Goal: Information Seeking & Learning: Learn about a topic

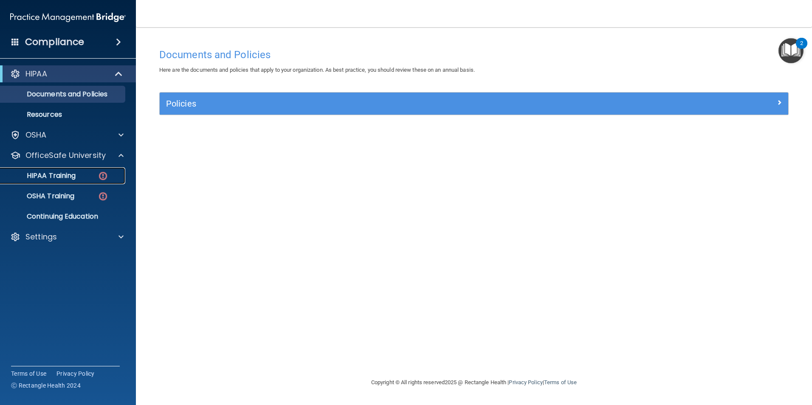
click at [56, 178] on p "HIPAA Training" at bounding box center [41, 176] width 70 height 8
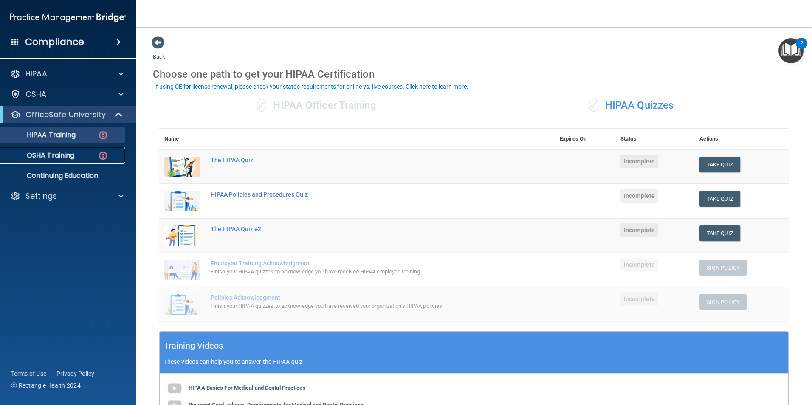
click at [44, 157] on p "OSHA Training" at bounding box center [40, 155] width 69 height 8
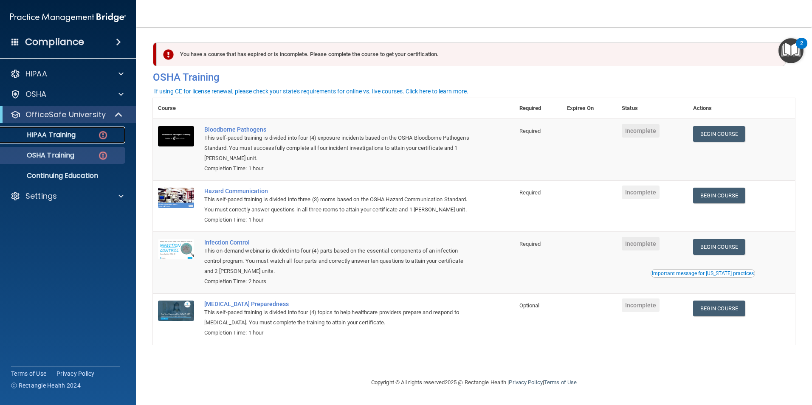
click at [66, 138] on p "HIPAA Training" at bounding box center [41, 135] width 70 height 8
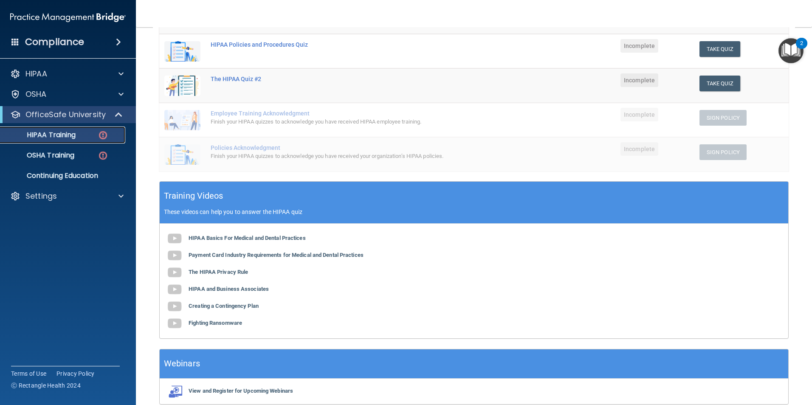
scroll to position [170, 0]
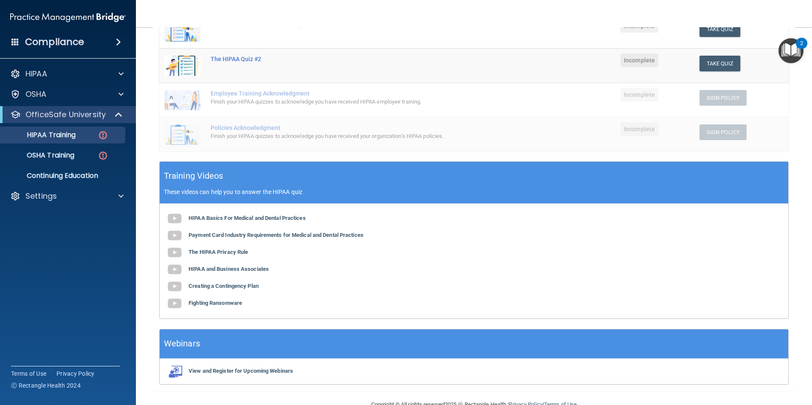
click at [197, 213] on div "HIPAA Basics For Medical and Dental Practices Payment Card Industry Requirement…" at bounding box center [474, 261] width 629 height 115
click at [196, 217] on b "HIPAA Basics For Medical and Dental Practices" at bounding box center [247, 218] width 117 height 6
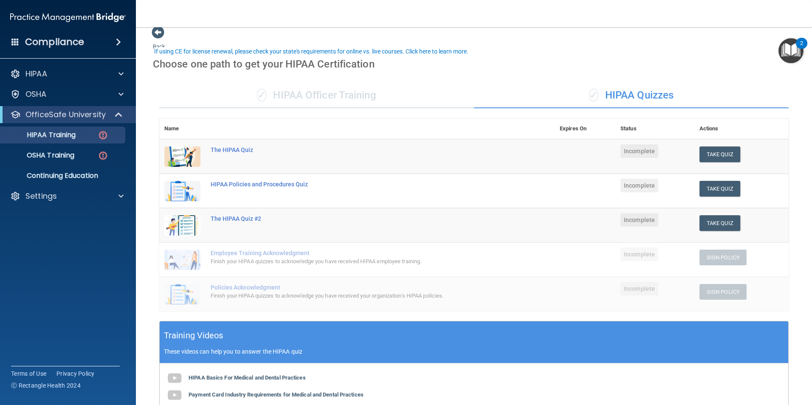
scroll to position [0, 0]
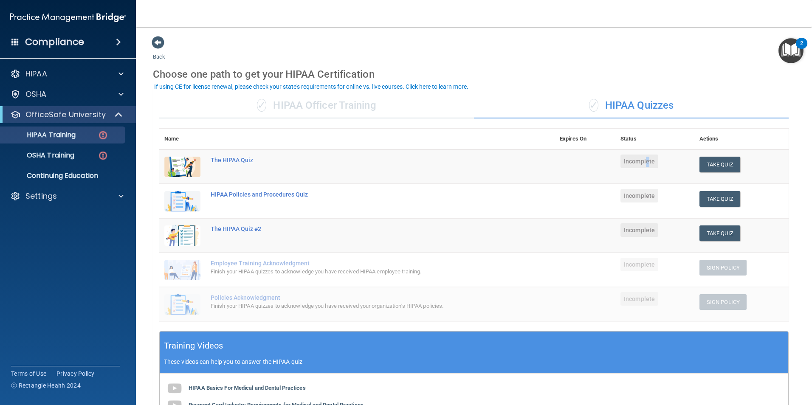
click at [644, 162] on span "Incomplete" at bounding box center [640, 162] width 38 height 14
drag, startPoint x: 644, startPoint y: 162, endPoint x: 723, endPoint y: 164, distance: 78.6
click at [723, 164] on button "Take Quiz" at bounding box center [720, 165] width 41 height 16
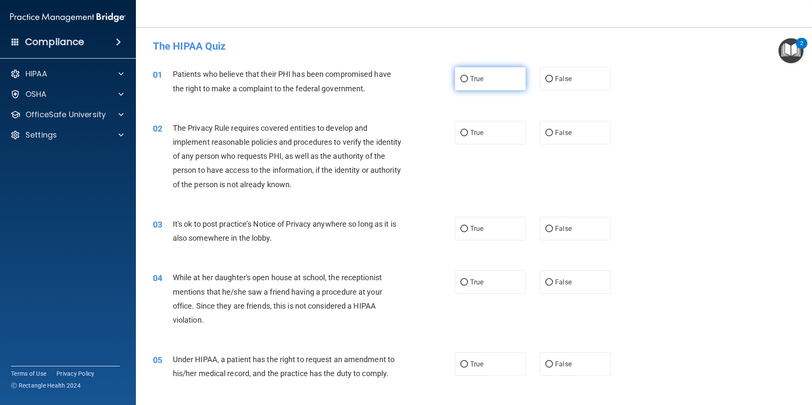
click at [461, 82] on input "True" at bounding box center [465, 79] width 8 height 6
radio input "true"
click at [479, 141] on label "True" at bounding box center [490, 132] width 71 height 23
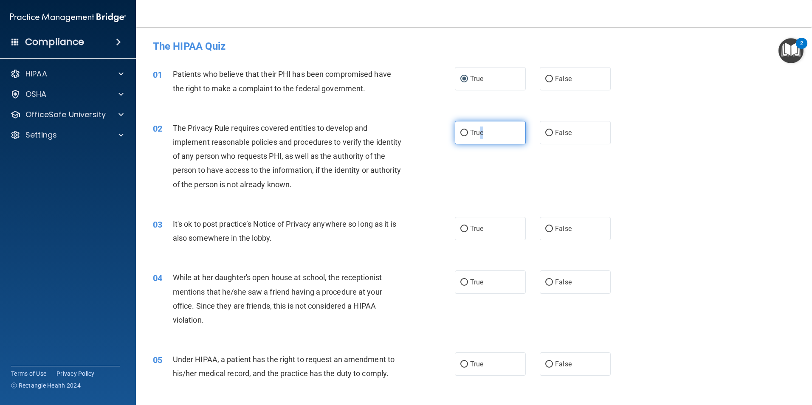
click at [461, 133] on input "True" at bounding box center [465, 133] width 8 height 6
radio input "true"
click at [546, 231] on input "False" at bounding box center [550, 229] width 8 height 6
radio input "true"
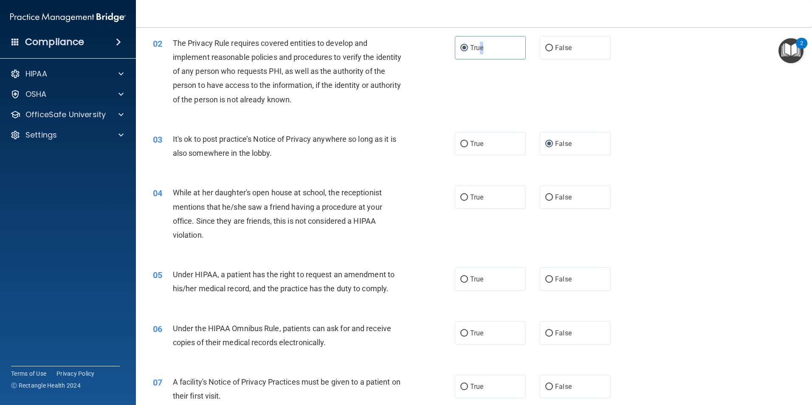
scroll to position [127, 0]
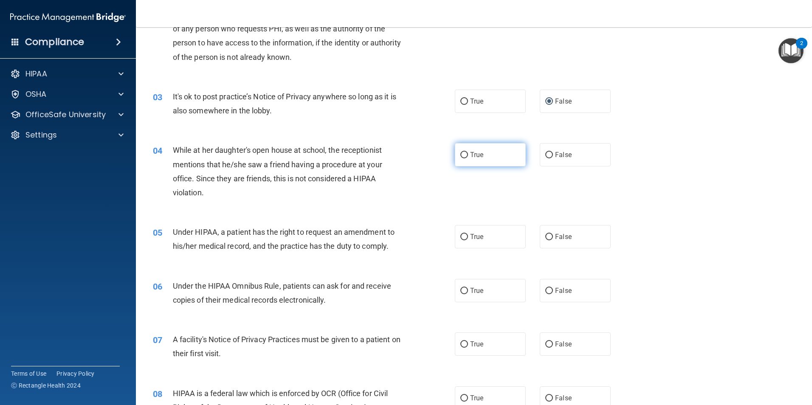
click at [461, 157] on input "True" at bounding box center [465, 155] width 8 height 6
radio input "true"
click at [461, 158] on input "True" at bounding box center [465, 155] width 8 height 6
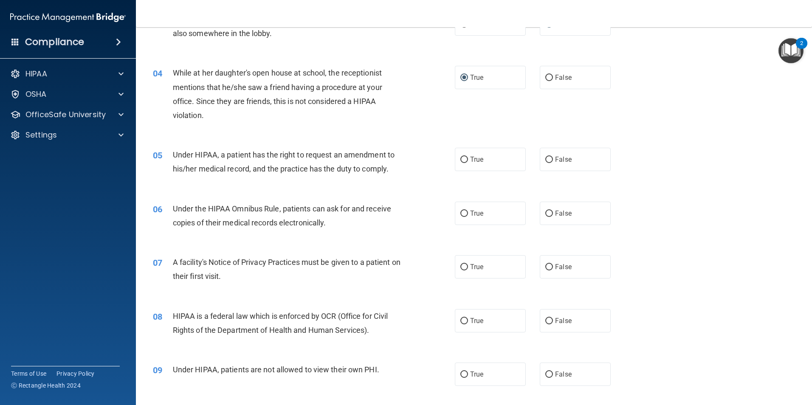
scroll to position [212, 0]
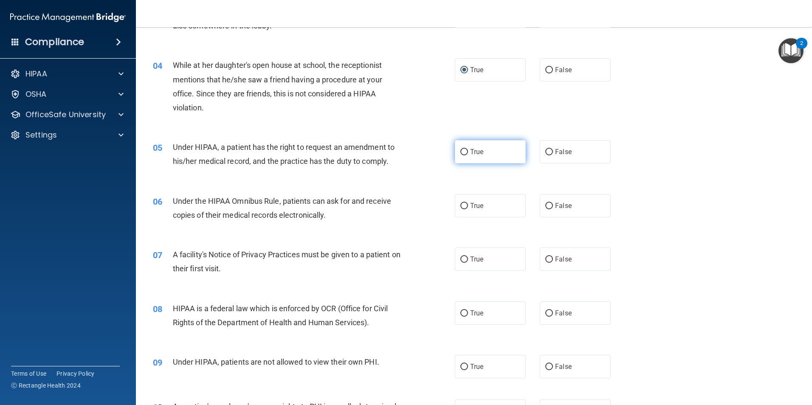
click at [463, 149] on input "True" at bounding box center [465, 152] width 8 height 6
radio input "true"
click at [541, 71] on label "False" at bounding box center [575, 69] width 71 height 23
click at [546, 71] on input "False" at bounding box center [550, 70] width 8 height 6
radio input "true"
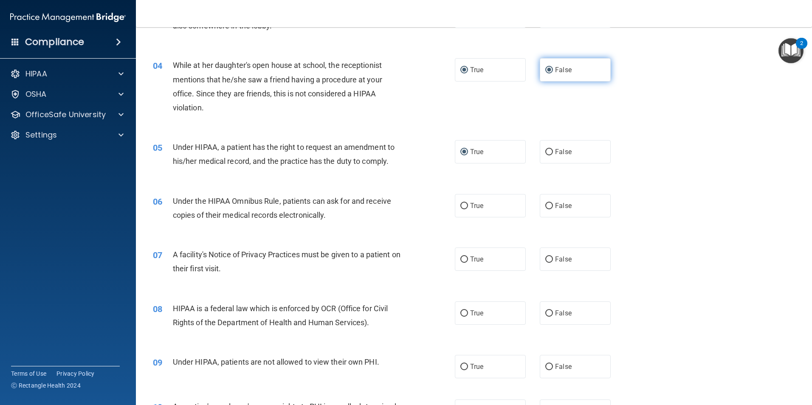
radio input "false"
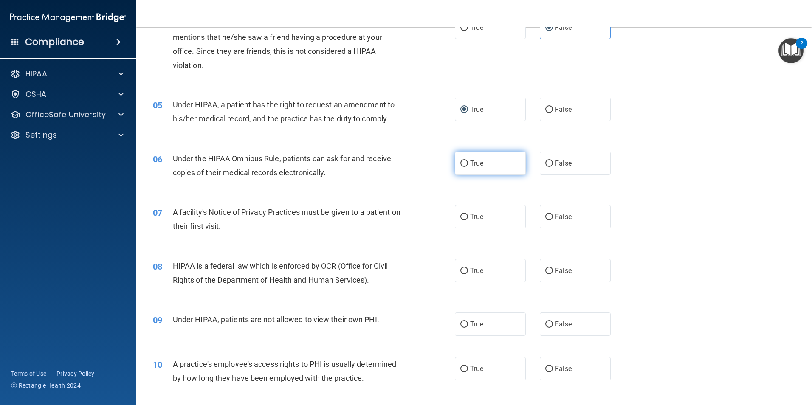
click at [464, 168] on label "True" at bounding box center [490, 163] width 71 height 23
click at [464, 167] on input "True" at bounding box center [465, 164] width 8 height 6
radio input "true"
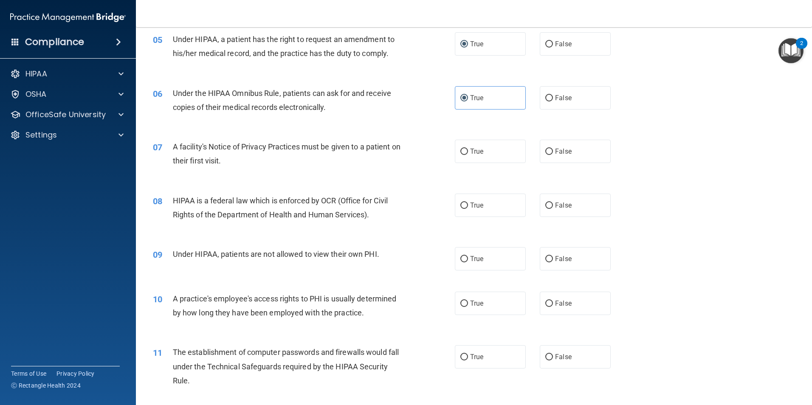
scroll to position [340, 0]
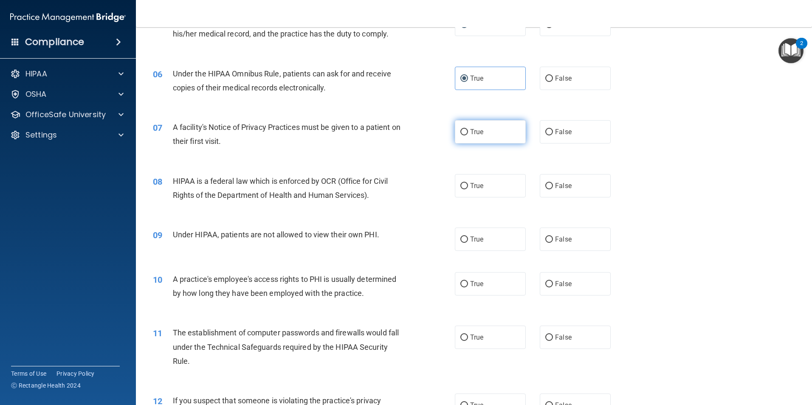
click at [463, 136] on label "True" at bounding box center [490, 131] width 71 height 23
click at [463, 136] on input "True" at bounding box center [465, 132] width 8 height 6
radio input "true"
click at [461, 183] on input "True" at bounding box center [465, 186] width 8 height 6
radio input "true"
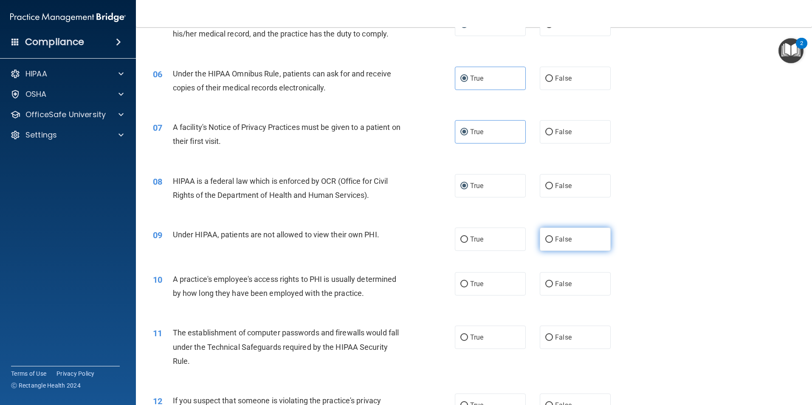
click at [541, 239] on label "False" at bounding box center [575, 239] width 71 height 23
click at [546, 239] on input "False" at bounding box center [550, 240] width 8 height 6
radio input "true"
click at [551, 287] on label "False" at bounding box center [575, 283] width 71 height 23
click at [551, 287] on input "False" at bounding box center [550, 284] width 8 height 6
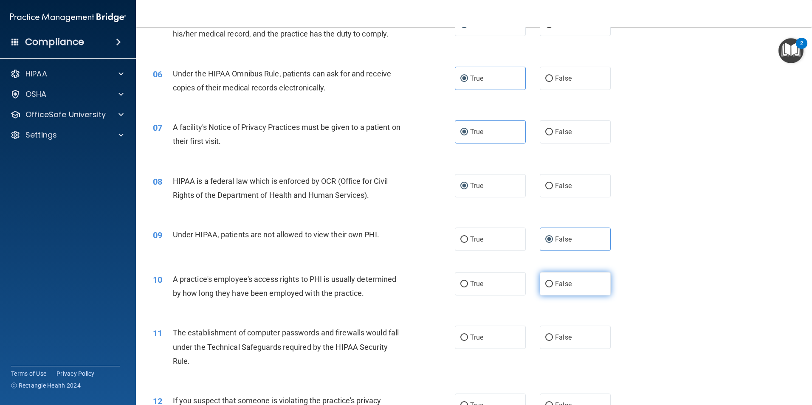
radio input "true"
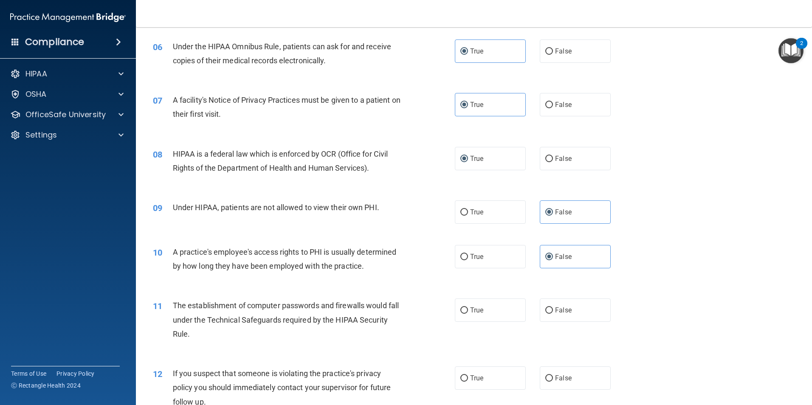
scroll to position [387, 0]
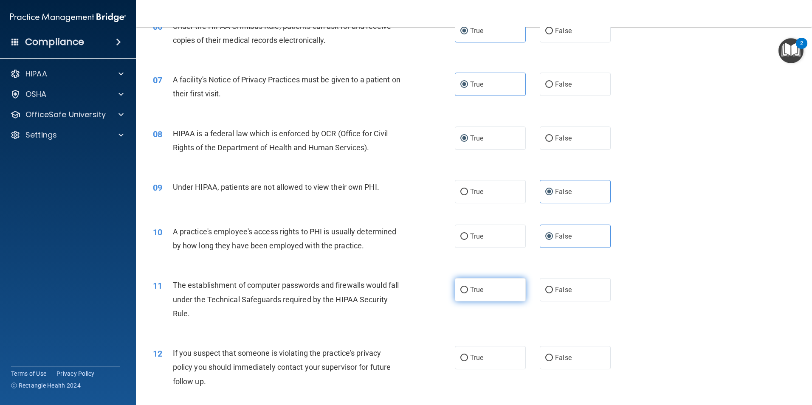
click at [470, 286] on span "True" at bounding box center [476, 290] width 13 height 8
click at [468, 287] on input "True" at bounding box center [465, 290] width 8 height 6
radio input "true"
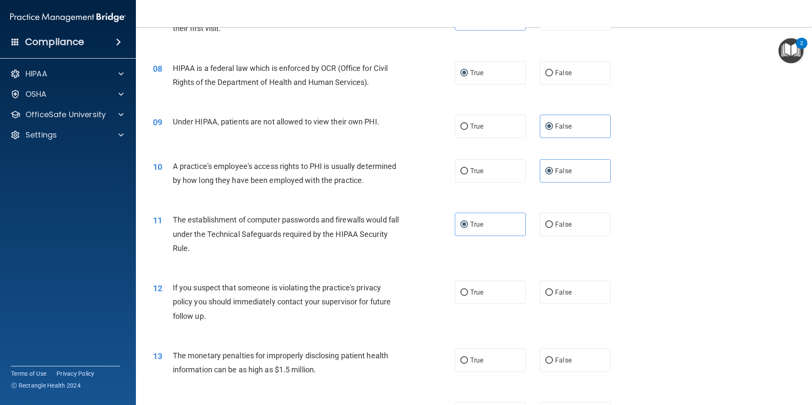
scroll to position [472, 0]
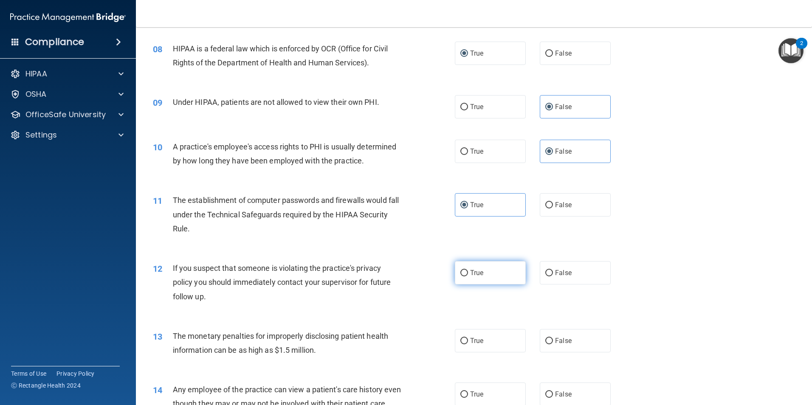
click at [473, 275] on span "True" at bounding box center [476, 273] width 13 height 8
click at [468, 275] on input "True" at bounding box center [465, 273] width 8 height 6
radio input "true"
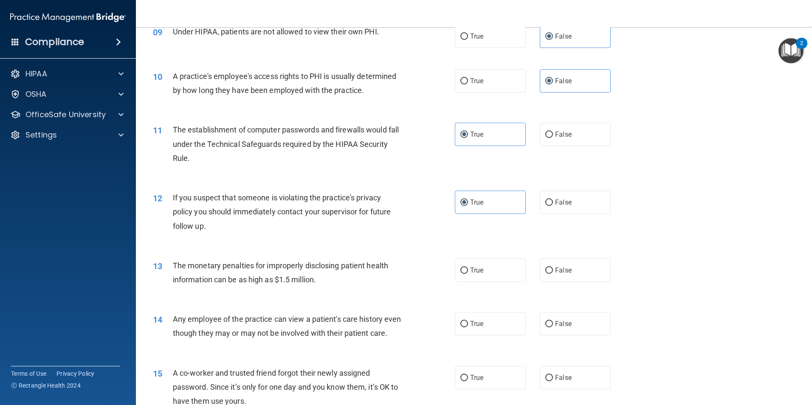
scroll to position [600, 0]
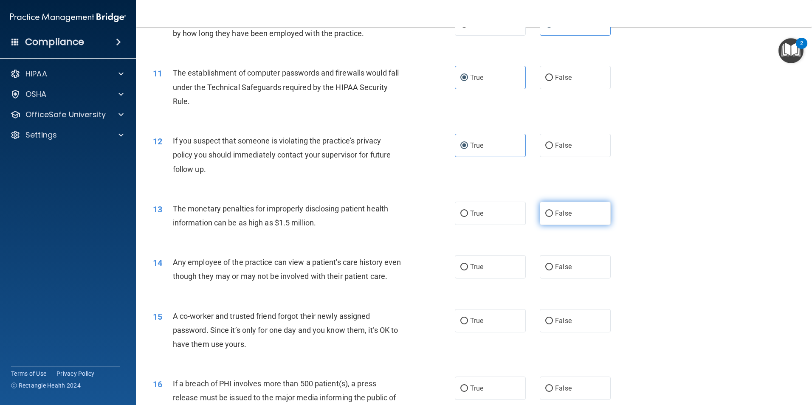
click at [555, 212] on span "False" at bounding box center [563, 213] width 17 height 8
click at [552, 212] on input "False" at bounding box center [550, 214] width 8 height 6
radio input "true"
click at [561, 278] on label "False" at bounding box center [575, 266] width 71 height 23
click at [553, 271] on input "False" at bounding box center [550, 267] width 8 height 6
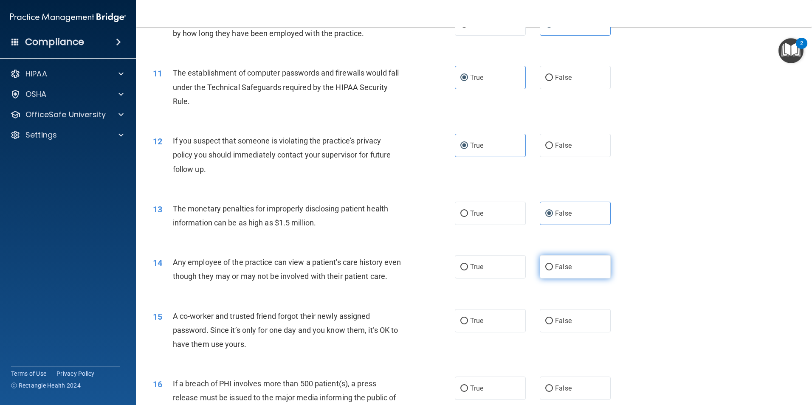
radio input "true"
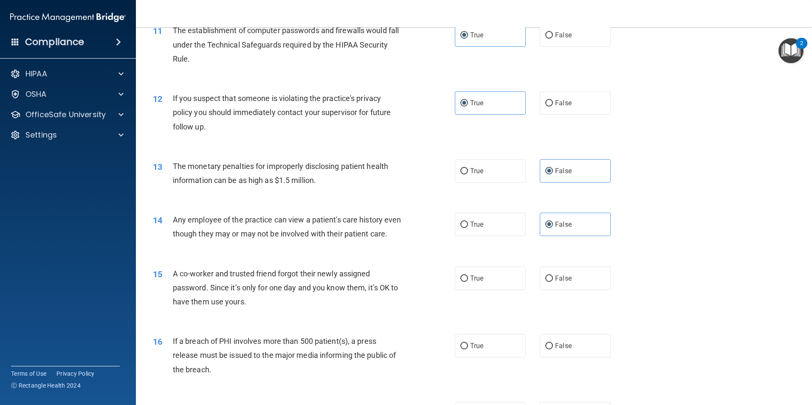
scroll to position [685, 0]
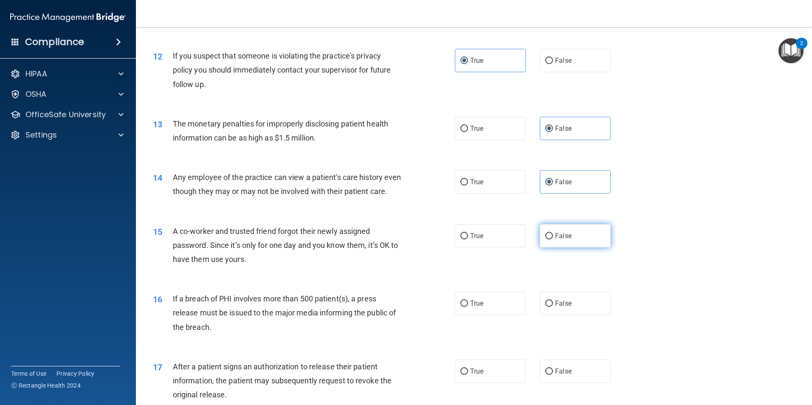
click at [566, 243] on label "False" at bounding box center [575, 235] width 71 height 23
click at [553, 240] on input "False" at bounding box center [550, 236] width 8 height 6
radio input "true"
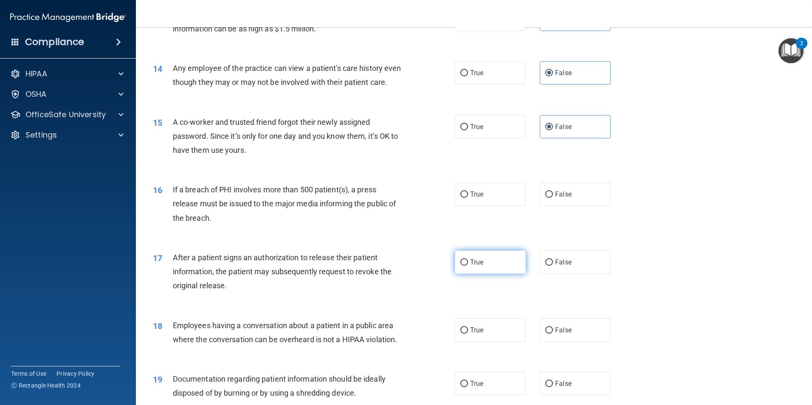
scroll to position [812, 0]
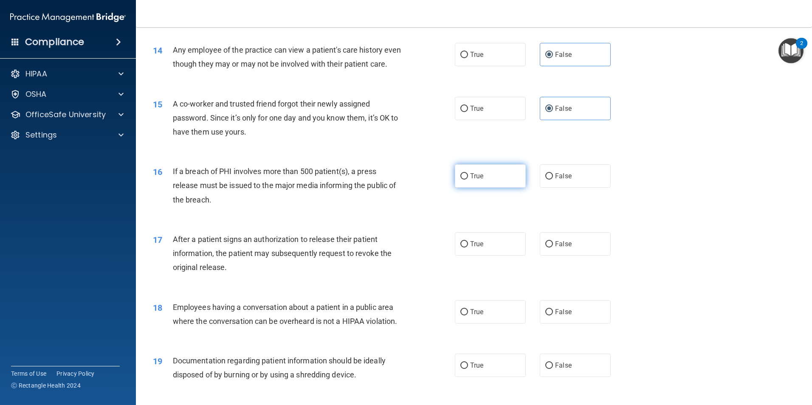
click at [472, 188] on label "True" at bounding box center [490, 175] width 71 height 23
click at [468, 180] on input "True" at bounding box center [465, 176] width 8 height 6
radio input "true"
click at [560, 248] on span "False" at bounding box center [563, 244] width 17 height 8
click at [553, 248] on input "False" at bounding box center [550, 244] width 8 height 6
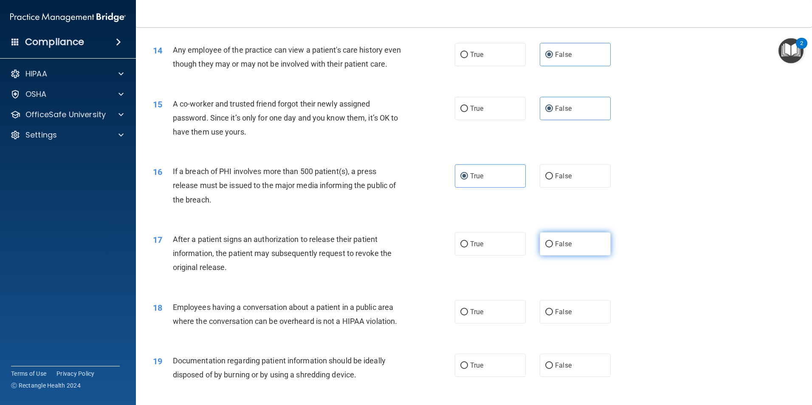
radio input "true"
click at [558, 316] on span "False" at bounding box center [563, 312] width 17 height 8
click at [553, 316] on input "False" at bounding box center [550, 312] width 8 height 6
radio input "true"
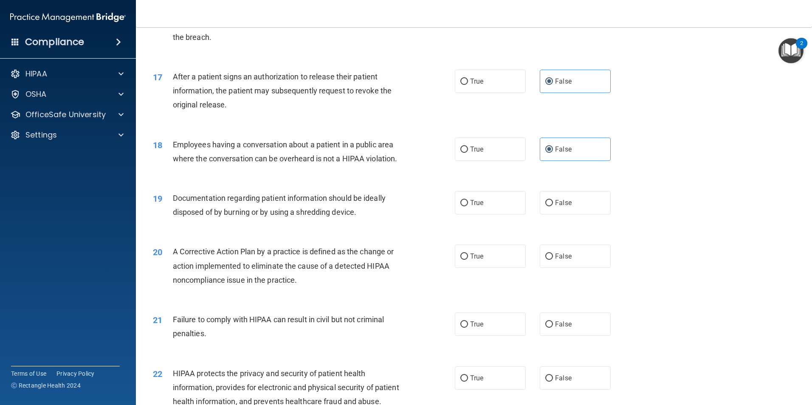
scroll to position [982, 0]
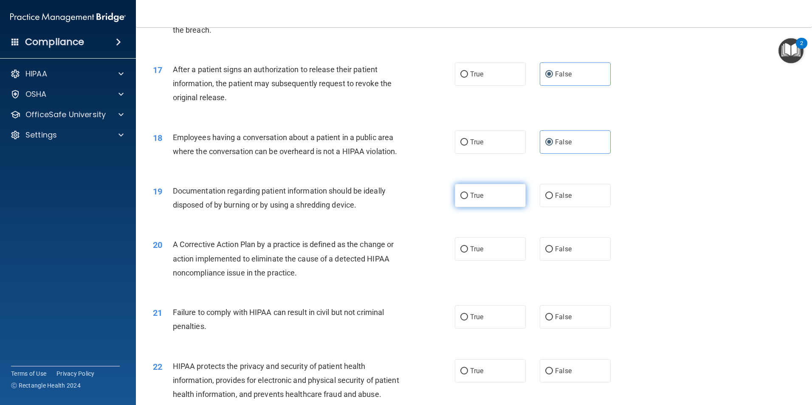
click at [478, 198] on label "True" at bounding box center [490, 195] width 71 height 23
click at [468, 198] on input "True" at bounding box center [465, 196] width 8 height 6
radio input "true"
click at [476, 253] on span "True" at bounding box center [476, 249] width 13 height 8
click at [468, 253] on input "True" at bounding box center [465, 249] width 8 height 6
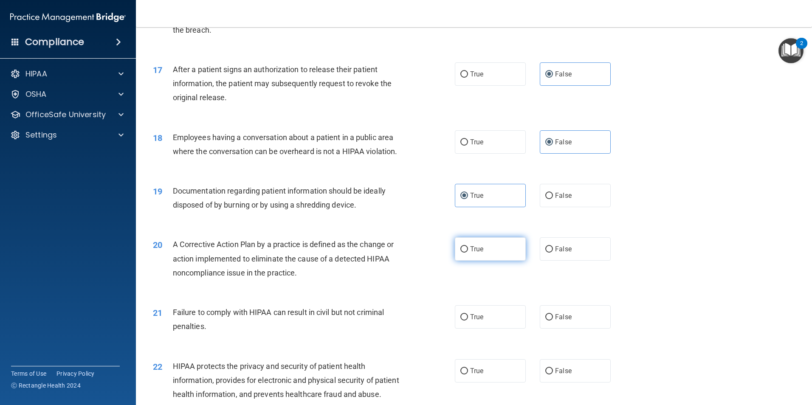
radio input "true"
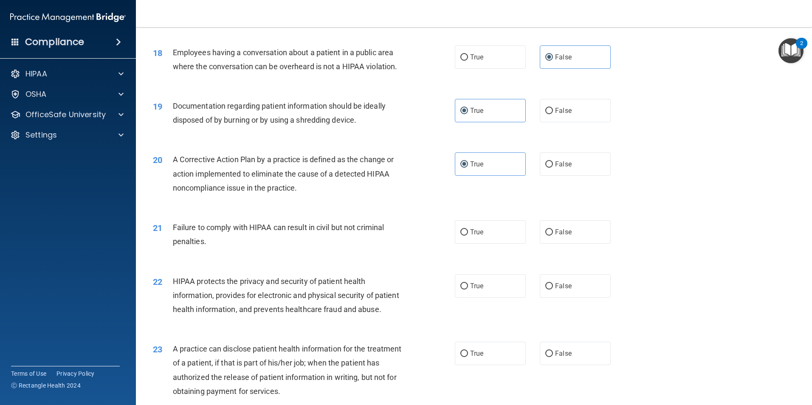
scroll to position [1110, 0]
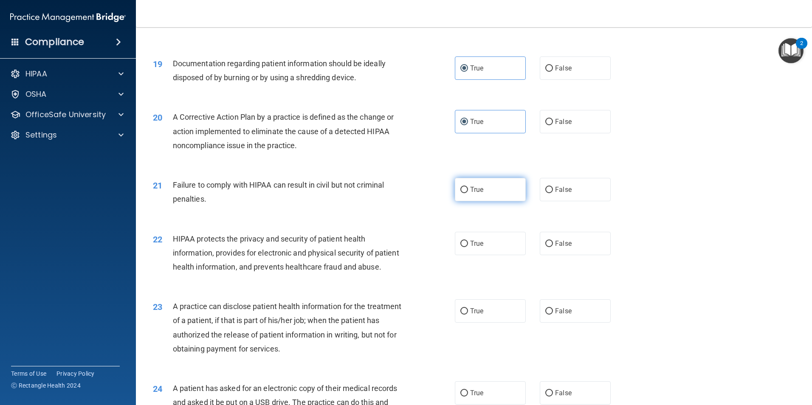
click at [499, 201] on label "True" at bounding box center [490, 189] width 71 height 23
click at [468, 193] on input "True" at bounding box center [465, 190] width 8 height 6
radio input "true"
click at [474, 254] on label "True" at bounding box center [490, 243] width 71 height 23
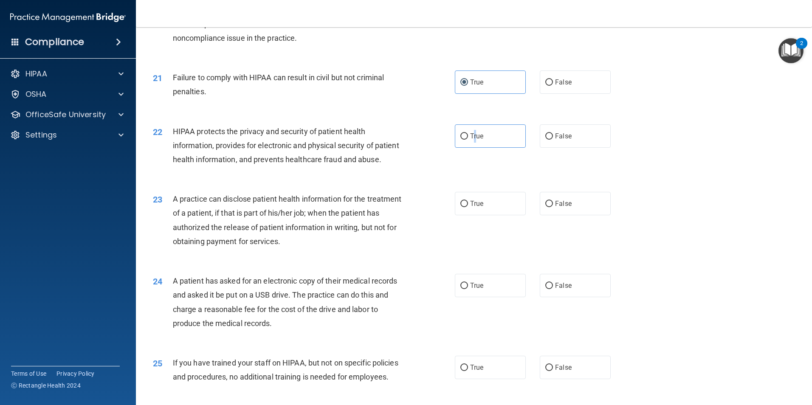
scroll to position [1237, 0]
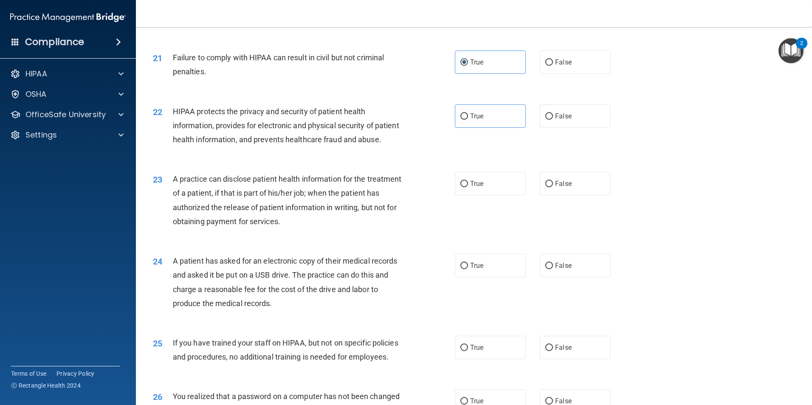
click at [417, 151] on div "22 HIPAA protects the privacy and security of patient health information, provi…" at bounding box center [304, 128] width 328 height 47
click at [455, 128] on label "True" at bounding box center [490, 116] width 71 height 23
click at [461, 120] on input "True" at bounding box center [465, 116] width 8 height 6
radio input "true"
click at [551, 195] on label "False" at bounding box center [575, 183] width 71 height 23
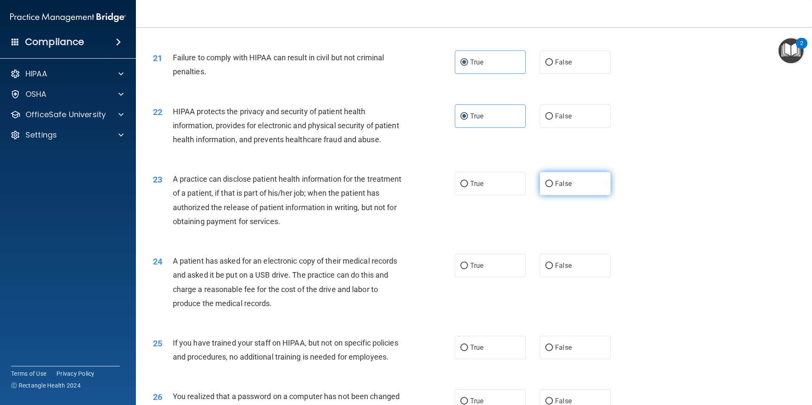
click at [551, 187] on input "False" at bounding box center [550, 184] width 8 height 6
radio input "true"
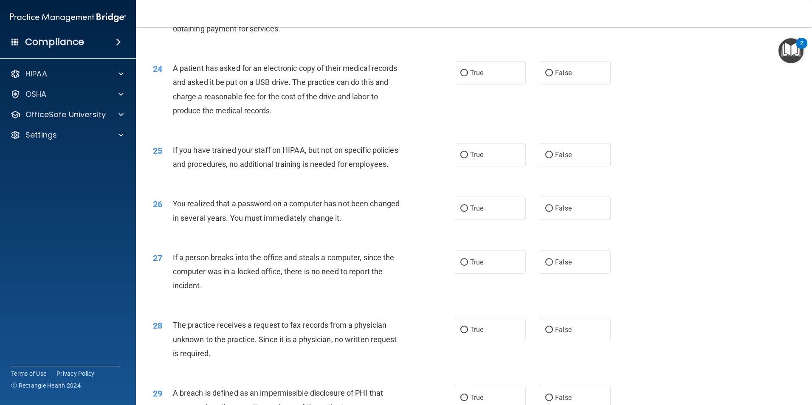
scroll to position [1450, 0]
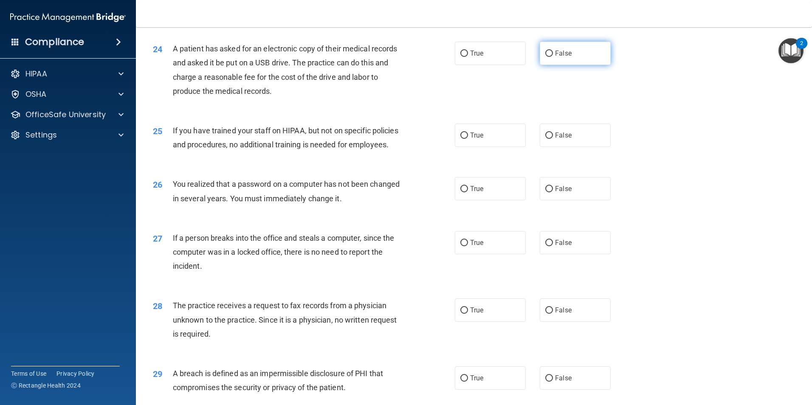
click at [563, 57] on span "False" at bounding box center [563, 53] width 17 height 8
click at [553, 57] on input "False" at bounding box center [550, 54] width 8 height 6
radio input "true"
click at [549, 147] on label "False" at bounding box center [575, 135] width 71 height 23
click at [549, 139] on input "False" at bounding box center [550, 136] width 8 height 6
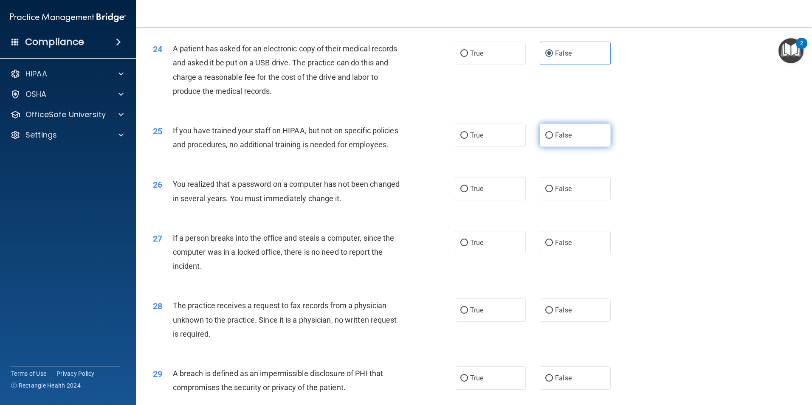
radio input "true"
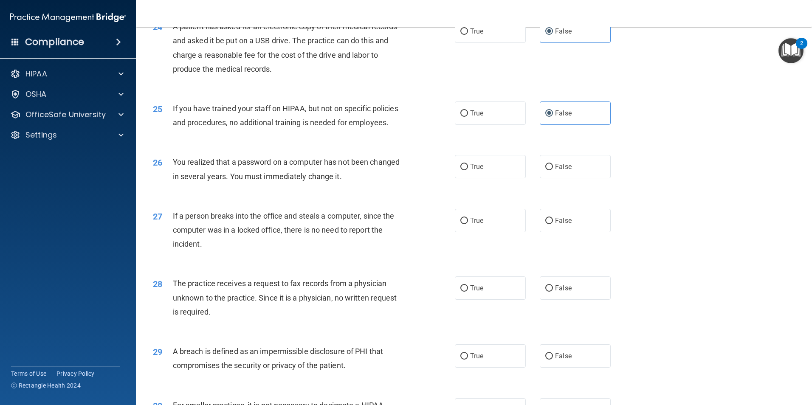
scroll to position [1492, 0]
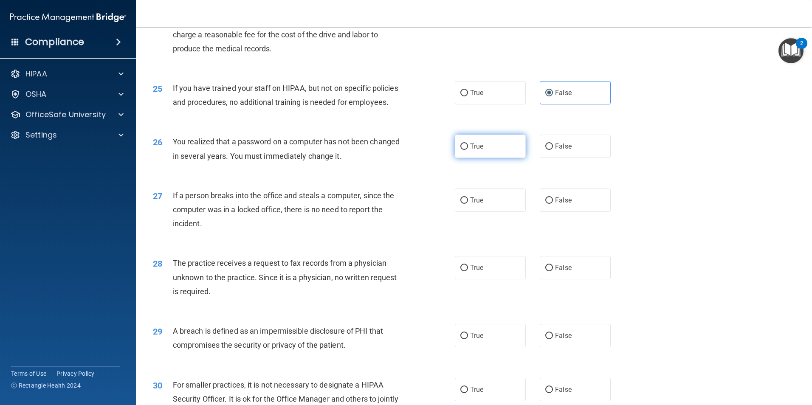
click at [472, 178] on div "26 You realized that a password on a computer has not been changed in several y…" at bounding box center [474, 151] width 655 height 54
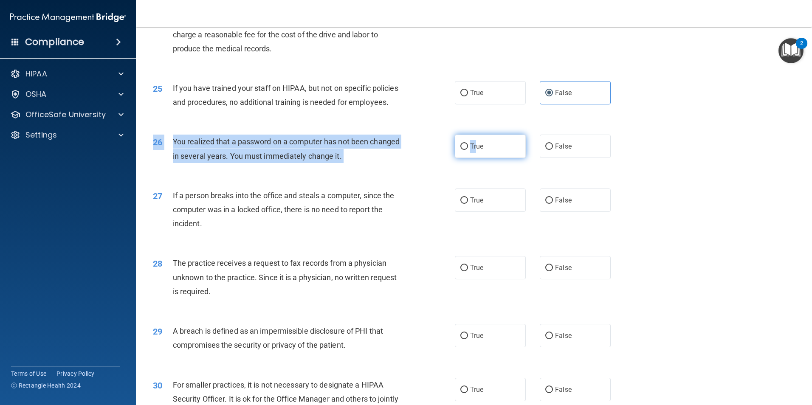
drag, startPoint x: 472, startPoint y: 179, endPoint x: 462, endPoint y: 189, distance: 13.8
click at [462, 150] on input "True" at bounding box center [465, 147] width 8 height 6
radio input "true"
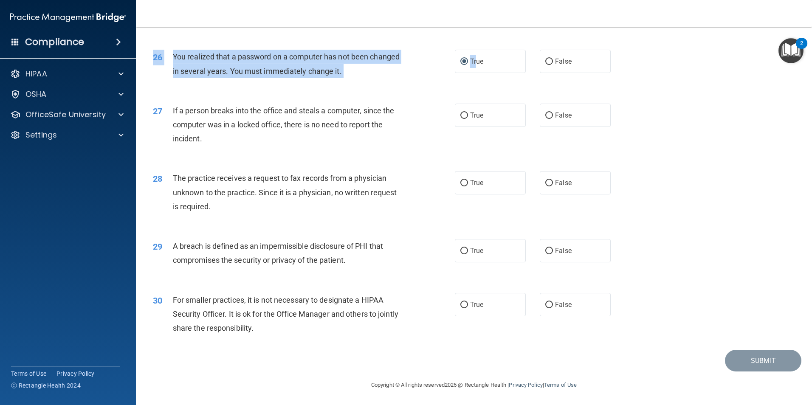
scroll to position [1620, 0]
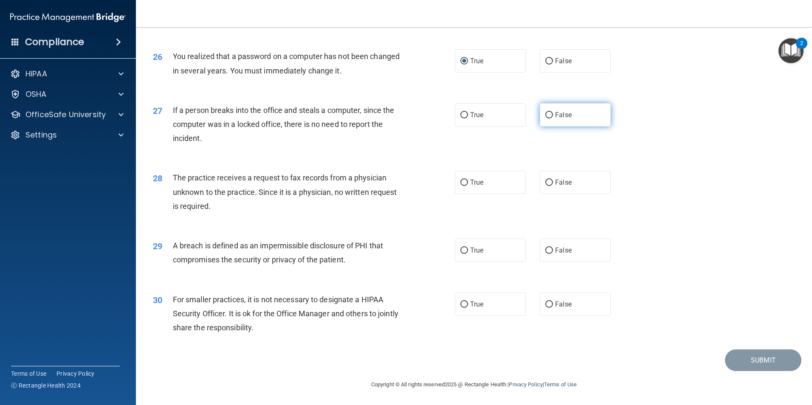
click at [551, 116] on label "False" at bounding box center [575, 114] width 71 height 23
click at [551, 116] on input "False" at bounding box center [550, 115] width 8 height 6
radio input "true"
click at [553, 187] on label "False" at bounding box center [575, 182] width 71 height 23
click at [553, 186] on input "False" at bounding box center [550, 183] width 8 height 6
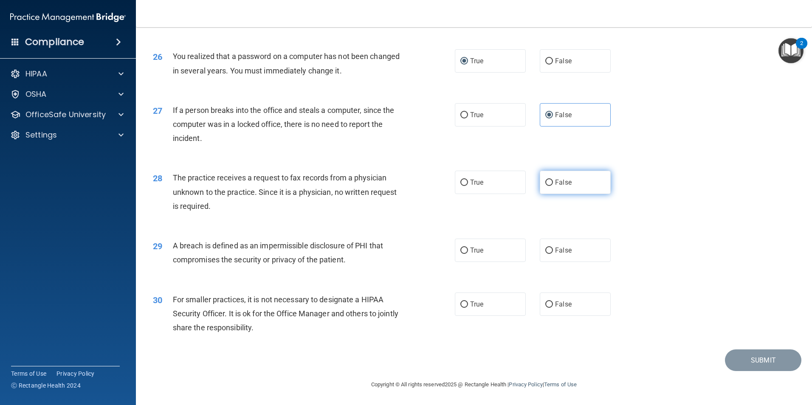
radio input "true"
drag, startPoint x: 478, startPoint y: 257, endPoint x: 470, endPoint y: 259, distance: 7.8
click at [470, 259] on label "True" at bounding box center [490, 250] width 71 height 23
click at [540, 306] on label "False" at bounding box center [575, 304] width 71 height 23
click at [546, 306] on input "False" at bounding box center [550, 305] width 8 height 6
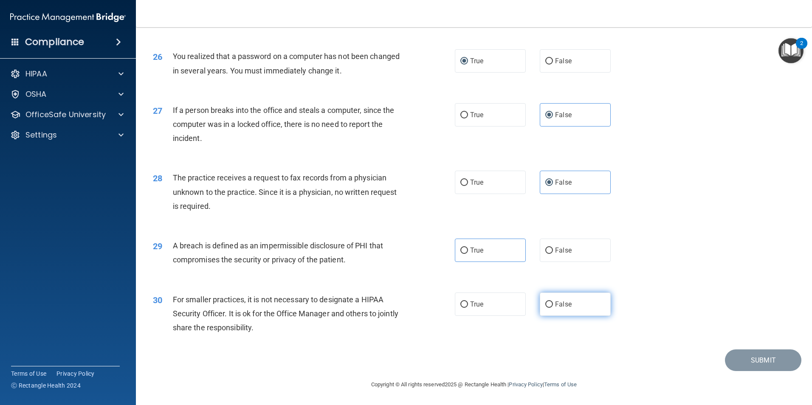
radio input "true"
click at [475, 249] on span "True" at bounding box center [476, 250] width 13 height 8
drag, startPoint x: 475, startPoint y: 249, endPoint x: 465, endPoint y: 249, distance: 9.8
click at [466, 249] on label "True" at bounding box center [490, 250] width 71 height 23
click at [466, 249] on input "True" at bounding box center [465, 251] width 8 height 6
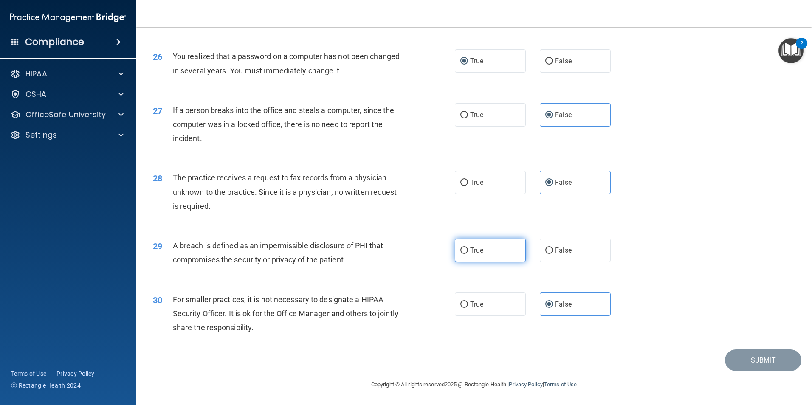
radio input "true"
click at [752, 361] on button "Submit" at bounding box center [763, 361] width 76 height 22
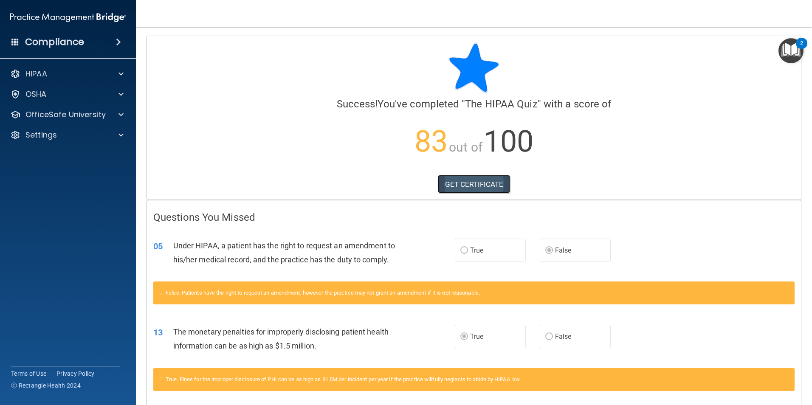
click at [491, 181] on link "GET CERTIFICATE" at bounding box center [474, 184] width 73 height 19
click at [74, 78] on div "HIPAA" at bounding box center [56, 74] width 105 height 10
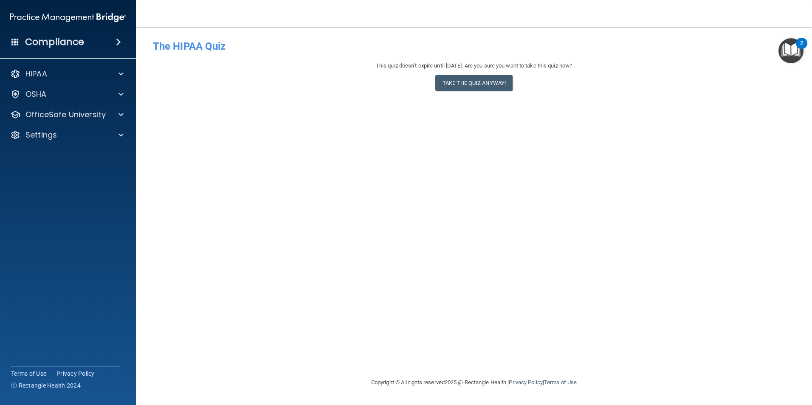
click at [91, 43] on div "Compliance" at bounding box center [68, 42] width 136 height 19
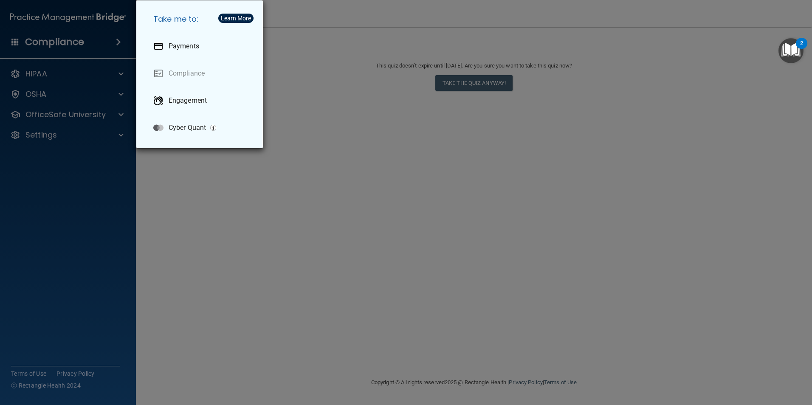
click at [76, 71] on div "Take me to: Payments Compliance Engagement Cyber Quant" at bounding box center [406, 202] width 812 height 405
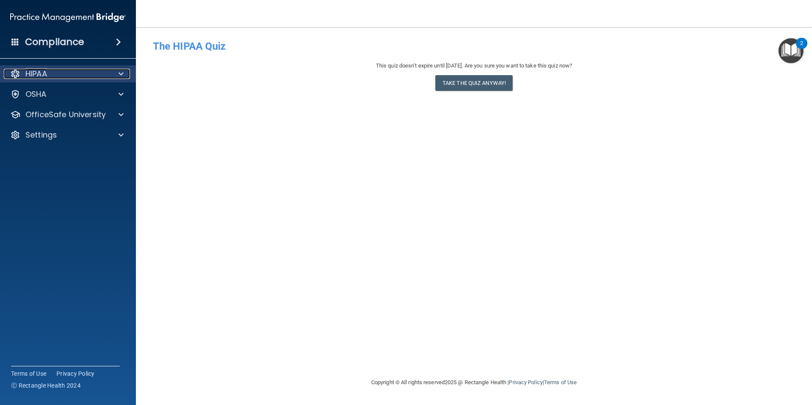
click at [42, 73] on p "HIPAA" at bounding box center [36, 74] width 22 height 10
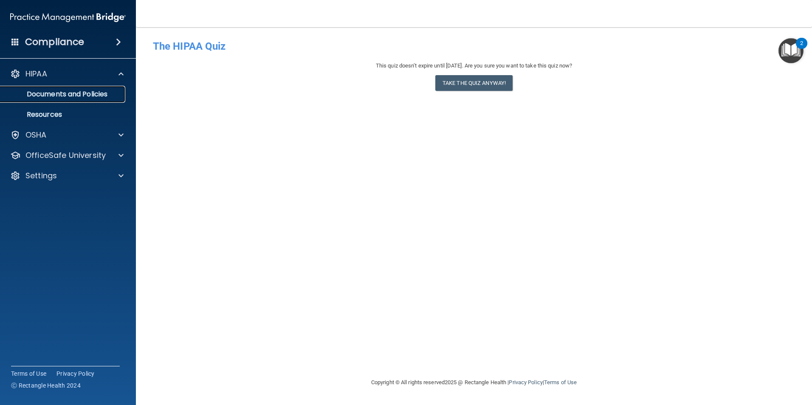
click at [48, 93] on p "Documents and Policies" at bounding box center [64, 94] width 116 height 8
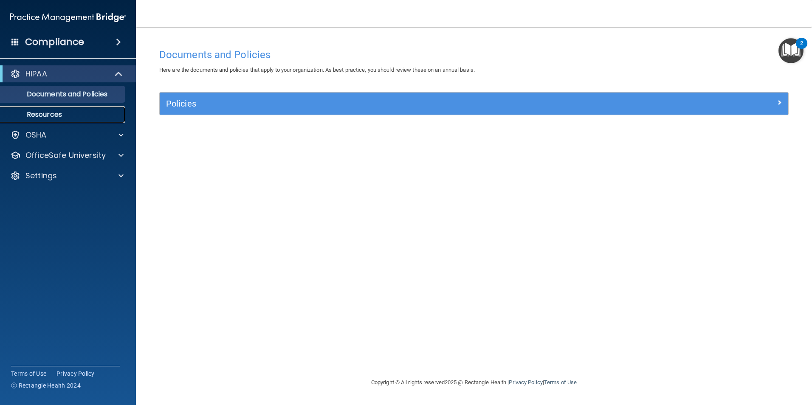
click at [57, 108] on link "Resources" at bounding box center [59, 114] width 134 height 17
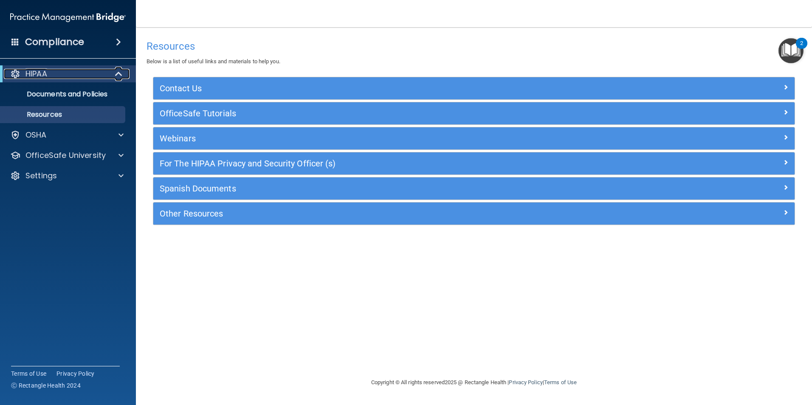
click at [92, 75] on div "HIPAA" at bounding box center [56, 74] width 105 height 10
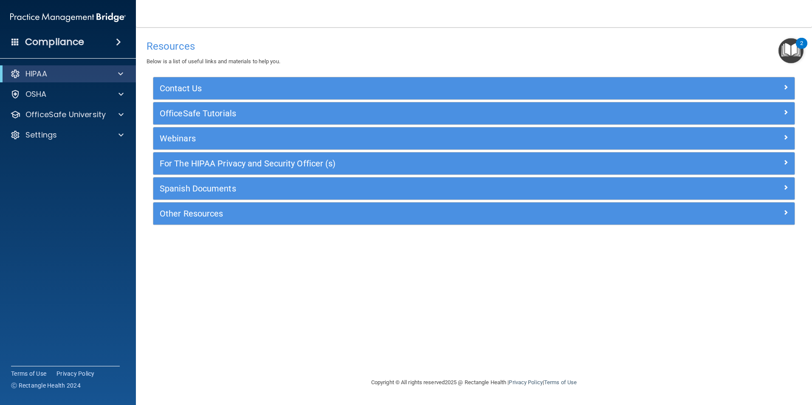
click at [15, 42] on span at bounding box center [15, 42] width 8 height 8
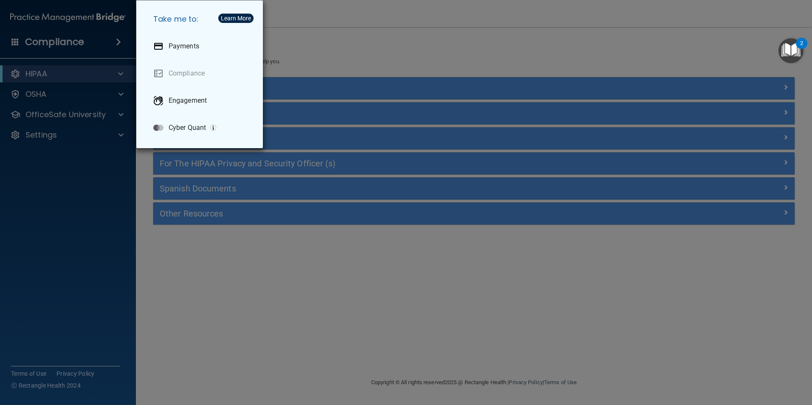
click at [63, 181] on div "Take me to: Payments Compliance Engagement Cyber Quant" at bounding box center [406, 202] width 812 height 405
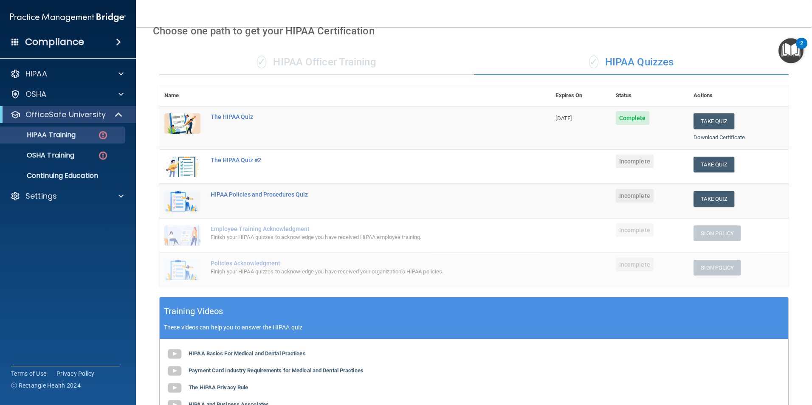
scroll to position [42, 0]
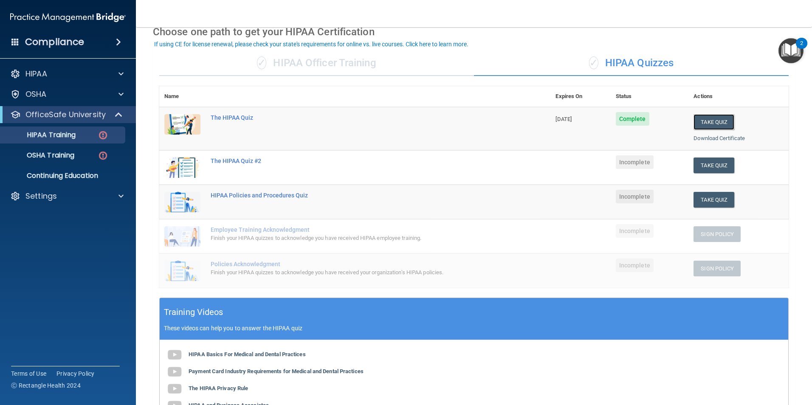
drag, startPoint x: 716, startPoint y: 125, endPoint x: 724, endPoint y: 217, distance: 92.1
click at [724, 217] on tbody "The HIPAA Quiz [DATE] Complete Take Quiz Download Certificate The HIPAA Quiz #2…" at bounding box center [474, 197] width 630 height 181
click at [713, 161] on button "Take Quiz" at bounding box center [714, 166] width 41 height 16
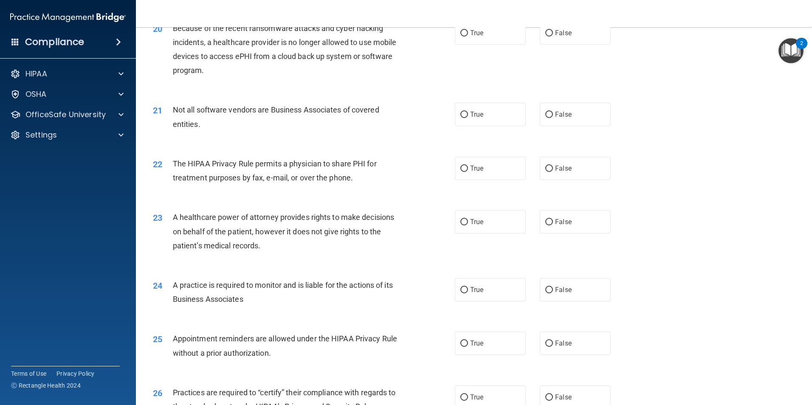
scroll to position [1190, 0]
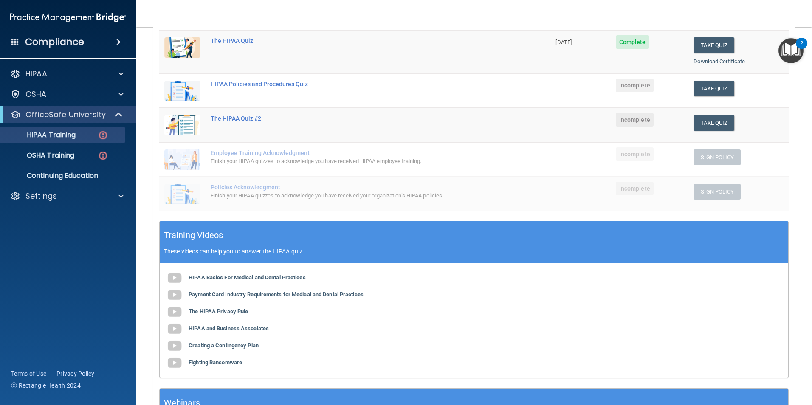
scroll to position [114, 0]
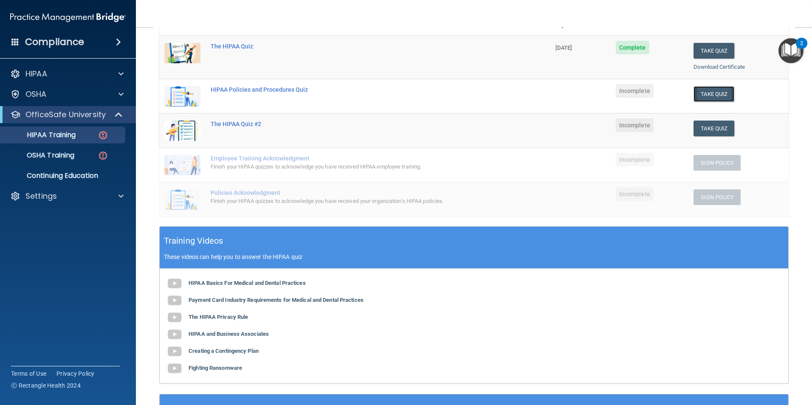
click at [713, 96] on button "Take Quiz" at bounding box center [714, 94] width 41 height 16
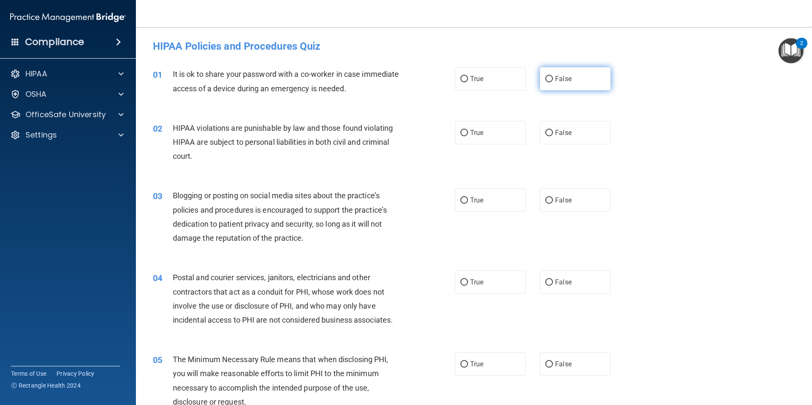
drag, startPoint x: 576, startPoint y: 85, endPoint x: 575, endPoint y: 90, distance: 5.5
click at [575, 90] on label "False" at bounding box center [575, 78] width 71 height 23
click at [553, 82] on input "False" at bounding box center [550, 79] width 8 height 6
radio input "true"
click at [490, 141] on label "True" at bounding box center [490, 132] width 71 height 23
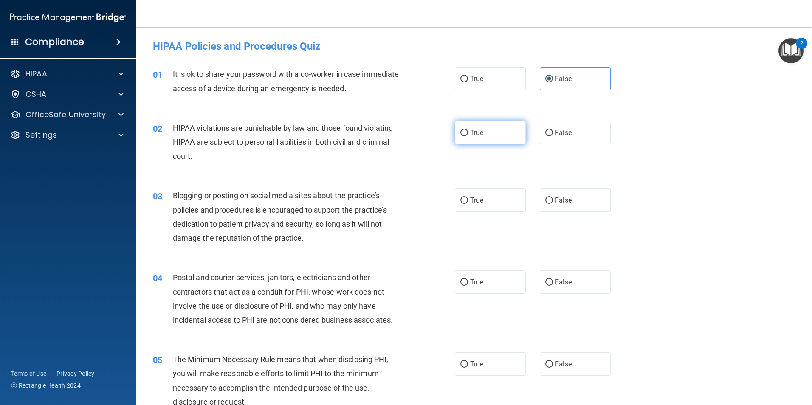
click at [468, 136] on input "True" at bounding box center [465, 133] width 8 height 6
radio input "true"
click at [565, 207] on label "False" at bounding box center [575, 200] width 71 height 23
click at [540, 201] on label "False" at bounding box center [575, 200] width 71 height 23
click at [546, 201] on input "False" at bounding box center [550, 201] width 8 height 6
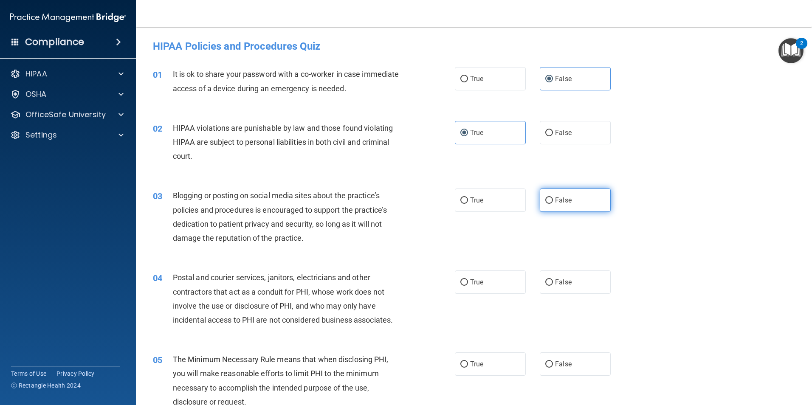
radio input "true"
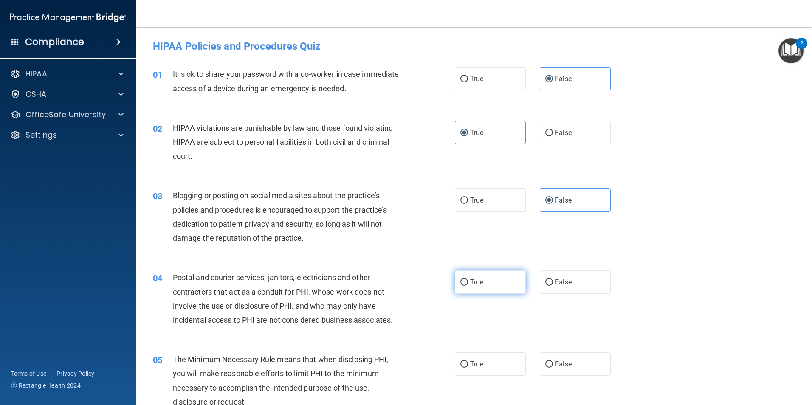
click at [463, 284] on input "True" at bounding box center [465, 283] width 8 height 6
radio input "true"
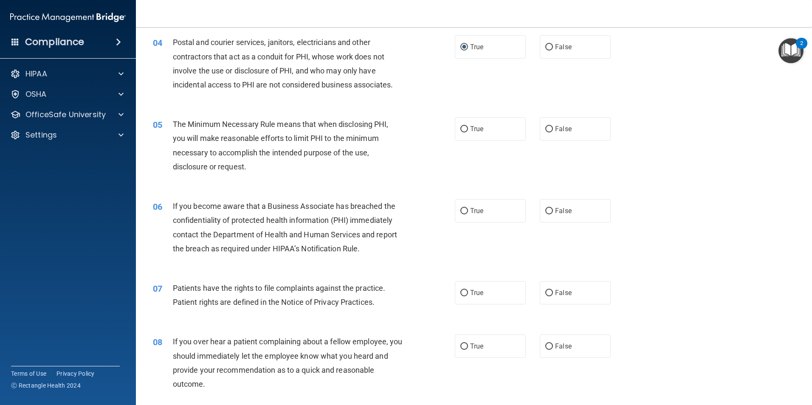
scroll to position [255, 0]
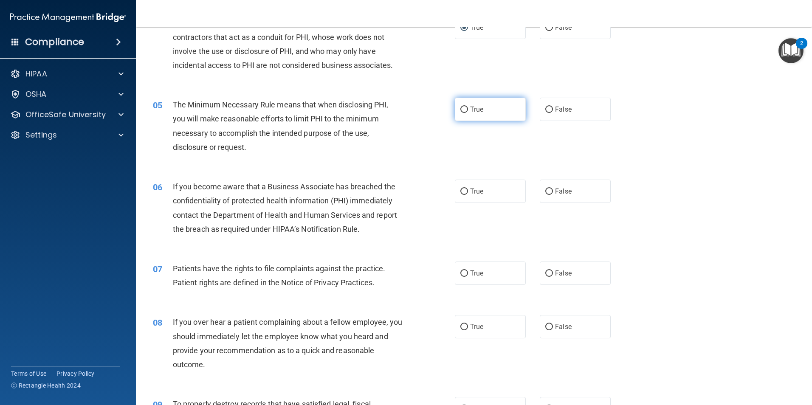
click at [509, 114] on label "True" at bounding box center [490, 109] width 71 height 23
click at [468, 113] on input "True" at bounding box center [465, 110] width 8 height 6
radio input "true"
click at [467, 193] on label "True" at bounding box center [490, 191] width 71 height 23
click at [467, 193] on input "True" at bounding box center [465, 192] width 8 height 6
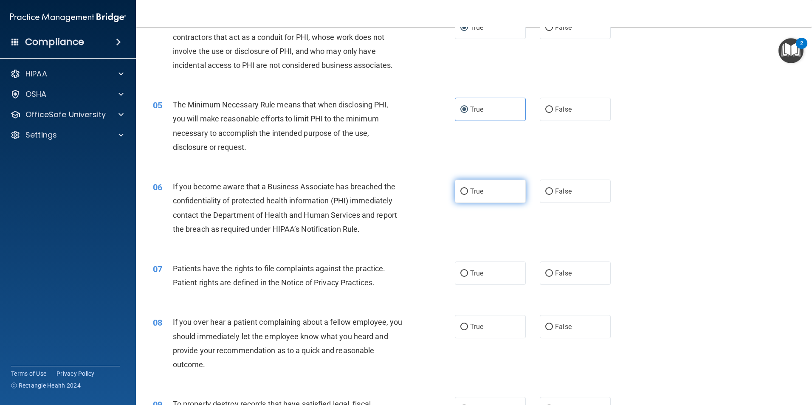
radio input "true"
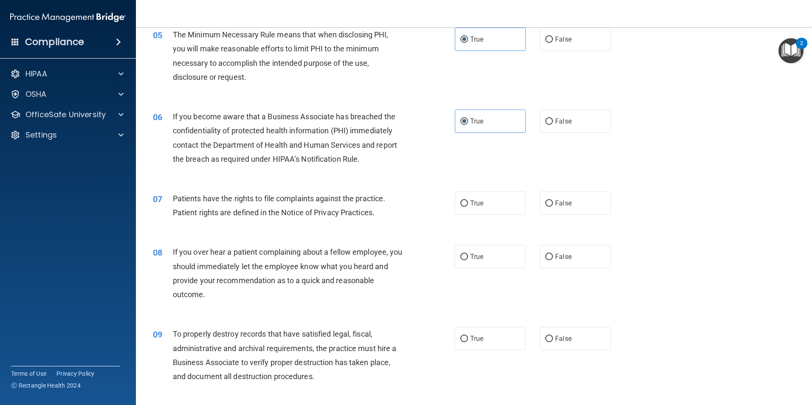
scroll to position [340, 0]
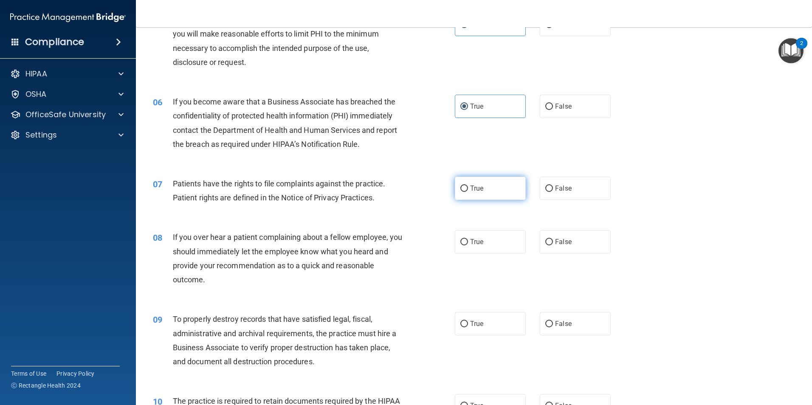
click at [466, 190] on label "True" at bounding box center [490, 188] width 71 height 23
click at [466, 190] on input "True" at bounding box center [465, 189] width 8 height 6
radio input "true"
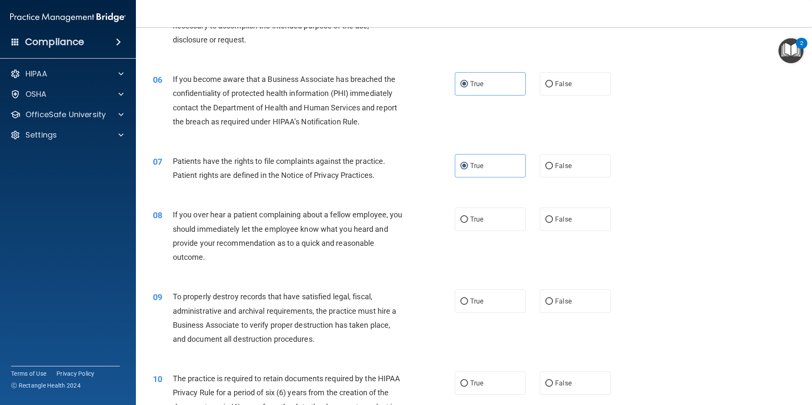
scroll to position [382, 0]
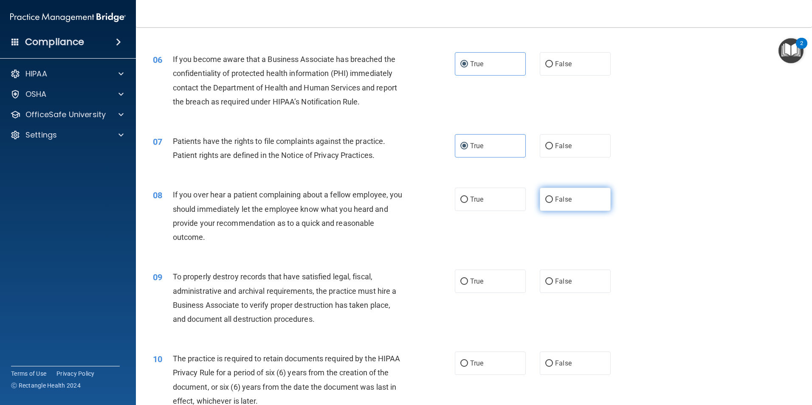
click at [553, 205] on label "False" at bounding box center [575, 199] width 71 height 23
drag, startPoint x: 553, startPoint y: 205, endPoint x: 548, endPoint y: 199, distance: 8.2
click at [548, 199] on input "False" at bounding box center [550, 200] width 8 height 6
radio input "true"
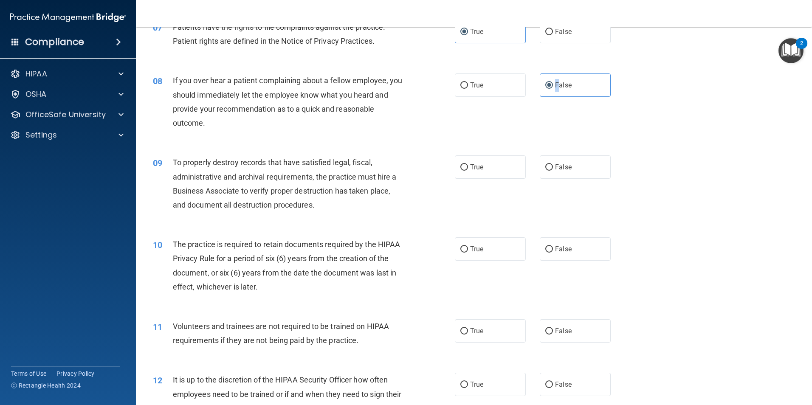
scroll to position [510, 0]
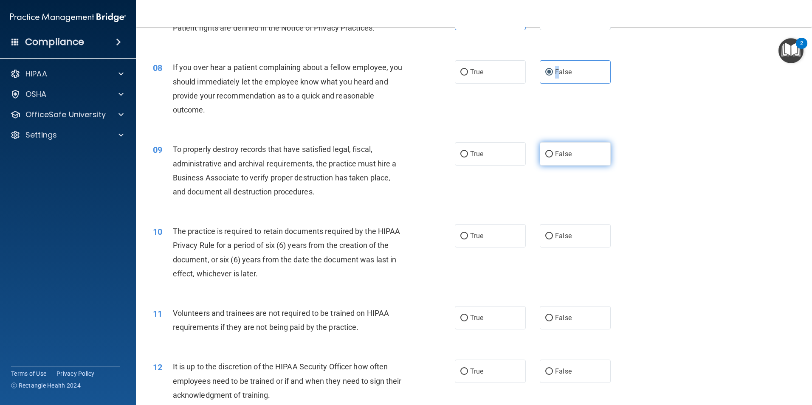
click at [546, 155] on input "False" at bounding box center [550, 154] width 8 height 6
radio input "true"
click at [461, 238] on input "True" at bounding box center [465, 236] width 8 height 6
radio input "true"
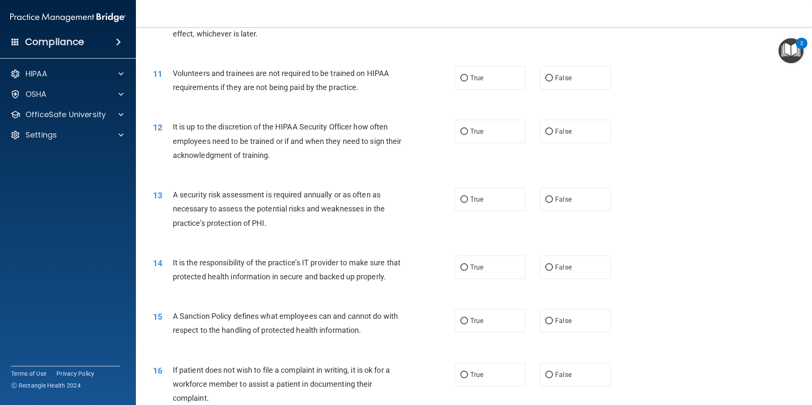
scroll to position [765, 0]
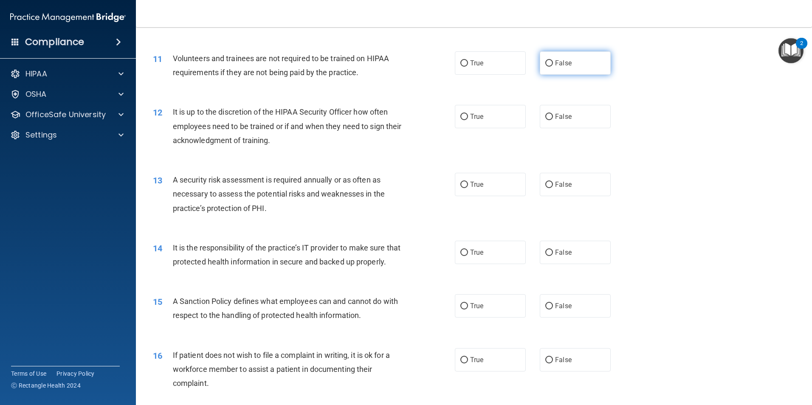
click at [549, 59] on label "False" at bounding box center [575, 62] width 71 height 23
click at [549, 60] on input "False" at bounding box center [550, 63] width 8 height 6
radio input "true"
click at [546, 114] on input "False" at bounding box center [550, 117] width 8 height 6
radio input "true"
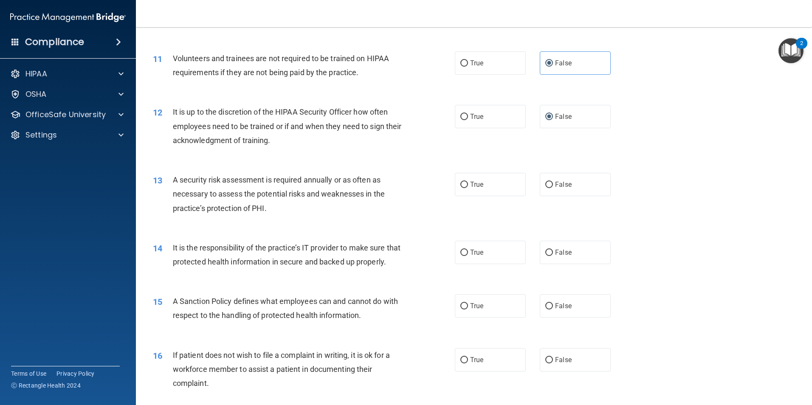
click at [466, 199] on div "13 A security risk assessment is required annually or as often as necessary to …" at bounding box center [474, 196] width 655 height 68
click at [462, 191] on label "True" at bounding box center [490, 184] width 71 height 23
click at [462, 188] on input "True" at bounding box center [465, 185] width 8 height 6
radio input "true"
drag, startPoint x: 545, startPoint y: 252, endPoint x: 544, endPoint y: 247, distance: 5.1
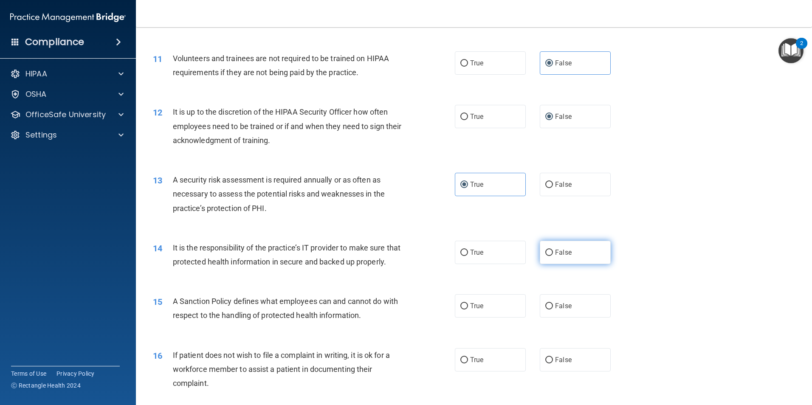
click at [544, 247] on label "False" at bounding box center [575, 252] width 71 height 23
click at [546, 250] on input "False" at bounding box center [550, 253] width 8 height 6
radio input "true"
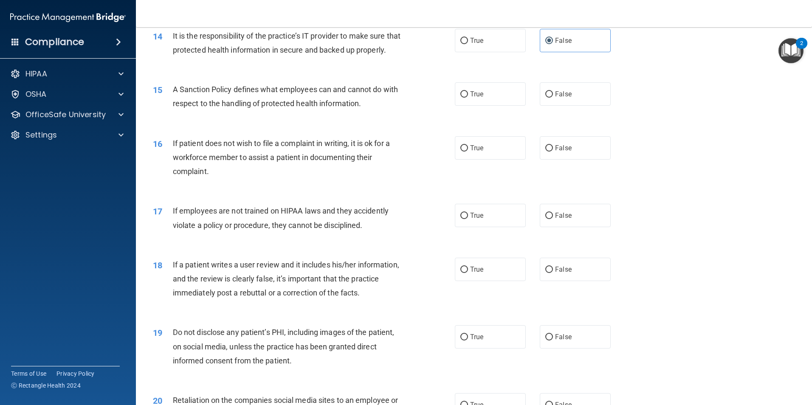
scroll to position [977, 0]
click at [456, 105] on label "True" at bounding box center [490, 93] width 71 height 23
click at [461, 97] on input "True" at bounding box center [465, 94] width 8 height 6
radio input "true"
click at [546, 151] on input "False" at bounding box center [550, 148] width 8 height 6
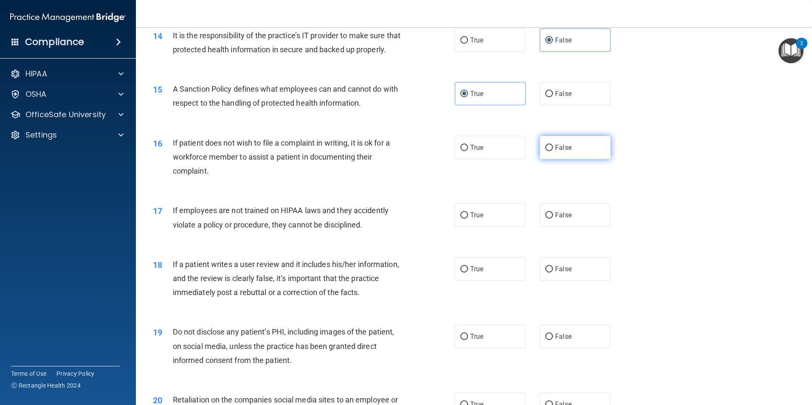
radio input "true"
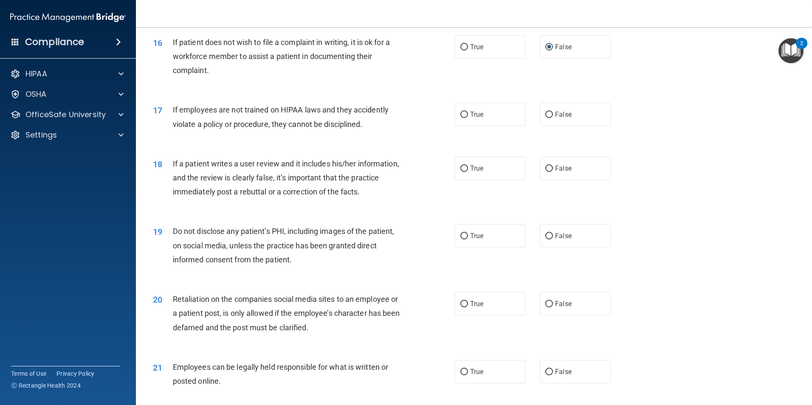
scroll to position [1105, 0]
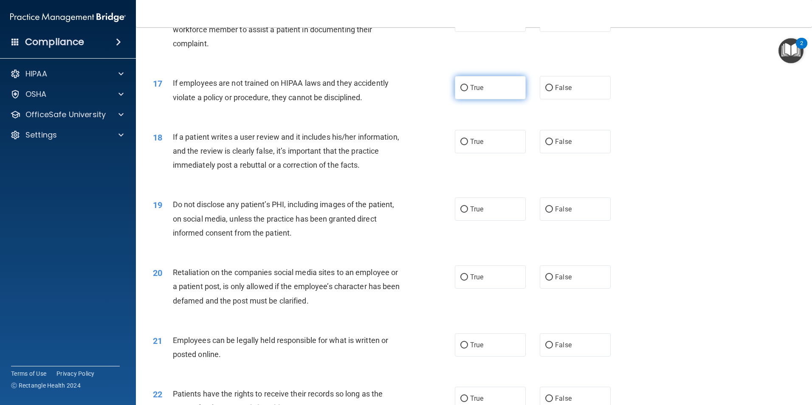
click at [464, 91] on input "True" at bounding box center [465, 88] width 8 height 6
radio input "true"
click at [461, 145] on input "True" at bounding box center [465, 142] width 8 height 6
radio input "true"
click at [553, 221] on label "False" at bounding box center [575, 209] width 71 height 23
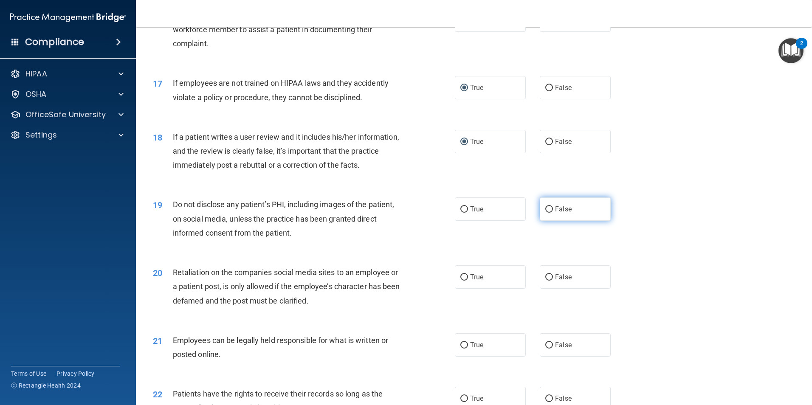
click at [553, 213] on input "False" at bounding box center [550, 209] width 8 height 6
radio input "true"
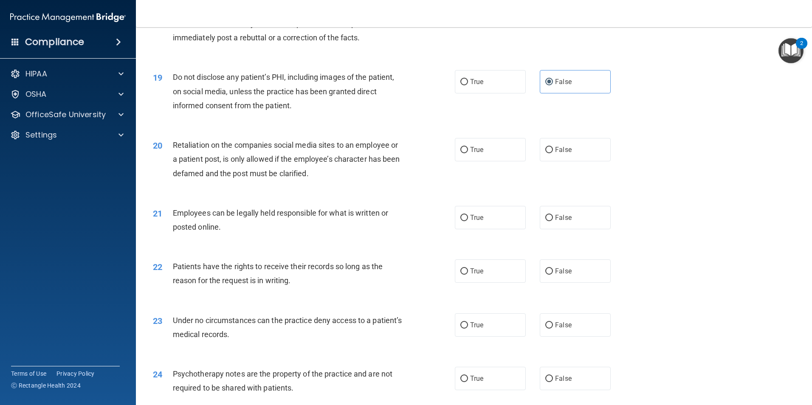
scroll to position [1275, 0]
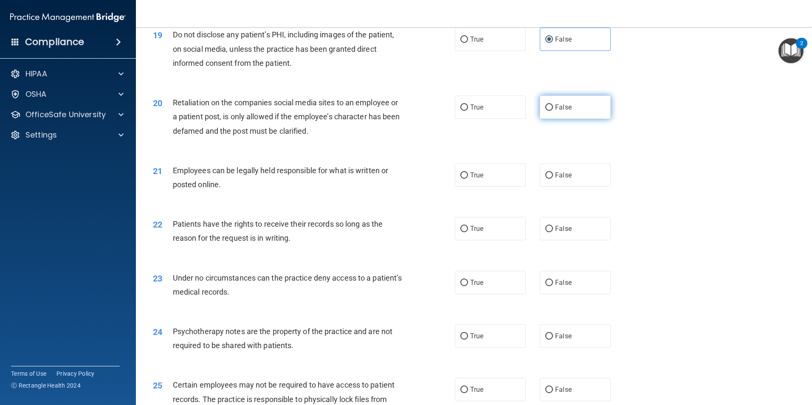
click at [546, 111] on input "False" at bounding box center [550, 108] width 8 height 6
radio input "true"
click at [461, 179] on input "True" at bounding box center [465, 175] width 8 height 6
radio input "true"
click at [545, 240] on label "False" at bounding box center [575, 228] width 71 height 23
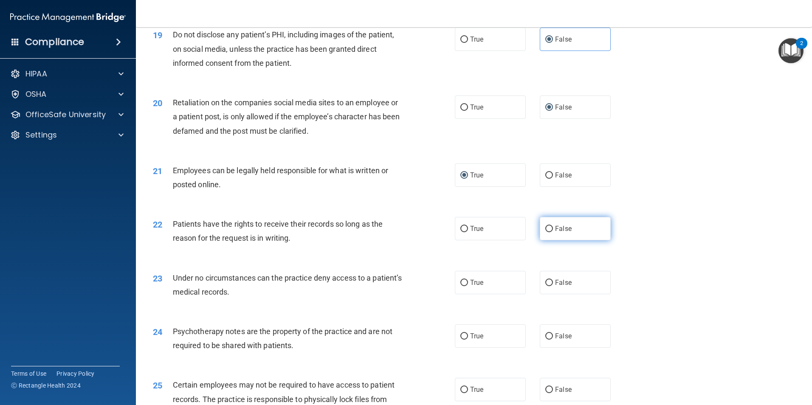
click at [546, 232] on input "False" at bounding box center [550, 229] width 8 height 6
radio input "true"
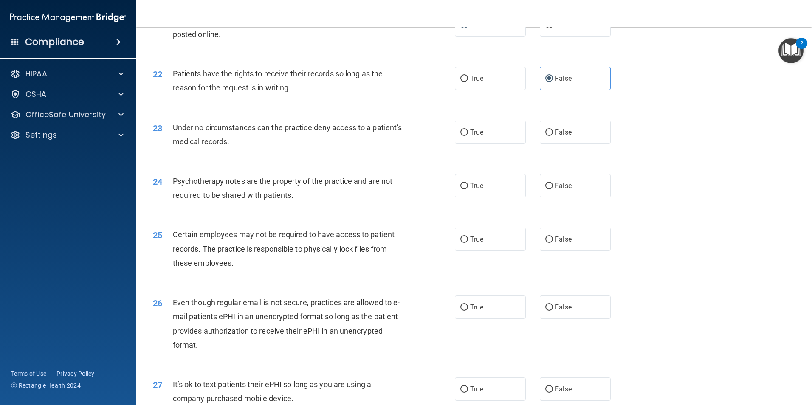
scroll to position [1445, 0]
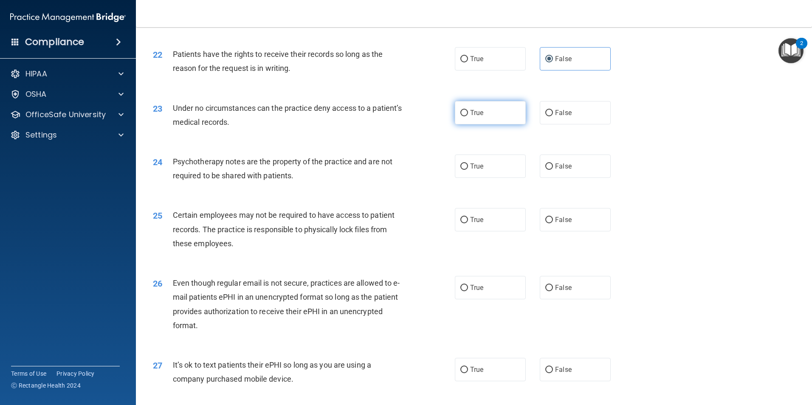
click at [473, 117] on span "True" at bounding box center [476, 113] width 13 height 8
click at [468, 116] on input "True" at bounding box center [465, 113] width 8 height 6
radio input "true"
click at [551, 174] on label "False" at bounding box center [575, 166] width 71 height 23
click at [551, 170] on input "False" at bounding box center [550, 167] width 8 height 6
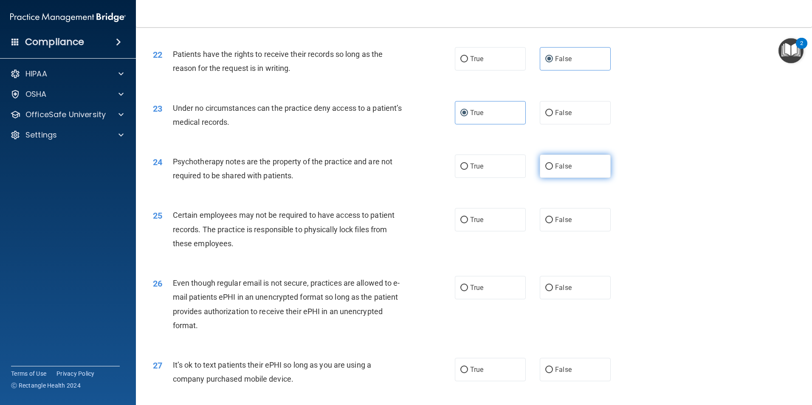
radio input "true"
click at [492, 232] on label "True" at bounding box center [490, 219] width 71 height 23
click at [468, 223] on input "True" at bounding box center [465, 220] width 8 height 6
radio input "true"
click at [559, 300] on label "False" at bounding box center [575, 287] width 71 height 23
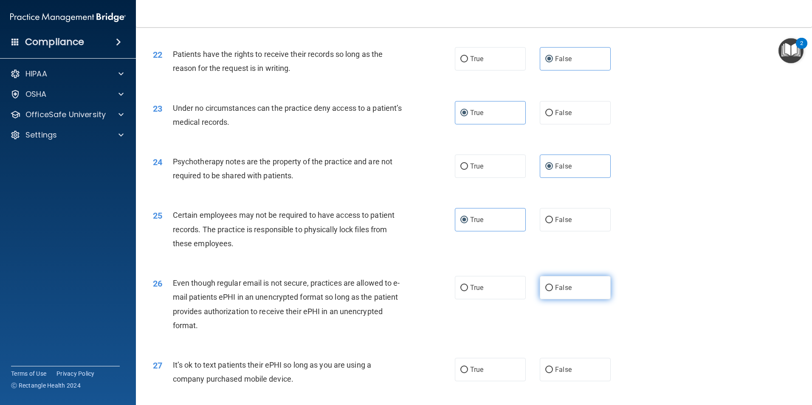
click at [553, 291] on input "False" at bounding box center [550, 288] width 8 height 6
radio input "true"
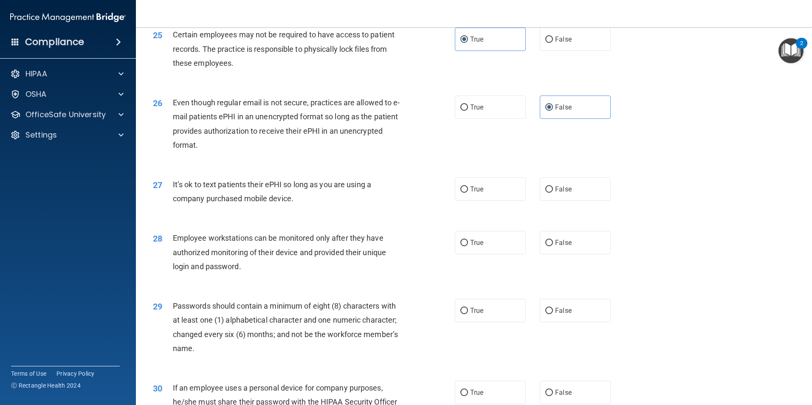
scroll to position [1657, 0]
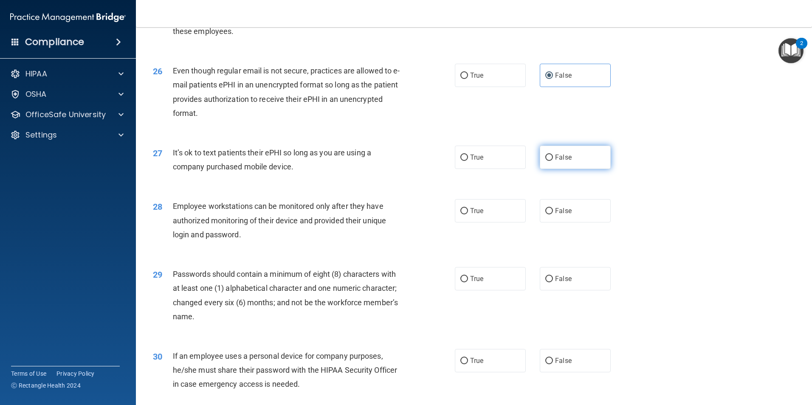
click at [546, 161] on input "False" at bounding box center [550, 158] width 8 height 6
radio input "true"
click at [463, 161] on input "True" at bounding box center [465, 158] width 8 height 6
radio input "true"
radio input "false"
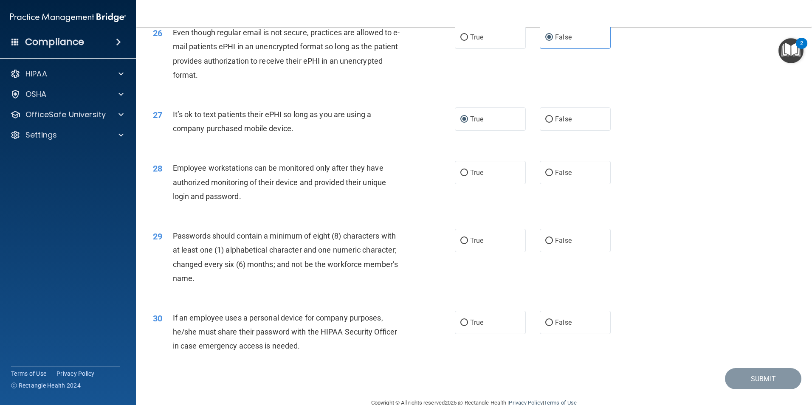
scroll to position [1727, 0]
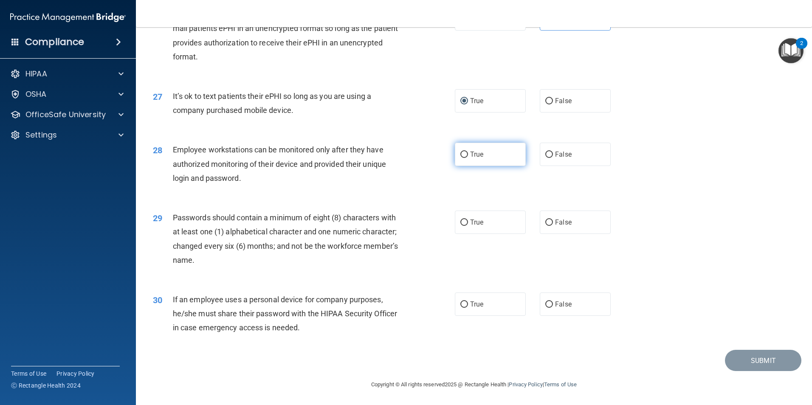
click at [464, 155] on input "True" at bounding box center [465, 155] width 8 height 6
radio input "true"
click at [461, 223] on input "True" at bounding box center [465, 223] width 8 height 6
radio input "true"
click at [548, 302] on input "False" at bounding box center [550, 305] width 8 height 6
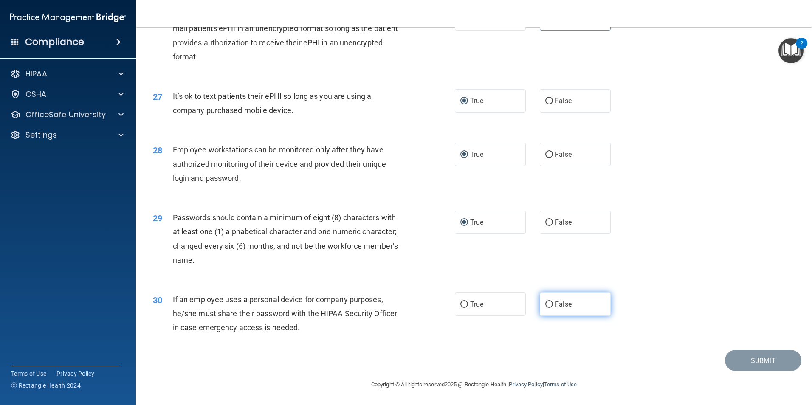
radio input "true"
click at [727, 357] on button "Submit" at bounding box center [763, 361] width 76 height 22
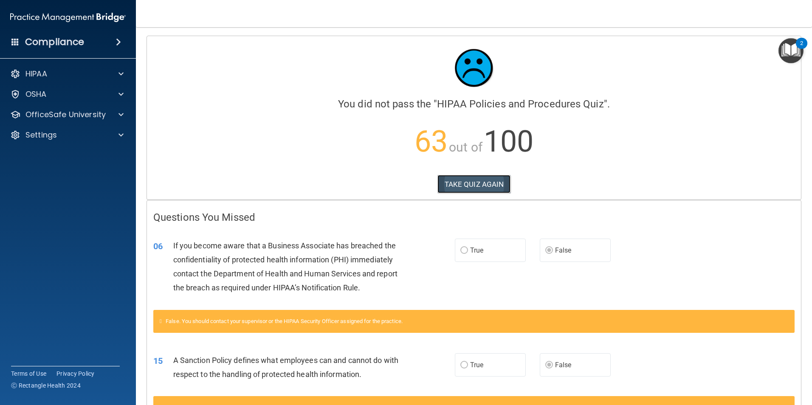
click at [488, 188] on button "TAKE QUIZ AGAIN" at bounding box center [474, 184] width 73 height 19
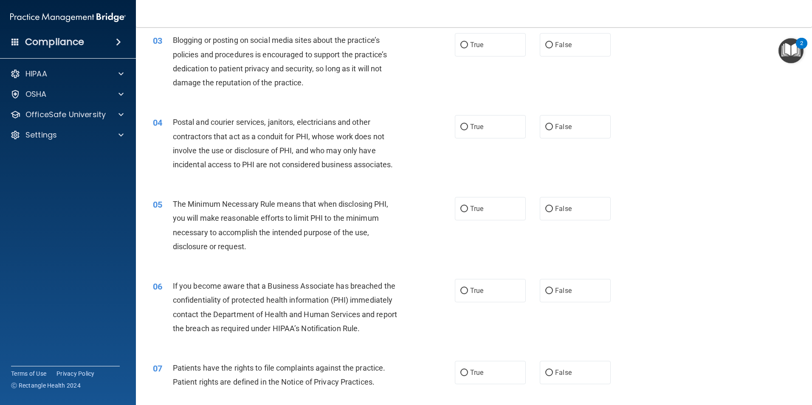
scroll to position [212, 0]
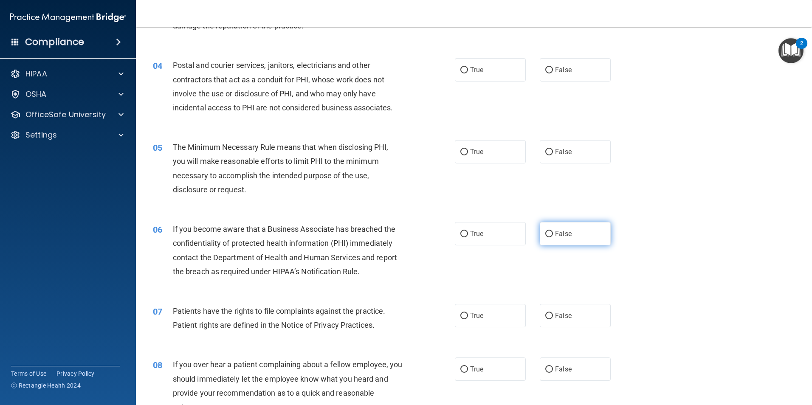
drag, startPoint x: 564, startPoint y: 237, endPoint x: 554, endPoint y: 238, distance: 9.4
click at [563, 237] on label "False" at bounding box center [575, 233] width 71 height 23
click at [553, 237] on input "False" at bounding box center [550, 234] width 8 height 6
radio input "true"
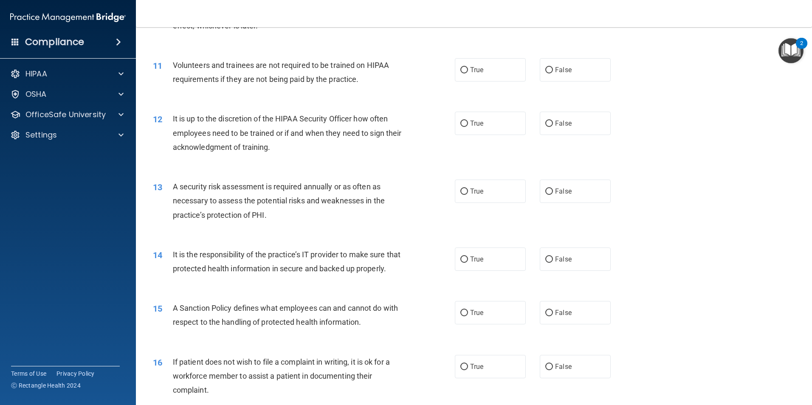
scroll to position [807, 0]
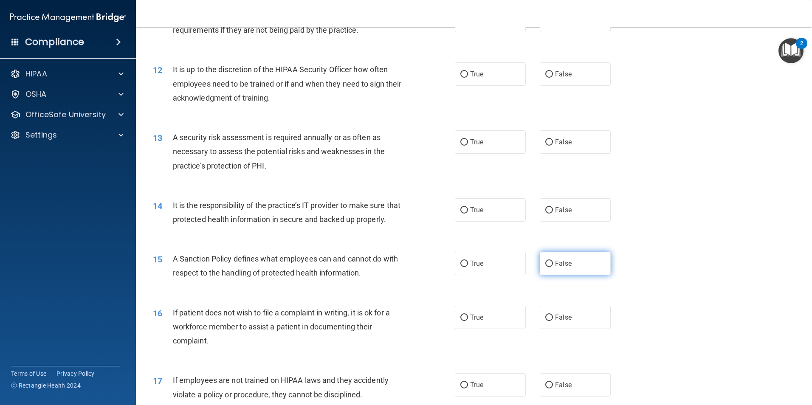
click at [574, 274] on label "False" at bounding box center [575, 263] width 71 height 23
click at [553, 267] on input "False" at bounding box center [550, 264] width 8 height 6
radio input "true"
click at [498, 329] on label "True" at bounding box center [490, 317] width 71 height 23
click at [468, 321] on input "True" at bounding box center [465, 318] width 8 height 6
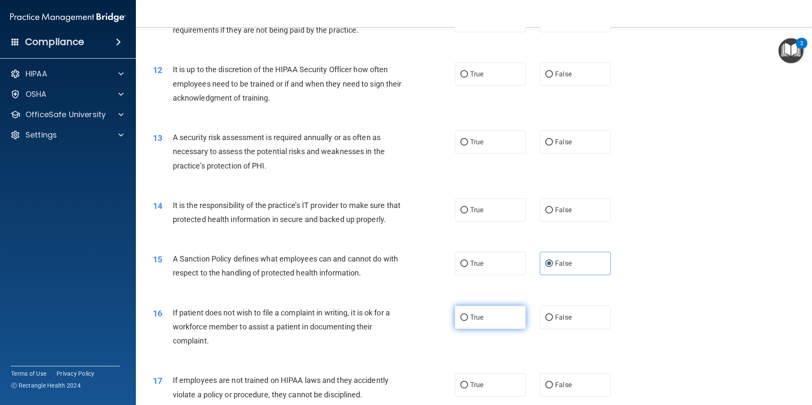
radio input "true"
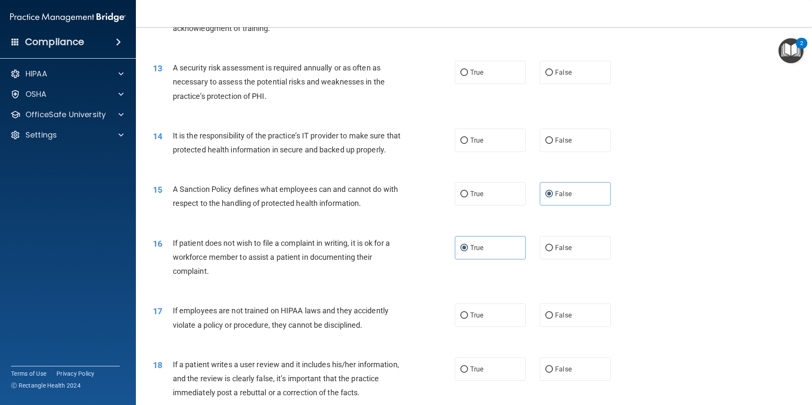
scroll to position [892, 0]
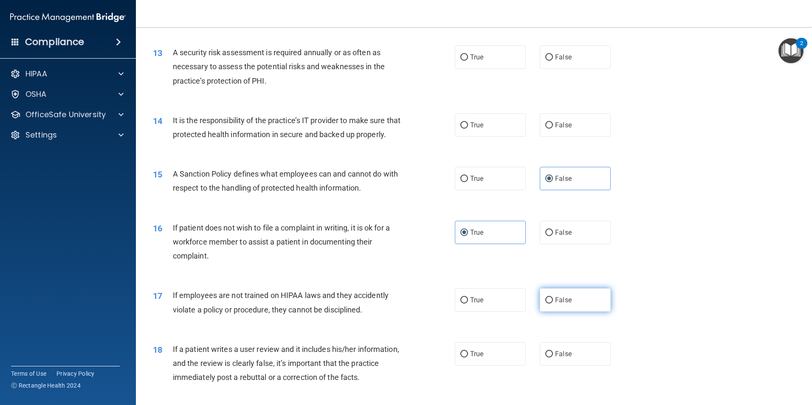
click at [557, 304] on span "False" at bounding box center [563, 300] width 17 height 8
click at [553, 304] on input "False" at bounding box center [550, 300] width 8 height 6
radio input "true"
click at [570, 366] on label "False" at bounding box center [575, 353] width 71 height 23
click at [553, 358] on input "False" at bounding box center [550, 354] width 8 height 6
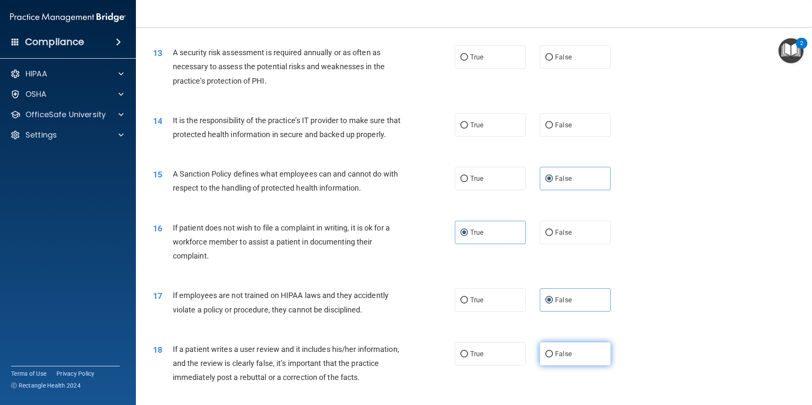
radio input "true"
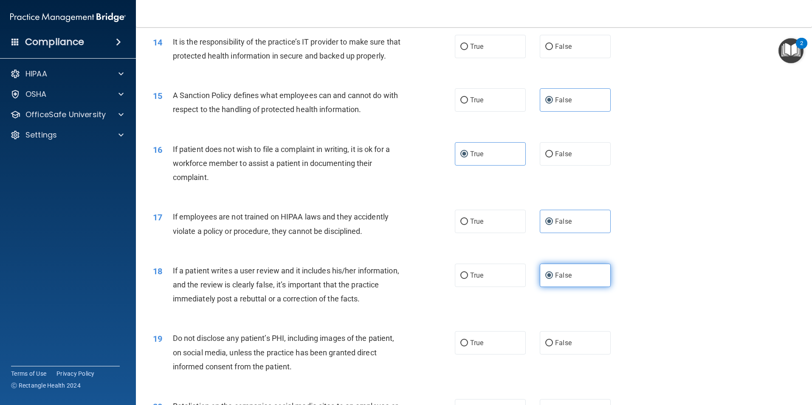
scroll to position [977, 0]
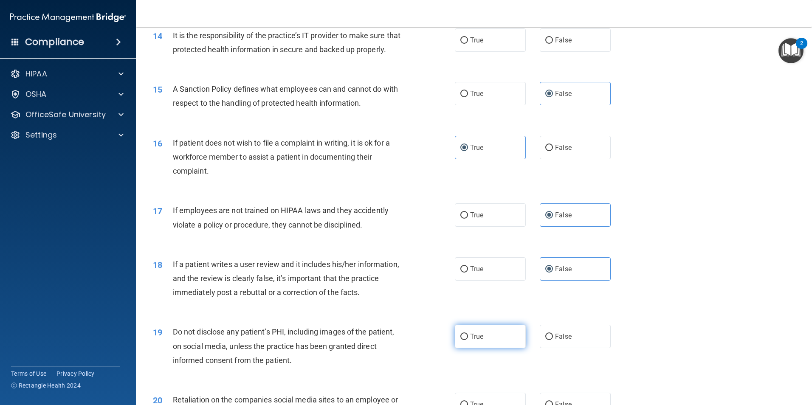
click at [481, 348] on label "True" at bounding box center [490, 336] width 71 height 23
click at [468, 340] on input "True" at bounding box center [465, 337] width 8 height 6
radio input "true"
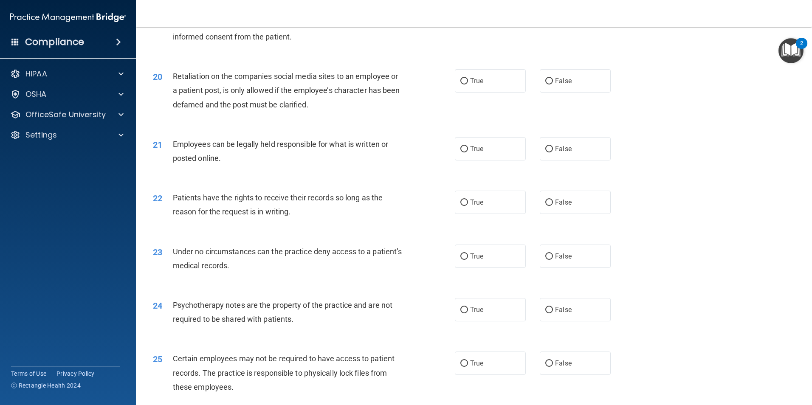
scroll to position [1360, 0]
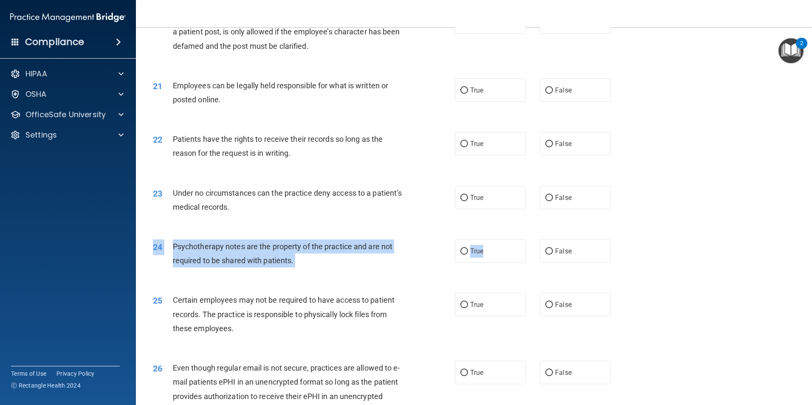
click at [479, 252] on div "24 [MEDICAL_DATA] notes are the property of the practice and are not required t…" at bounding box center [474, 256] width 655 height 54
drag, startPoint x: 479, startPoint y: 252, endPoint x: 464, endPoint y: 266, distance: 20.8
click at [463, 255] on input "True" at bounding box center [465, 252] width 8 height 6
radio input "true"
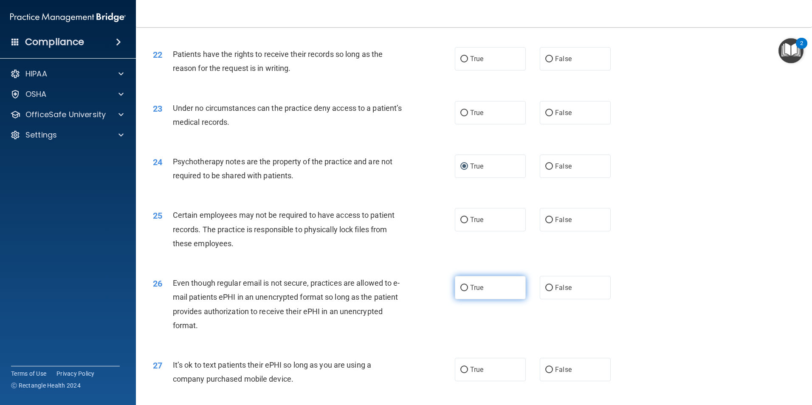
click at [474, 292] on span "True" at bounding box center [476, 288] width 13 height 8
click at [468, 291] on input "True" at bounding box center [465, 288] width 8 height 6
radio input "true"
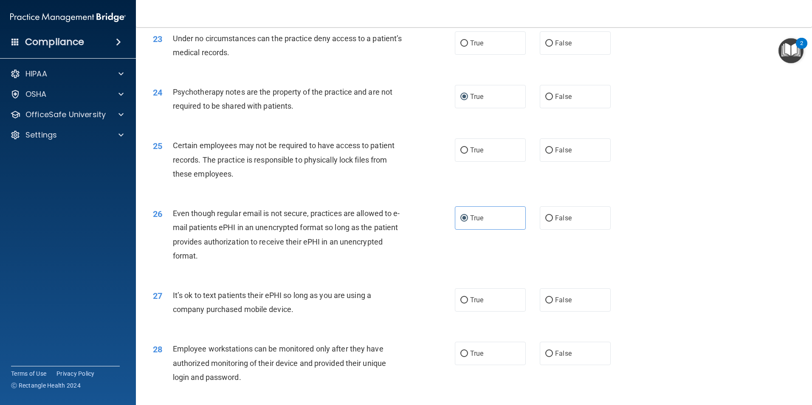
scroll to position [1572, 0]
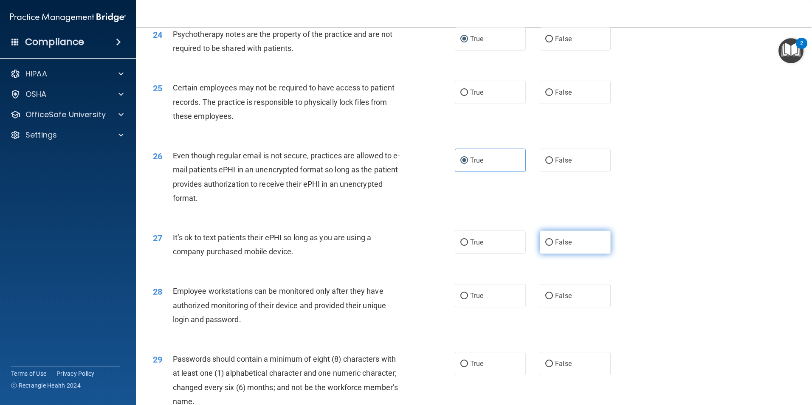
click at [542, 253] on label "False" at bounding box center [575, 242] width 71 height 23
click at [546, 246] on input "False" at bounding box center [550, 243] width 8 height 6
radio input "true"
click at [550, 308] on label "False" at bounding box center [575, 295] width 71 height 23
click at [550, 300] on input "False" at bounding box center [550, 296] width 8 height 6
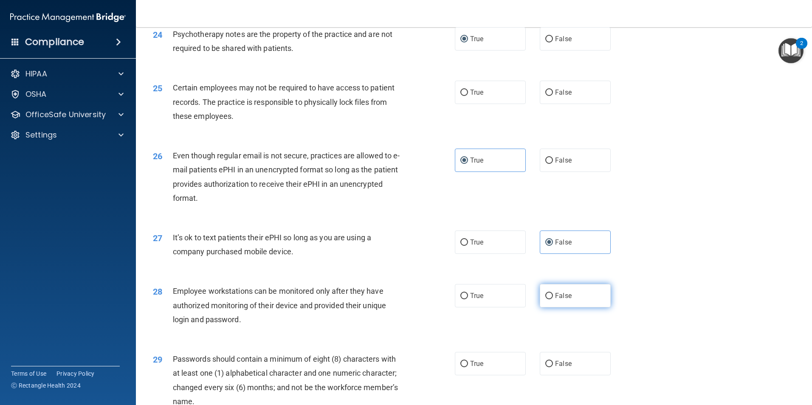
radio input "true"
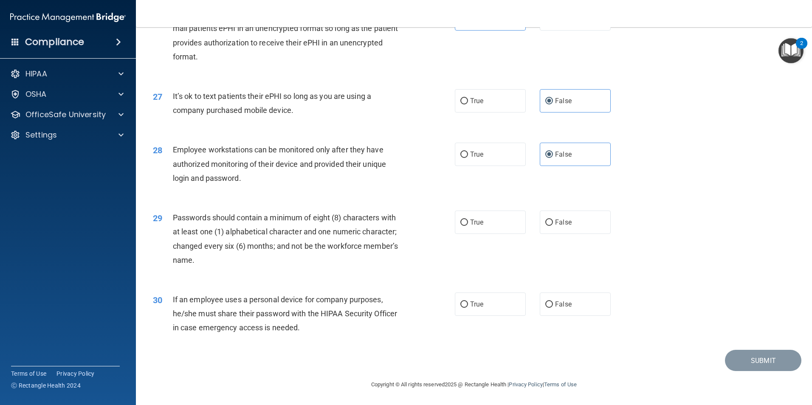
scroll to position [1727, 0]
click at [469, 217] on label "True" at bounding box center [490, 222] width 71 height 23
click at [468, 220] on input "True" at bounding box center [465, 223] width 8 height 6
radio input "true"
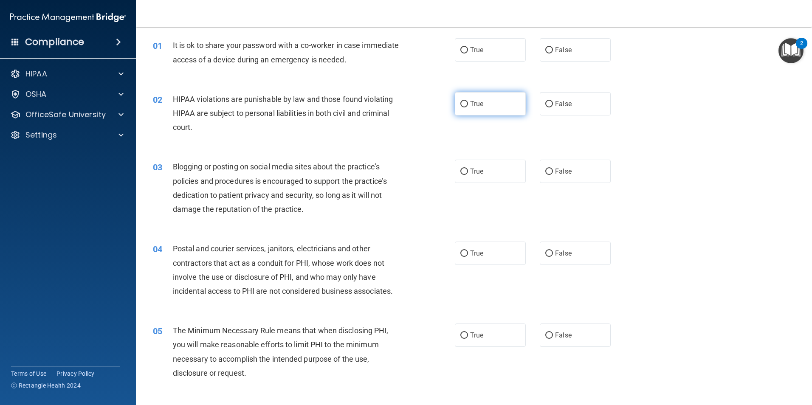
scroll to position [0, 0]
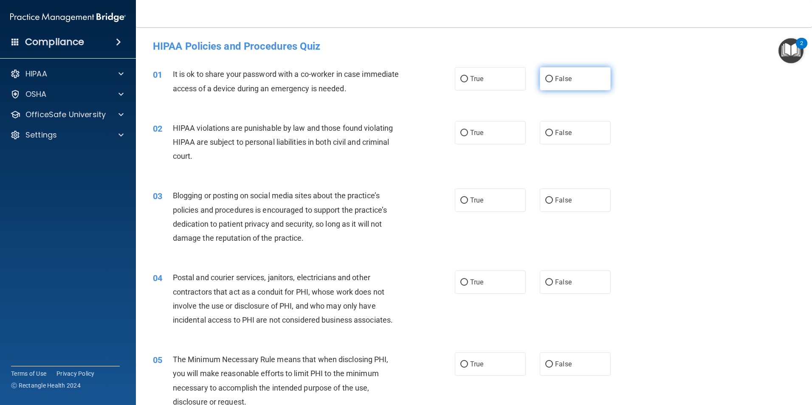
click at [555, 82] on span "False" at bounding box center [563, 79] width 17 height 8
click at [553, 82] on input "False" at bounding box center [550, 79] width 8 height 6
radio input "true"
click at [471, 134] on span "True" at bounding box center [476, 133] width 13 height 8
click at [468, 134] on input "True" at bounding box center [465, 133] width 8 height 6
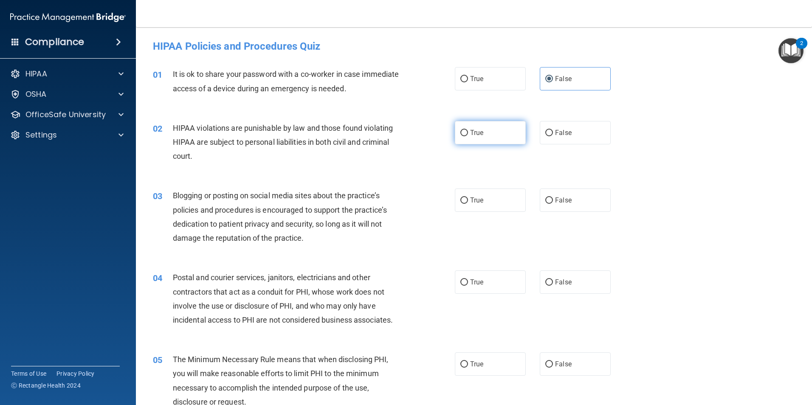
radio input "true"
click at [546, 198] on input "False" at bounding box center [550, 201] width 8 height 6
radio input "true"
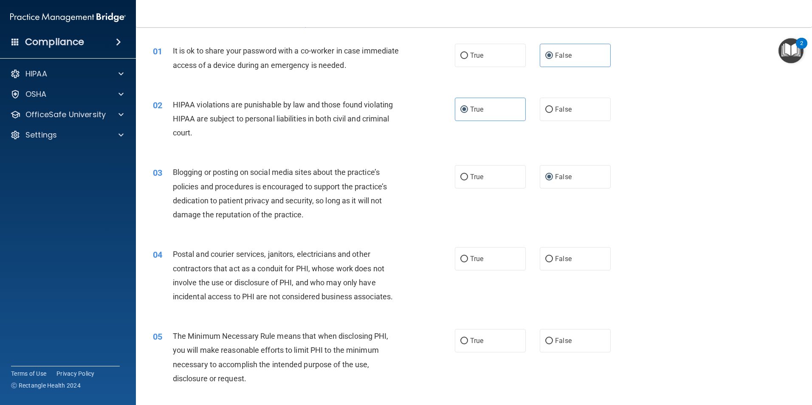
scroll to position [42, 0]
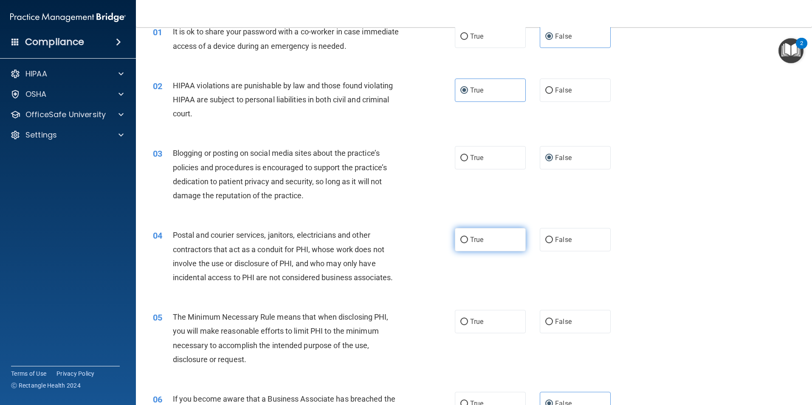
click at [455, 239] on label "True" at bounding box center [490, 239] width 71 height 23
click at [461, 239] on input "True" at bounding box center [465, 240] width 8 height 6
radio input "true"
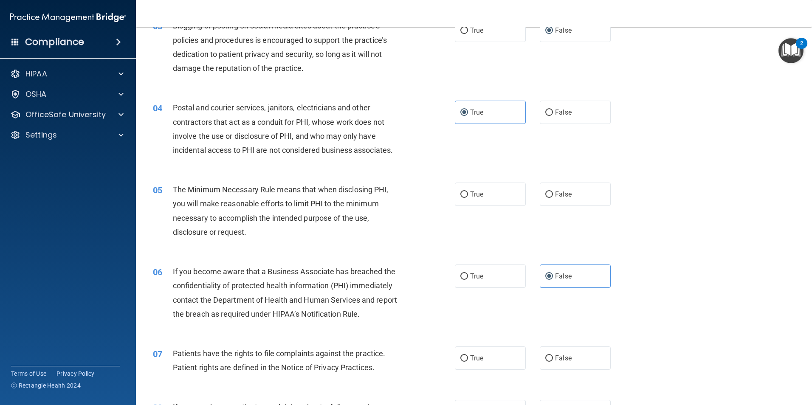
scroll to position [212, 0]
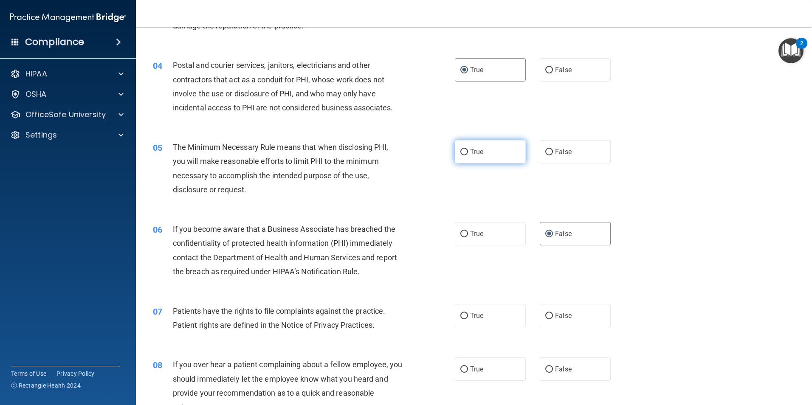
click at [462, 155] on input "True" at bounding box center [465, 152] width 8 height 6
radio input "true"
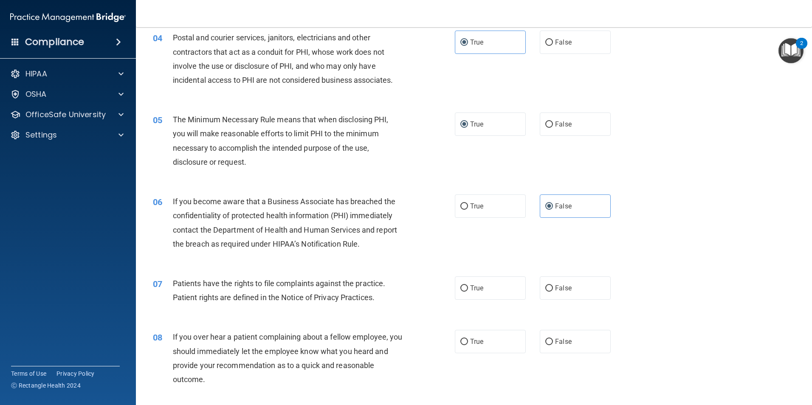
scroll to position [255, 0]
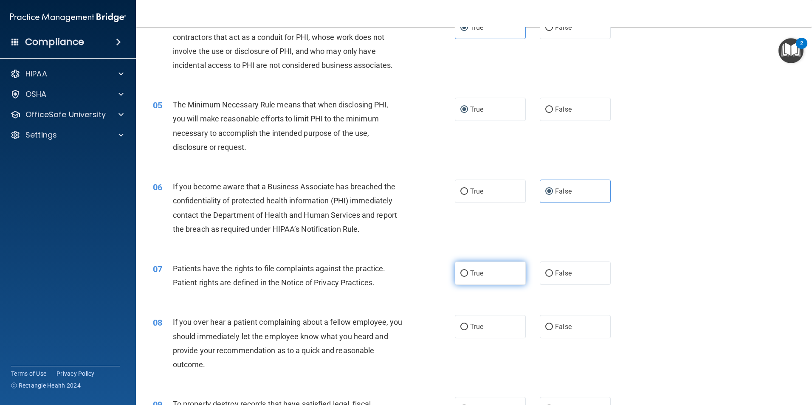
click at [462, 274] on input "True" at bounding box center [465, 274] width 8 height 6
radio input "true"
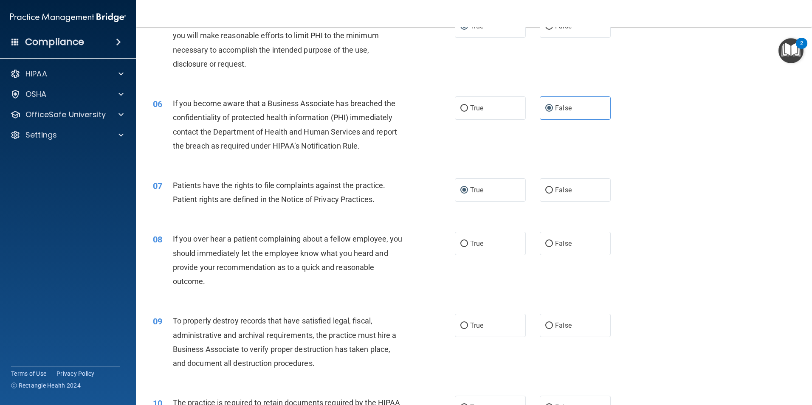
scroll to position [340, 0]
click at [540, 242] on label "False" at bounding box center [575, 241] width 71 height 23
click at [546, 242] on input "False" at bounding box center [550, 242] width 8 height 6
radio input "true"
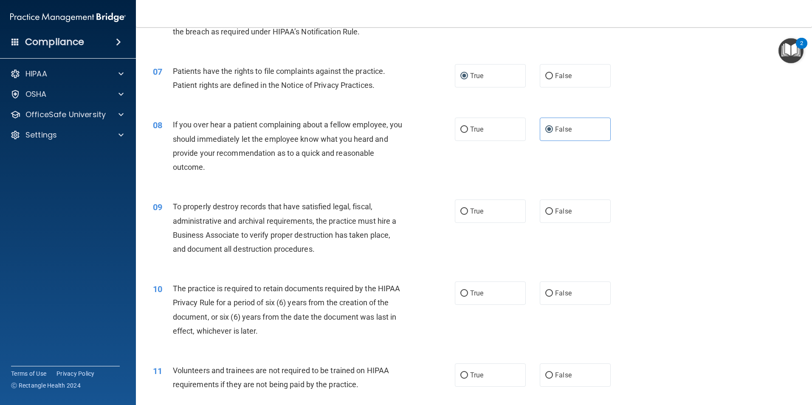
scroll to position [467, 0]
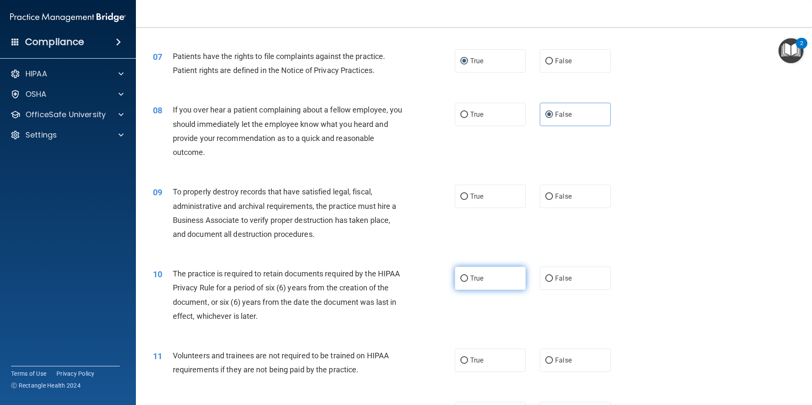
click at [462, 281] on input "True" at bounding box center [465, 279] width 8 height 6
radio input "true"
click at [546, 198] on input "False" at bounding box center [550, 197] width 8 height 6
radio input "true"
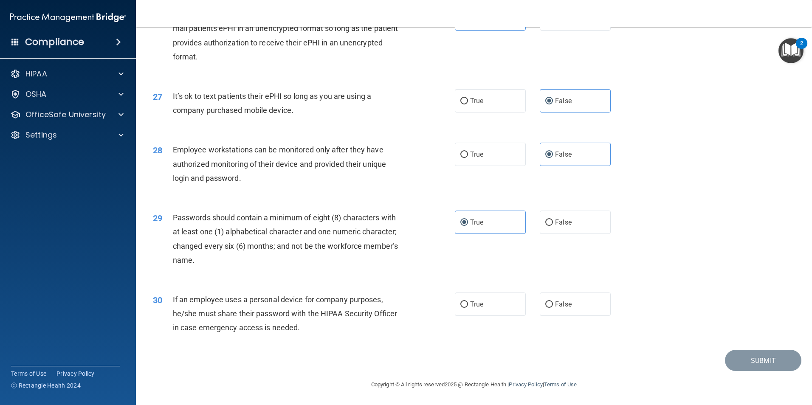
scroll to position [1727, 0]
click at [462, 156] on input "True" at bounding box center [465, 155] width 8 height 6
radio input "true"
radio input "false"
click at [455, 103] on label "True" at bounding box center [490, 100] width 71 height 23
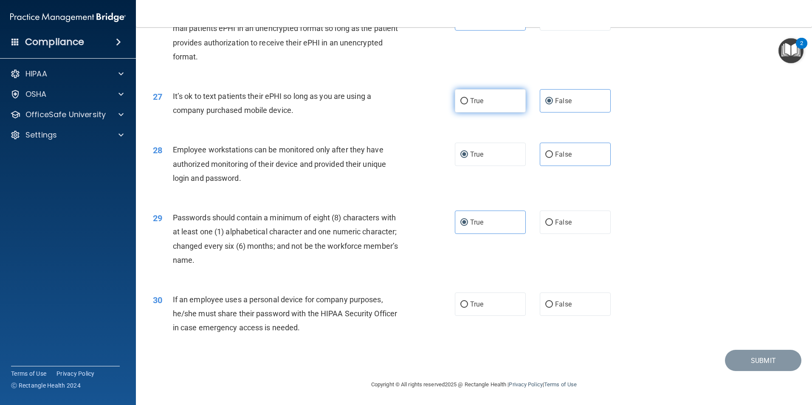
click at [461, 103] on input "True" at bounding box center [465, 101] width 8 height 6
radio input "true"
radio input "false"
click at [546, 305] on input "False" at bounding box center [550, 305] width 8 height 6
radio input "true"
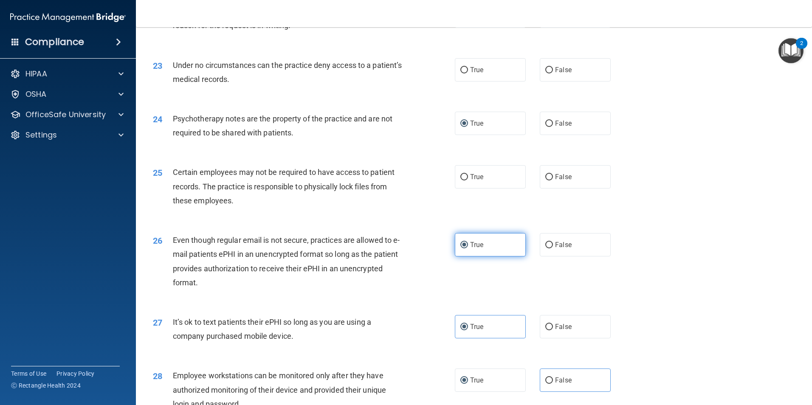
scroll to position [1473, 0]
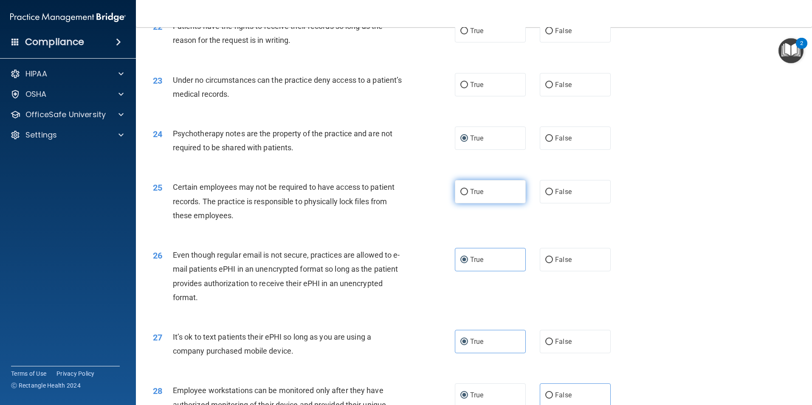
click at [461, 195] on input "True" at bounding box center [465, 192] width 8 height 6
radio input "true"
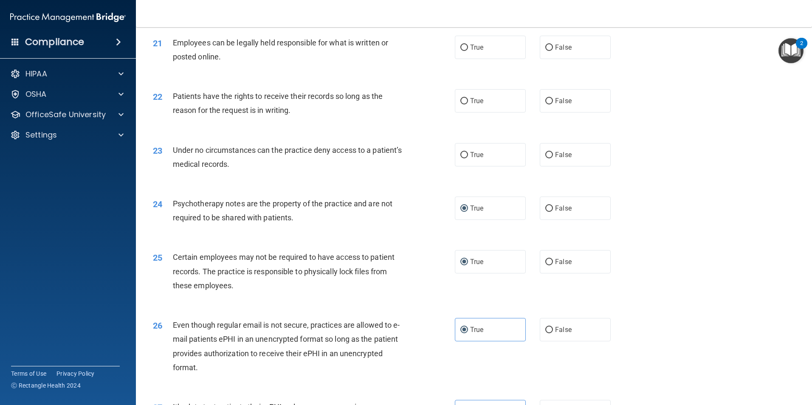
scroll to position [1388, 0]
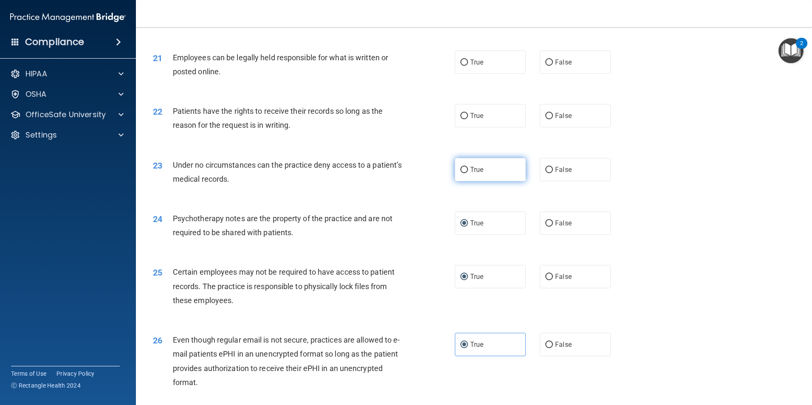
drag, startPoint x: 467, startPoint y: 184, endPoint x: 458, endPoint y: 183, distance: 8.5
click at [466, 181] on label "True" at bounding box center [490, 169] width 71 height 23
click at [466, 173] on input "True" at bounding box center [465, 170] width 8 height 6
radio input "true"
drag, startPoint x: 460, startPoint y: 132, endPoint x: 458, endPoint y: 136, distance: 4.8
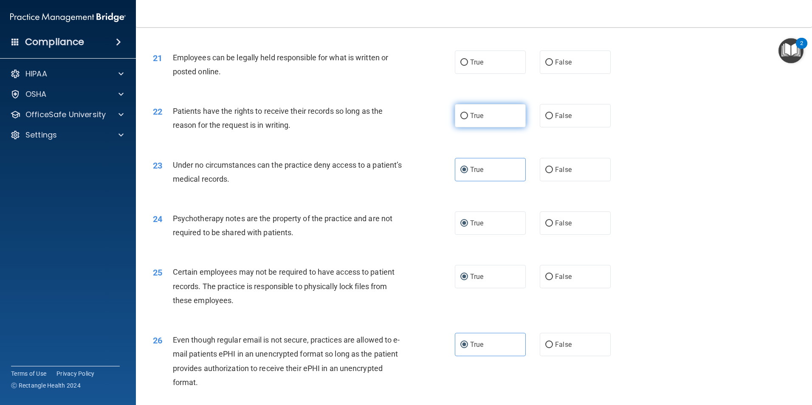
click at [457, 127] on label "True" at bounding box center [490, 115] width 71 height 23
click at [461, 119] on input "True" at bounding box center [465, 116] width 8 height 6
radio input "true"
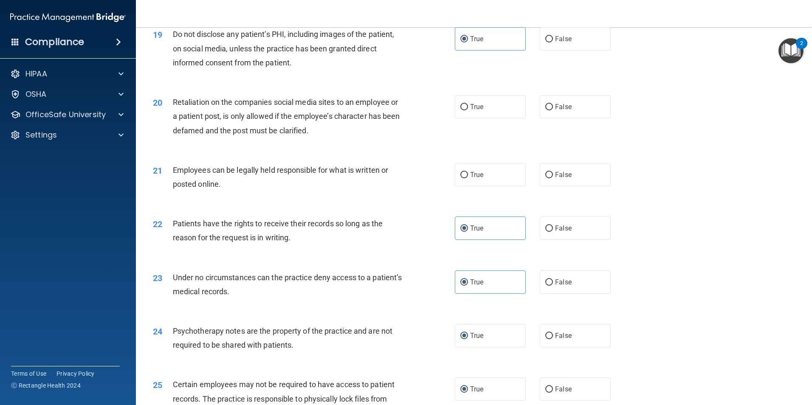
scroll to position [1260, 0]
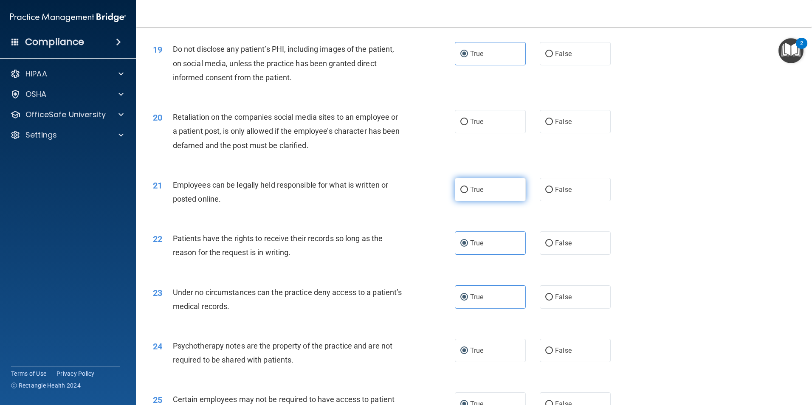
click at [461, 193] on input "True" at bounding box center [465, 190] width 8 height 6
radio input "true"
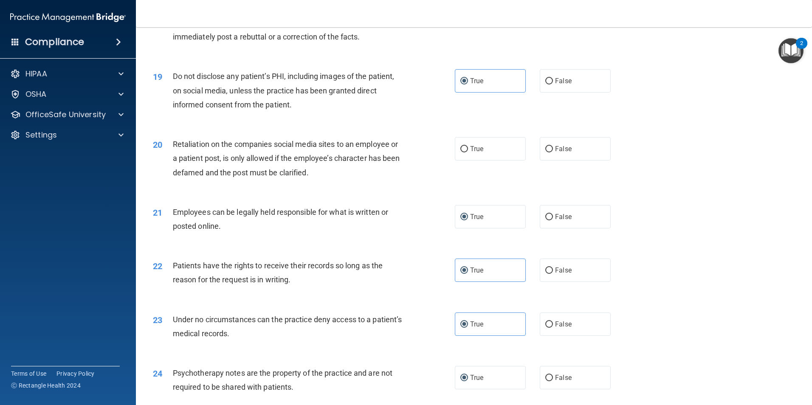
scroll to position [1218, 0]
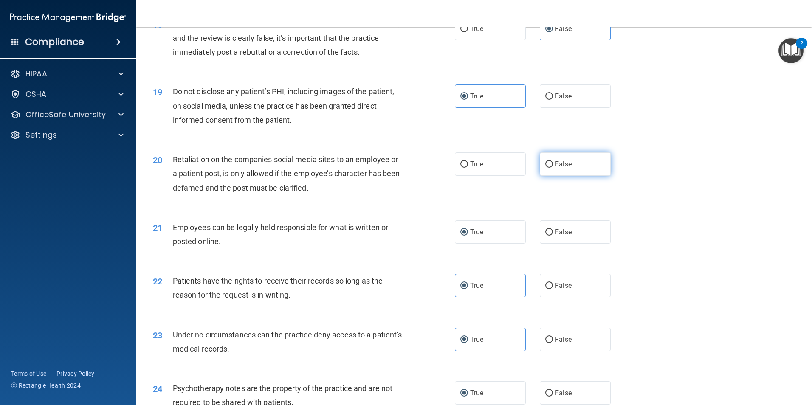
click at [555, 168] on span "False" at bounding box center [563, 164] width 17 height 8
click at [551, 168] on input "False" at bounding box center [550, 164] width 8 height 6
radio input "true"
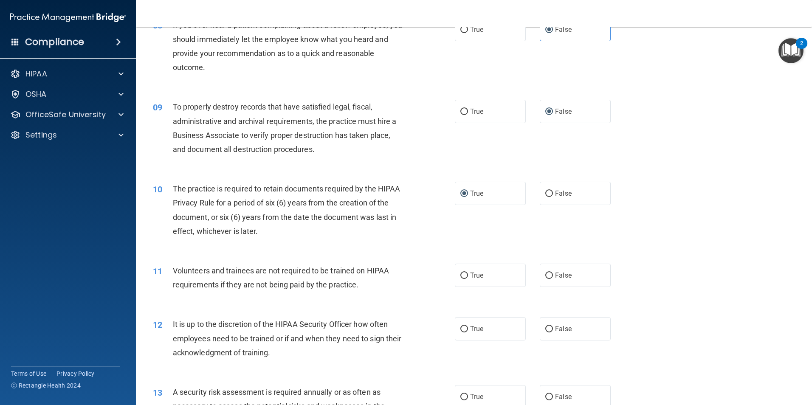
scroll to position [595, 0]
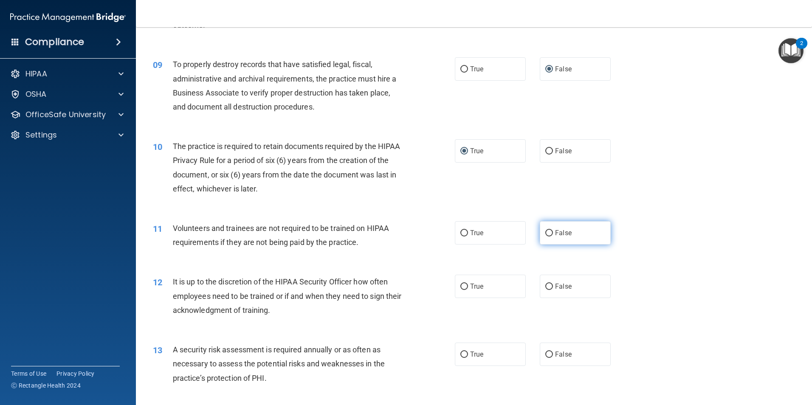
click at [546, 234] on input "False" at bounding box center [550, 233] width 8 height 6
radio input "true"
click at [546, 284] on input "False" at bounding box center [550, 287] width 8 height 6
radio input "true"
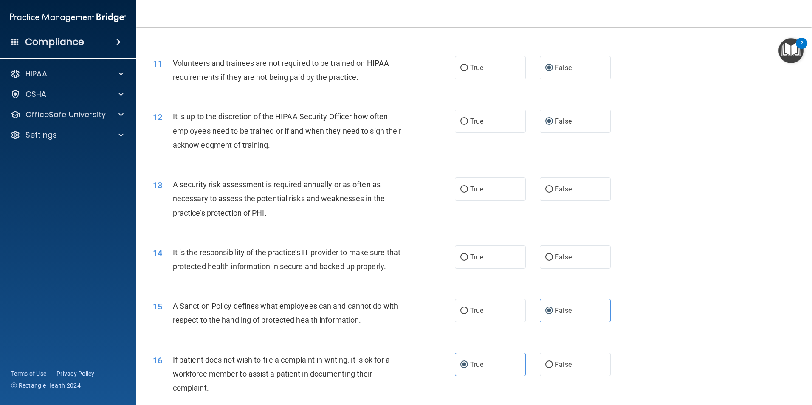
scroll to position [765, 0]
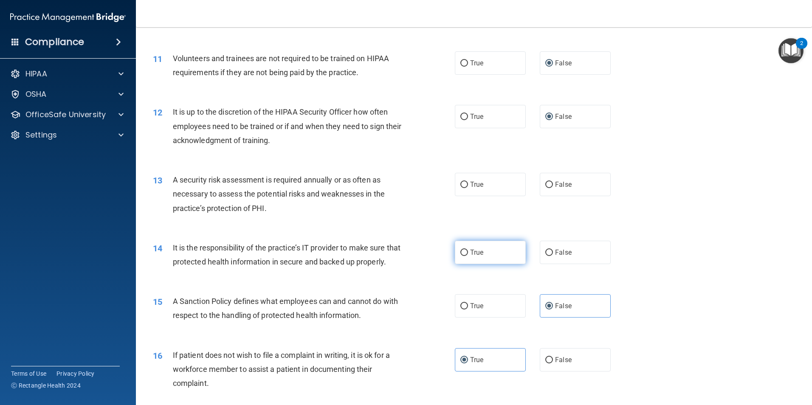
click at [461, 254] on input "True" at bounding box center [465, 253] width 8 height 6
radio input "true"
click at [461, 184] on input "True" at bounding box center [465, 185] width 8 height 6
radio input "true"
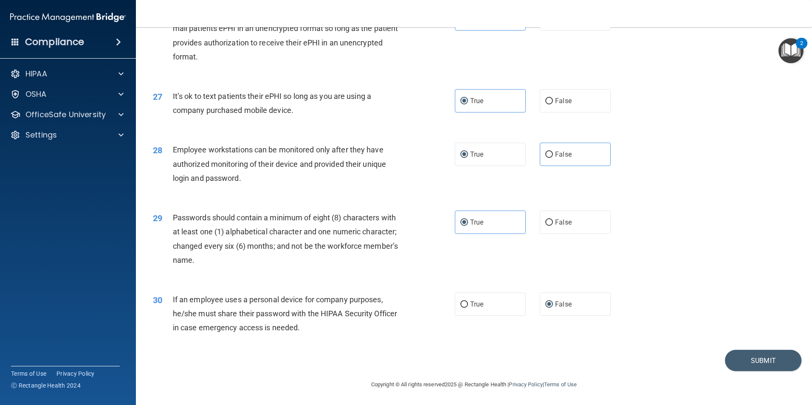
scroll to position [1727, 0]
click at [732, 357] on button "Submit" at bounding box center [763, 361] width 76 height 22
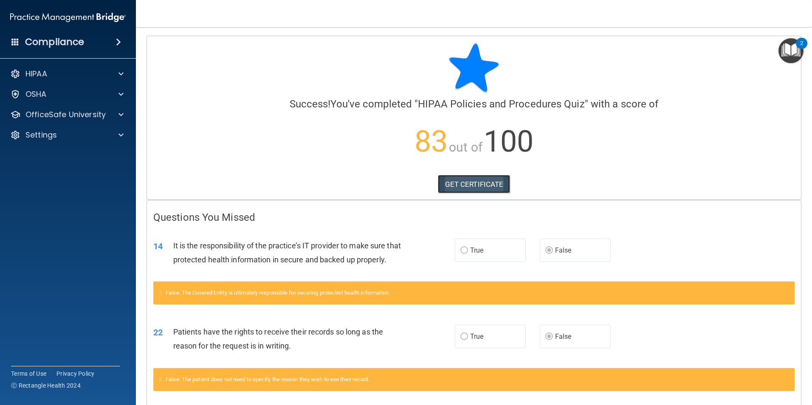
click at [475, 182] on link "GET CERTIFICATE" at bounding box center [474, 184] width 73 height 19
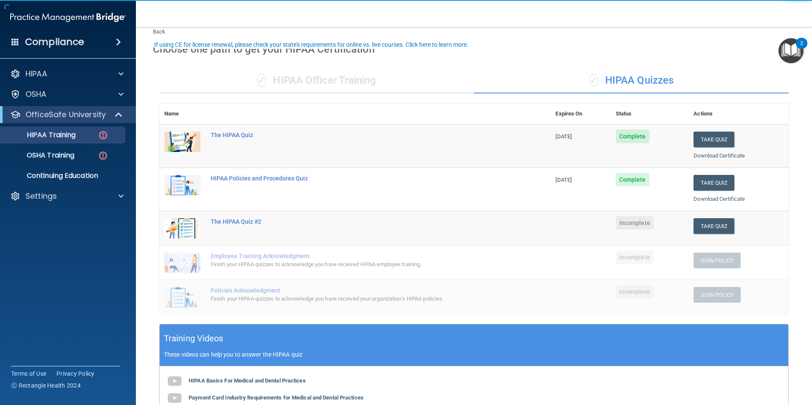
scroll to position [42, 0]
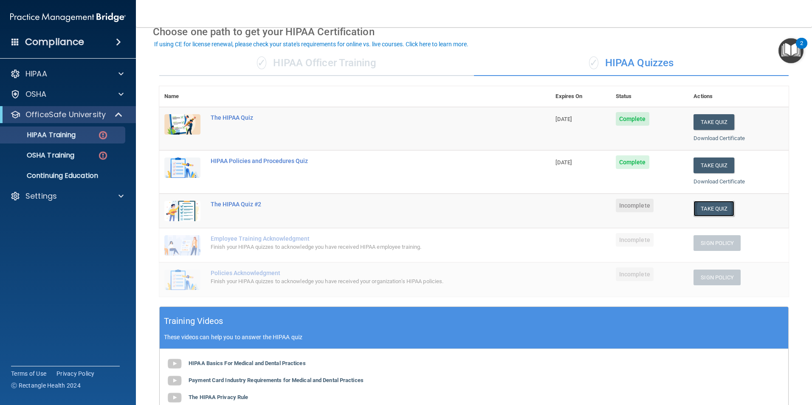
click at [713, 212] on button "Take Quiz" at bounding box center [714, 209] width 41 height 16
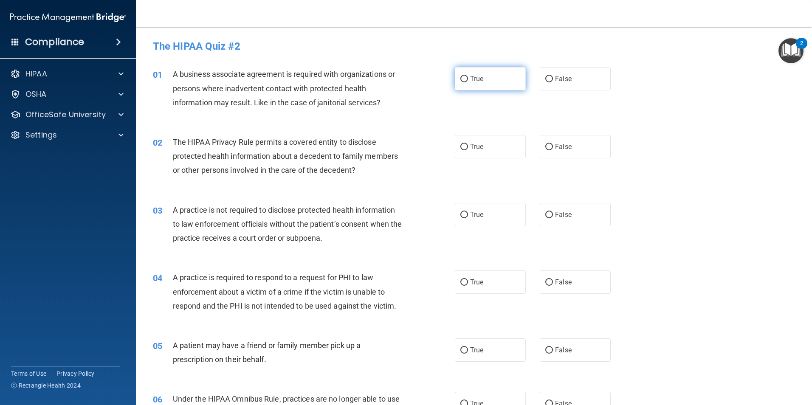
click at [464, 83] on label "True" at bounding box center [490, 78] width 71 height 23
click at [464, 82] on input "True" at bounding box center [465, 79] width 8 height 6
radio input "true"
click at [469, 152] on label "True" at bounding box center [490, 146] width 71 height 23
click at [468, 150] on input "True" at bounding box center [465, 147] width 8 height 6
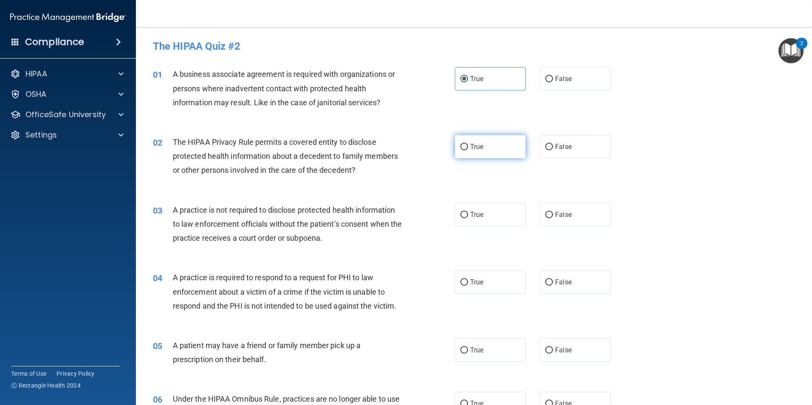
radio input "true"
drag, startPoint x: 457, startPoint y: 212, endPoint x: 458, endPoint y: 207, distance: 4.4
click at [457, 211] on label "True" at bounding box center [490, 214] width 71 height 23
click at [461, 212] on input "True" at bounding box center [465, 215] width 8 height 6
radio input "true"
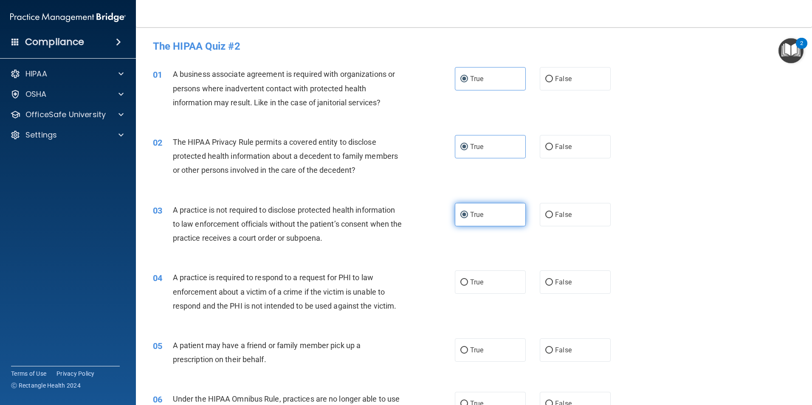
click at [464, 212] on input "True" at bounding box center [465, 215] width 8 height 6
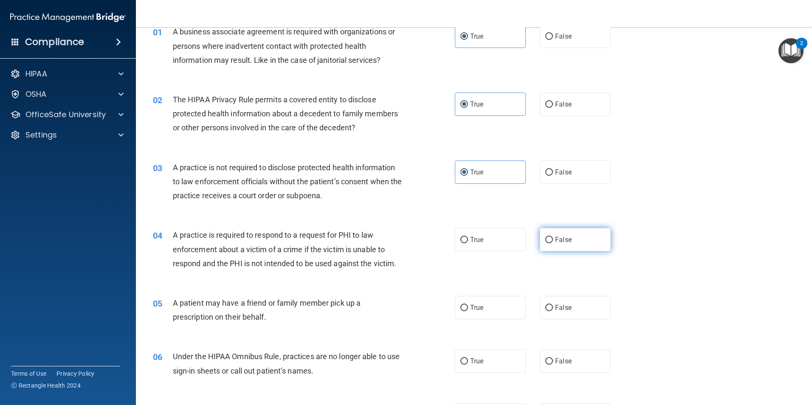
click at [546, 241] on input "False" at bounding box center [550, 240] width 8 height 6
radio input "true"
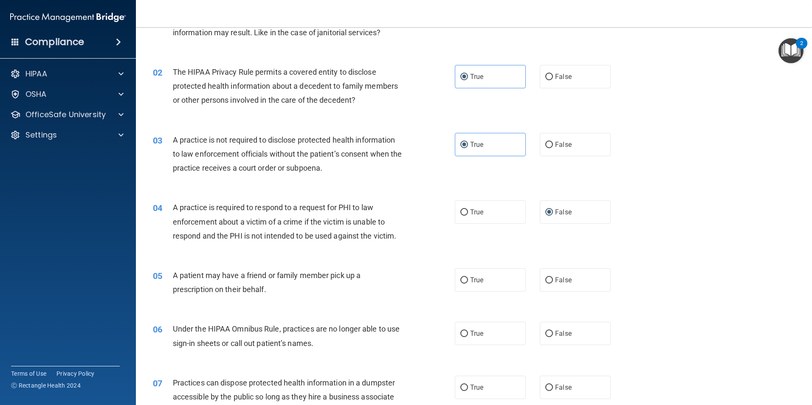
scroll to position [85, 0]
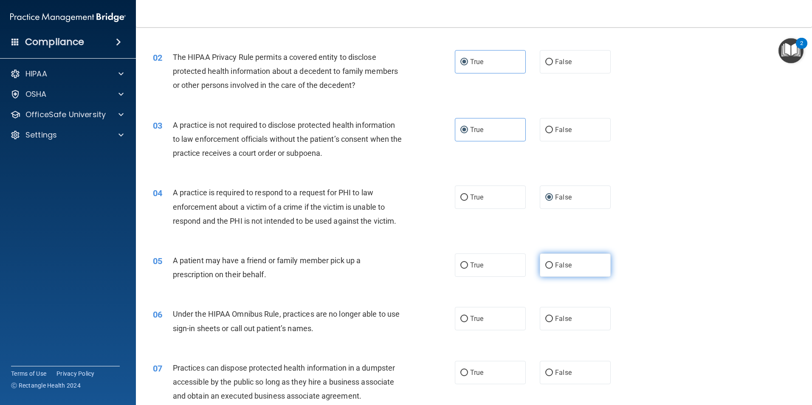
click at [549, 271] on label "False" at bounding box center [575, 265] width 71 height 23
click at [549, 269] on input "False" at bounding box center [550, 266] width 8 height 6
radio input "true"
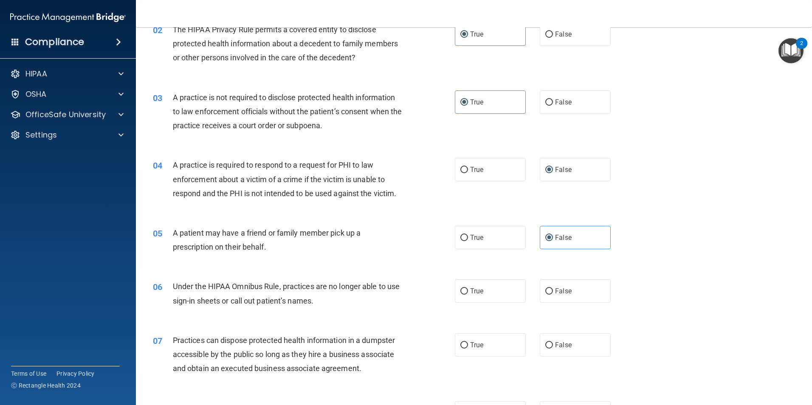
scroll to position [127, 0]
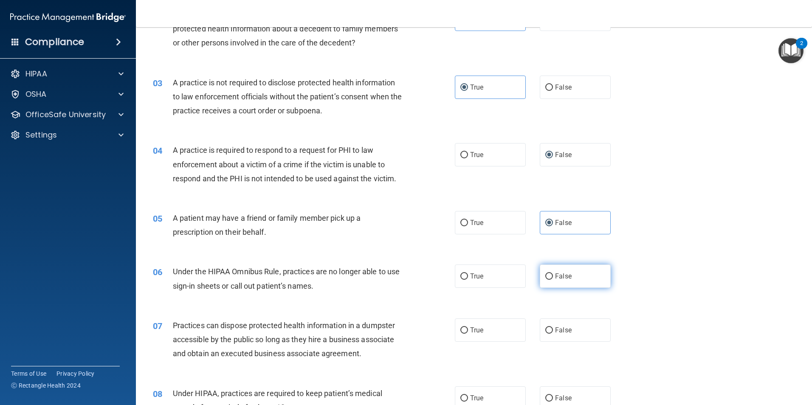
click at [548, 278] on input "False" at bounding box center [550, 277] width 8 height 6
radio input "true"
click at [546, 325] on label "False" at bounding box center [575, 330] width 71 height 23
click at [546, 328] on input "False" at bounding box center [550, 331] width 8 height 6
radio input "true"
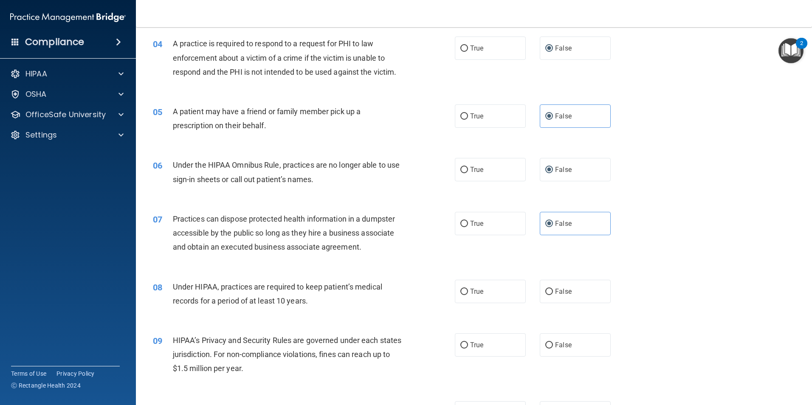
scroll to position [255, 0]
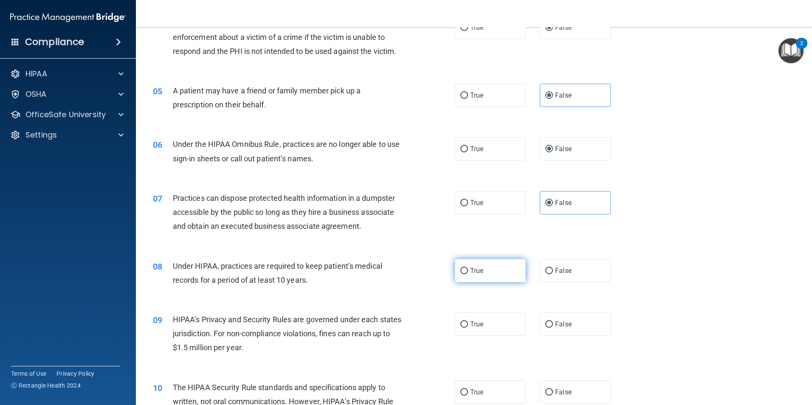
drag, startPoint x: 464, startPoint y: 268, endPoint x: 469, endPoint y: 269, distance: 4.8
click at [466, 268] on label "True" at bounding box center [490, 270] width 71 height 23
click at [466, 268] on input "True" at bounding box center [465, 271] width 8 height 6
radio input "true"
click at [466, 327] on label "True" at bounding box center [490, 324] width 71 height 23
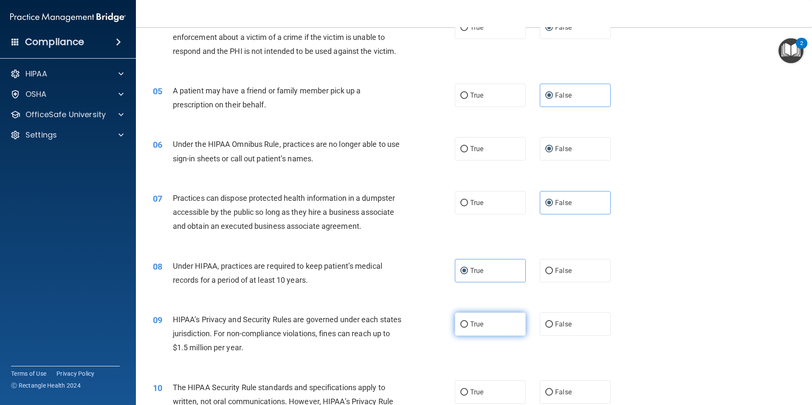
click at [466, 327] on input "True" at bounding box center [465, 325] width 8 height 6
radio input "true"
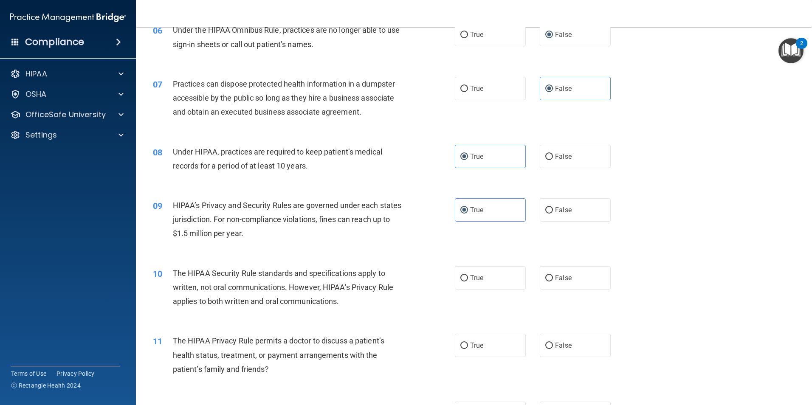
scroll to position [382, 0]
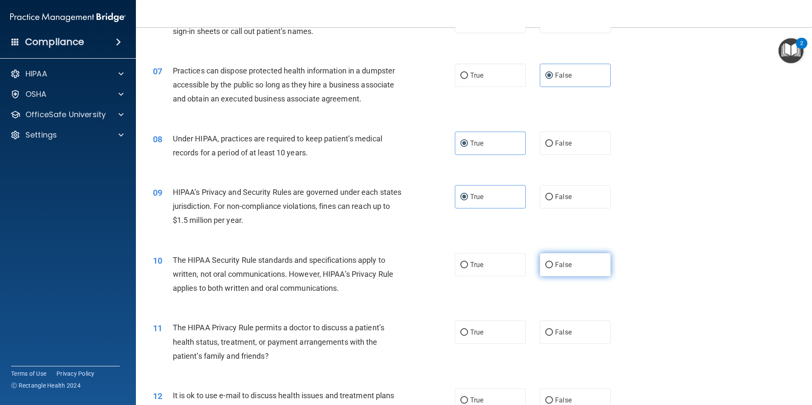
click at [546, 266] on input "False" at bounding box center [550, 265] width 8 height 6
radio input "true"
click at [461, 267] on input "True" at bounding box center [465, 265] width 8 height 6
radio input "true"
radio input "false"
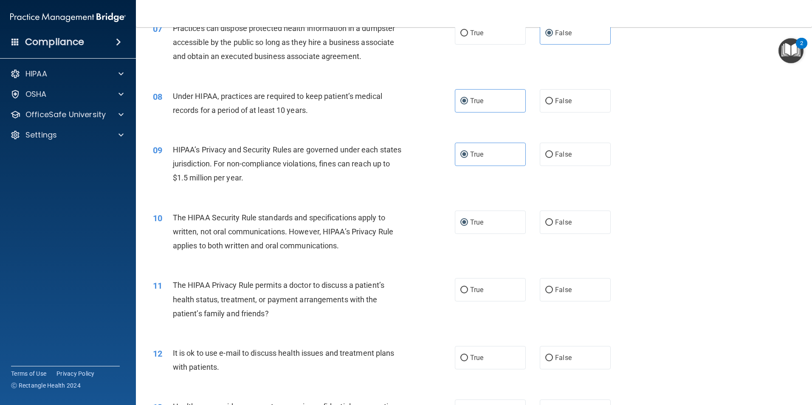
scroll to position [467, 0]
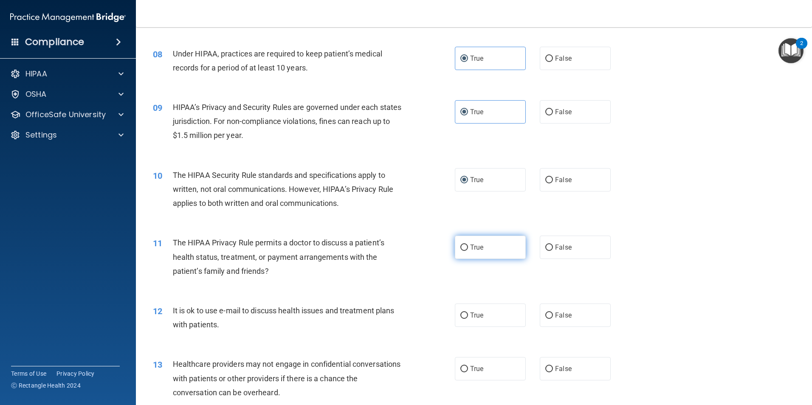
click at [461, 246] on input "True" at bounding box center [465, 248] width 8 height 6
radio input "true"
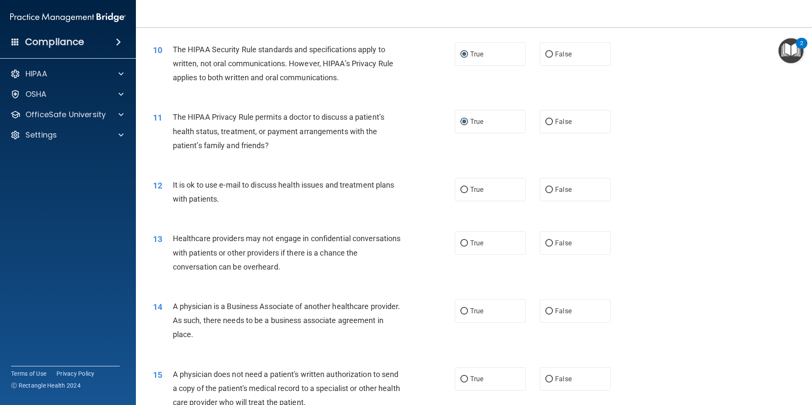
scroll to position [595, 0]
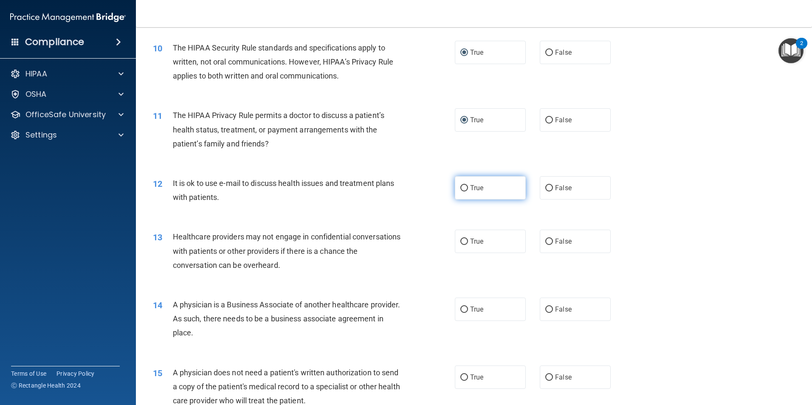
click at [461, 186] on input "True" at bounding box center [465, 188] width 8 height 6
radio input "true"
click at [456, 238] on label "True" at bounding box center [490, 241] width 71 height 23
click at [461, 239] on input "True" at bounding box center [465, 242] width 8 height 6
radio input "true"
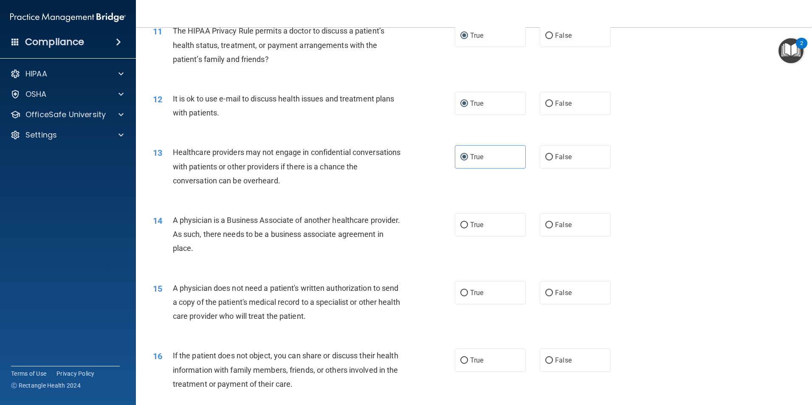
scroll to position [680, 0]
click at [546, 228] on input "False" at bounding box center [550, 225] width 8 height 6
radio input "true"
click at [546, 291] on input "False" at bounding box center [550, 293] width 8 height 6
radio input "true"
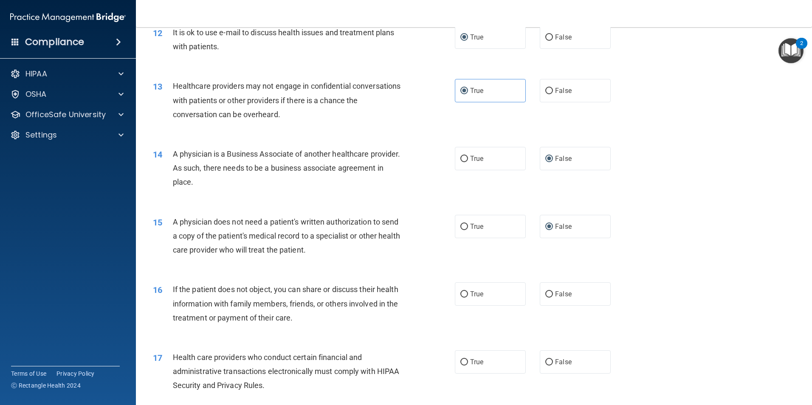
scroll to position [765, 0]
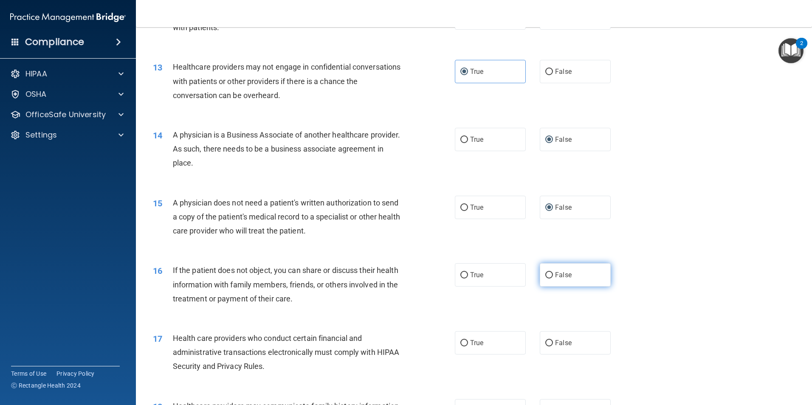
click at [548, 278] on input "False" at bounding box center [550, 275] width 8 height 6
radio input "true"
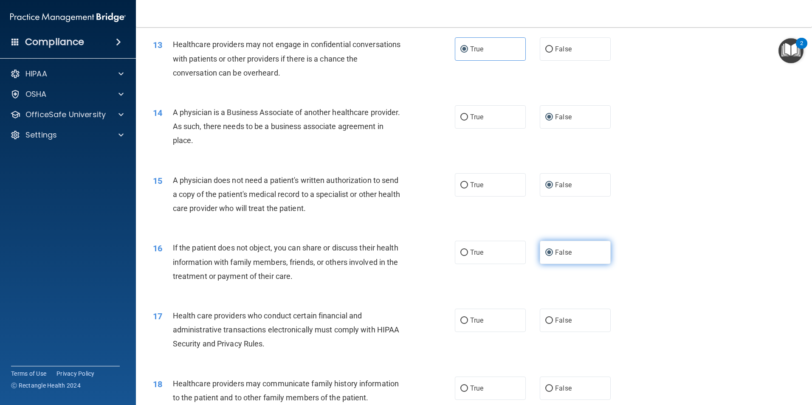
scroll to position [807, 0]
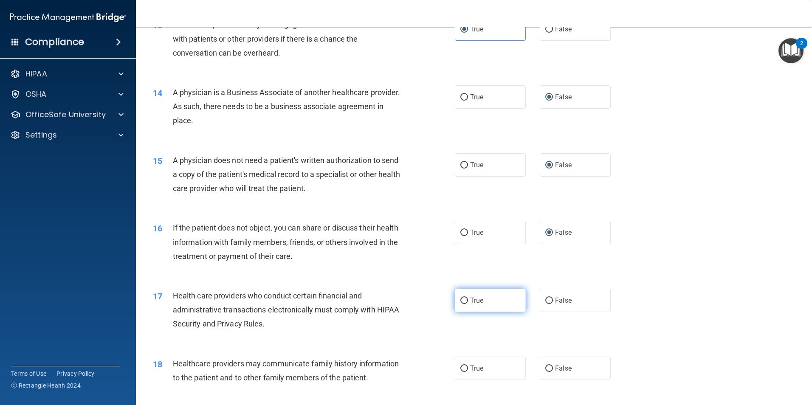
click at [467, 303] on label "True" at bounding box center [490, 300] width 71 height 23
click at [467, 303] on input "True" at bounding box center [465, 301] width 8 height 6
radio input "true"
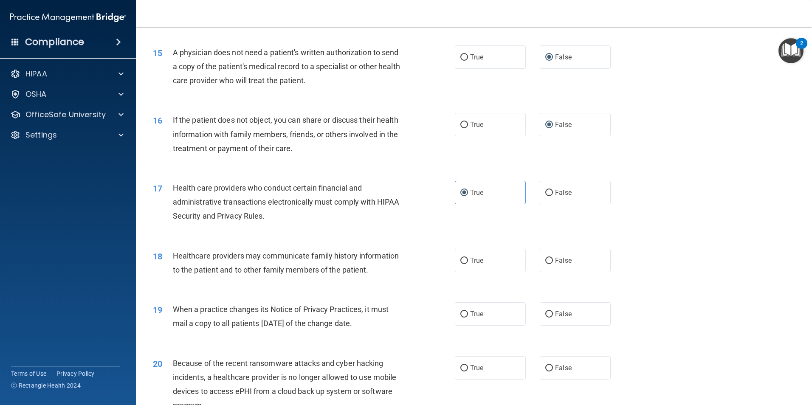
scroll to position [935, 0]
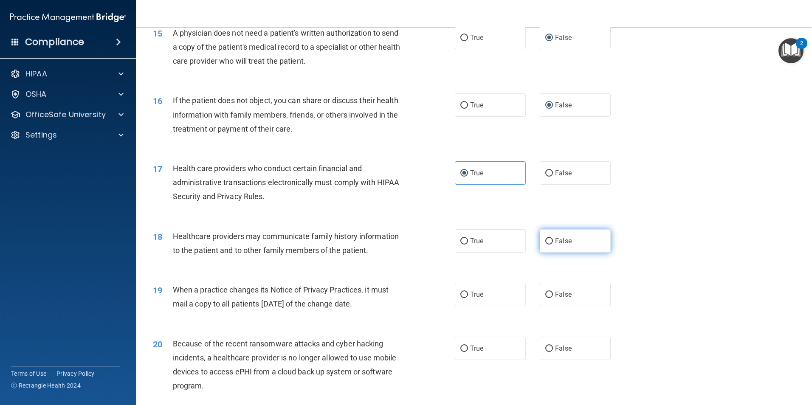
click at [551, 246] on label "False" at bounding box center [575, 240] width 71 height 23
click at [551, 245] on input "False" at bounding box center [550, 241] width 8 height 6
radio input "true"
click at [461, 298] on input "True" at bounding box center [465, 295] width 8 height 6
radio input "true"
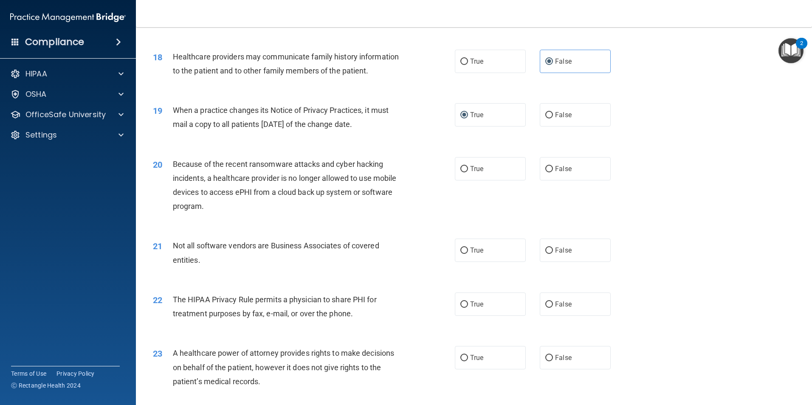
scroll to position [1147, 0]
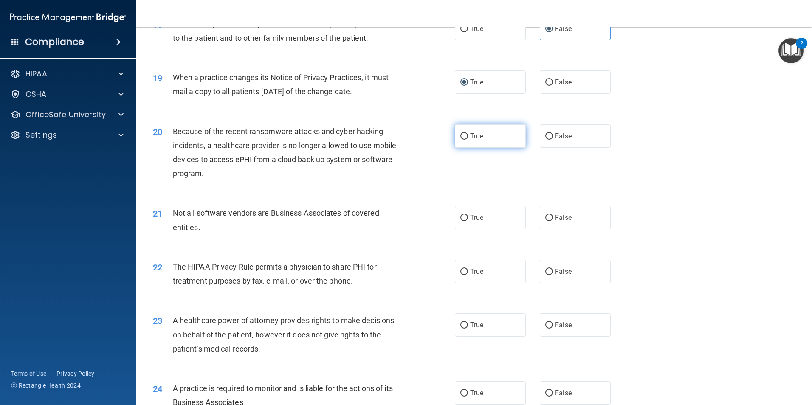
click at [465, 141] on label "True" at bounding box center [490, 135] width 71 height 23
click at [465, 140] on input "True" at bounding box center [465, 136] width 8 height 6
radio input "true"
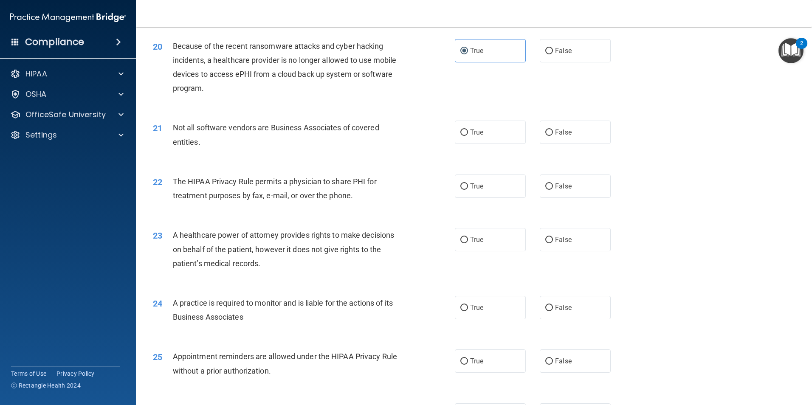
scroll to position [1190, 0]
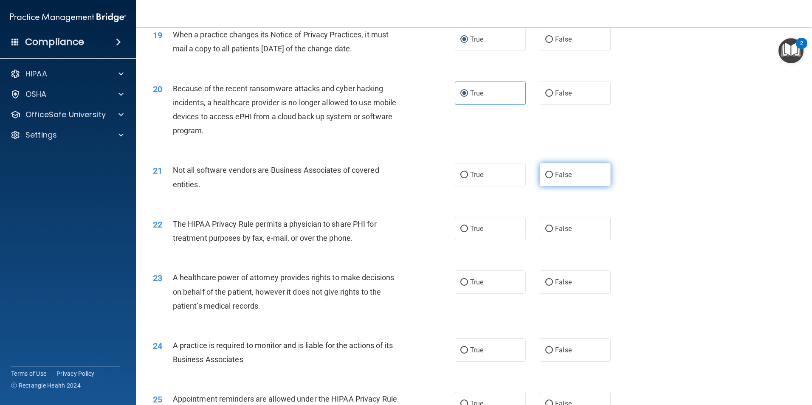
click at [547, 176] on input "False" at bounding box center [550, 175] width 8 height 6
radio input "true"
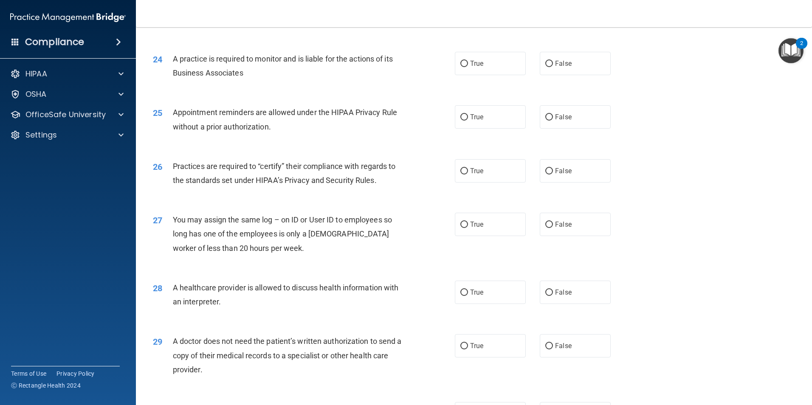
scroll to position [1572, 0]
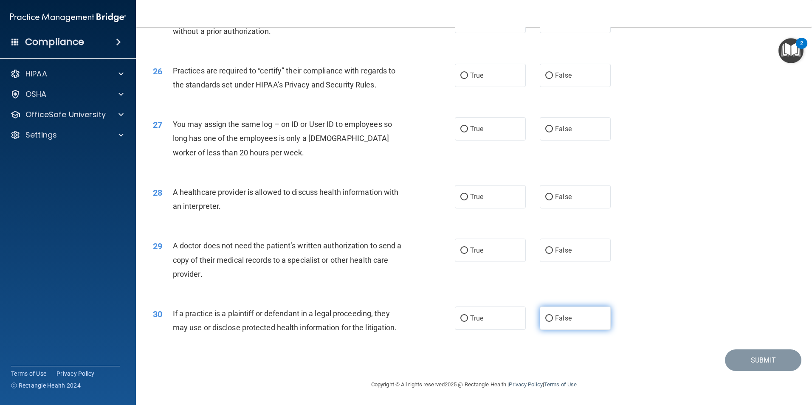
click at [546, 319] on input "False" at bounding box center [550, 319] width 8 height 6
radio input "true"
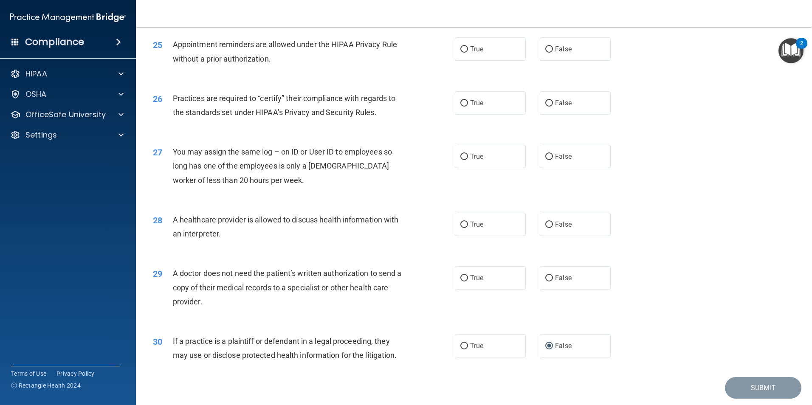
scroll to position [1530, 0]
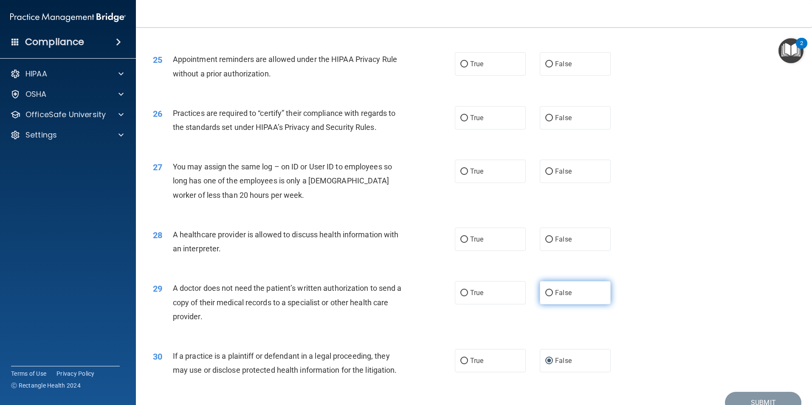
click at [544, 297] on label "False" at bounding box center [575, 292] width 71 height 23
click at [546, 297] on input "False" at bounding box center [550, 293] width 8 height 6
radio input "true"
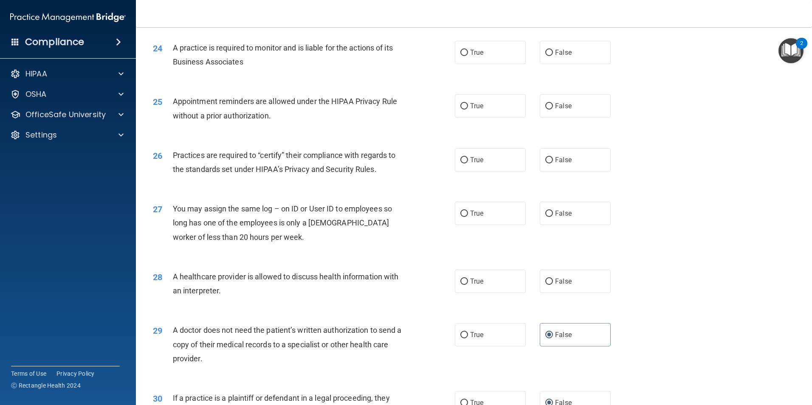
scroll to position [1487, 0]
click at [546, 283] on input "False" at bounding box center [550, 282] width 8 height 6
radio input "true"
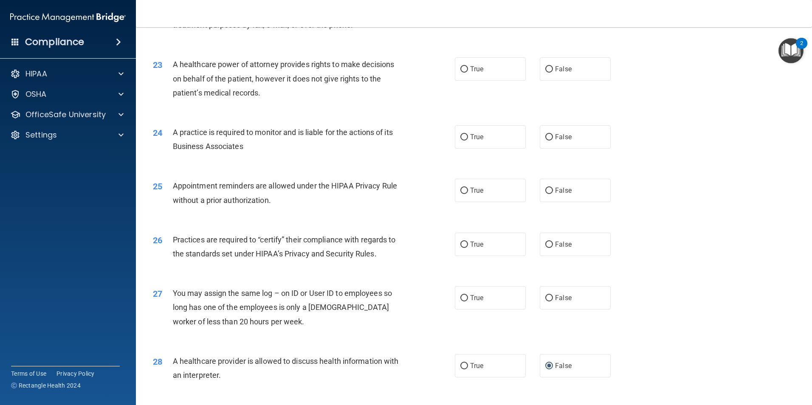
scroll to position [1402, 0]
click at [546, 301] on input "False" at bounding box center [550, 299] width 8 height 6
radio input "true"
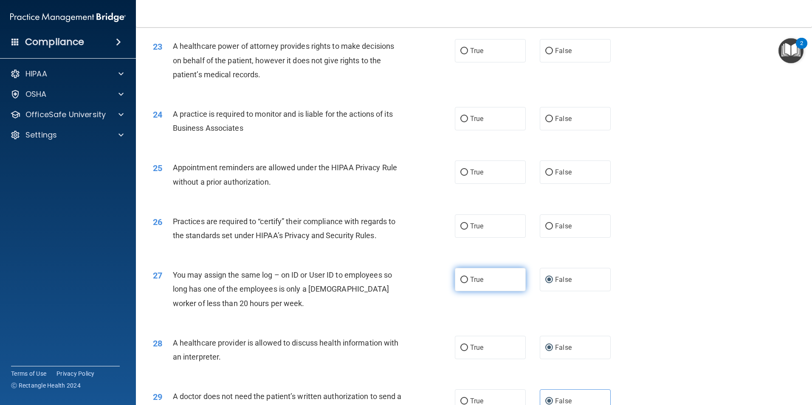
scroll to position [1360, 0]
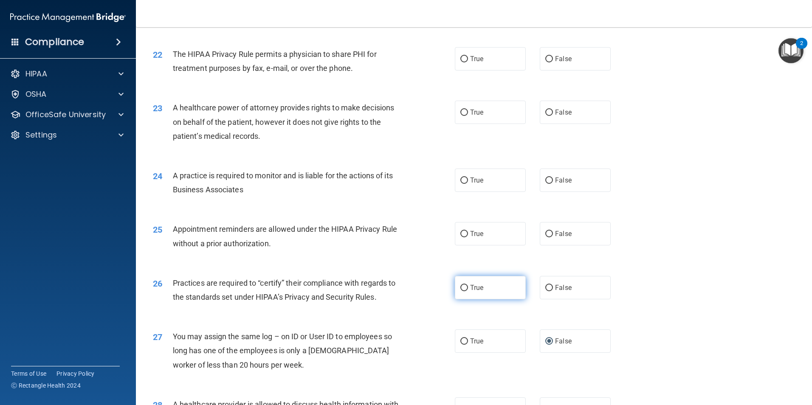
click at [461, 285] on input "True" at bounding box center [465, 288] width 8 height 6
radio input "true"
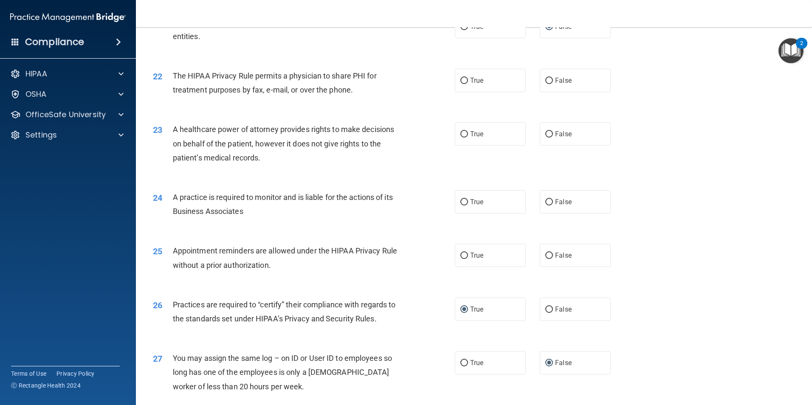
scroll to position [1317, 0]
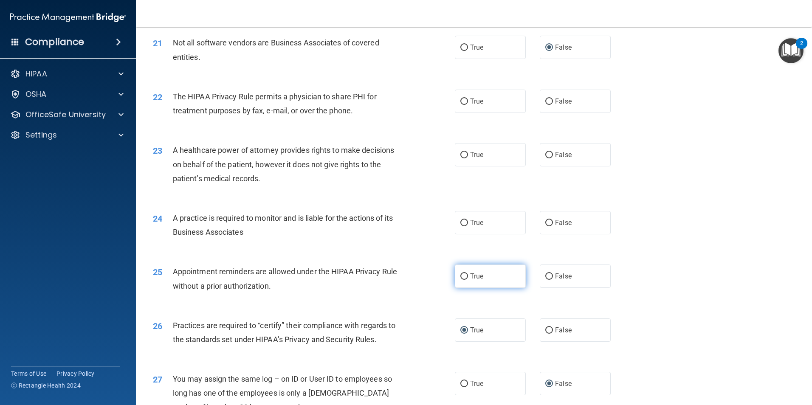
click at [463, 280] on input "True" at bounding box center [465, 277] width 8 height 6
radio input "true"
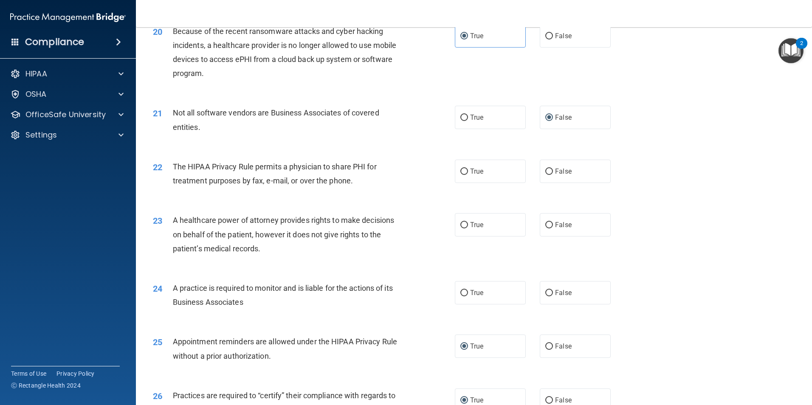
scroll to position [1233, 0]
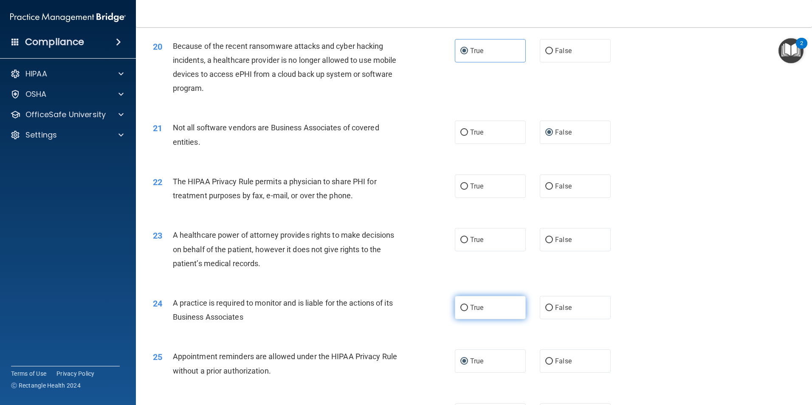
click at [461, 308] on input "True" at bounding box center [465, 308] width 8 height 6
radio input "true"
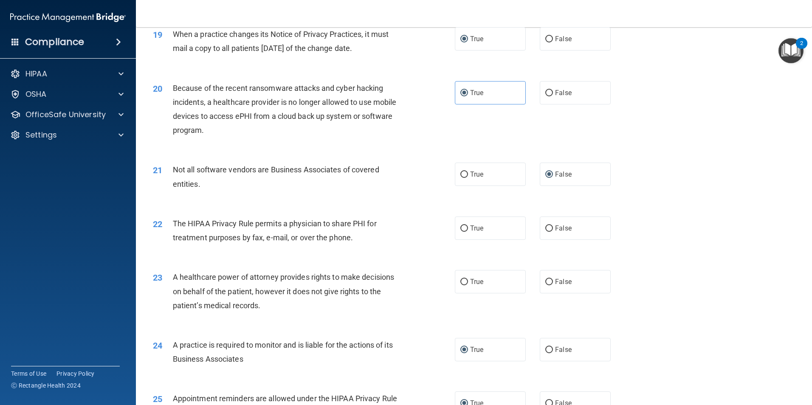
scroll to position [1190, 0]
click at [548, 283] on input "False" at bounding box center [550, 283] width 8 height 6
radio input "true"
click at [456, 237] on label "True" at bounding box center [490, 228] width 71 height 23
click at [461, 232] on input "True" at bounding box center [465, 229] width 8 height 6
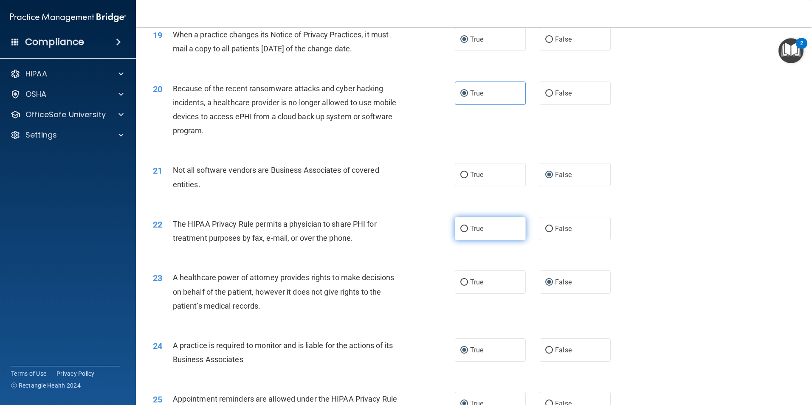
radio input "true"
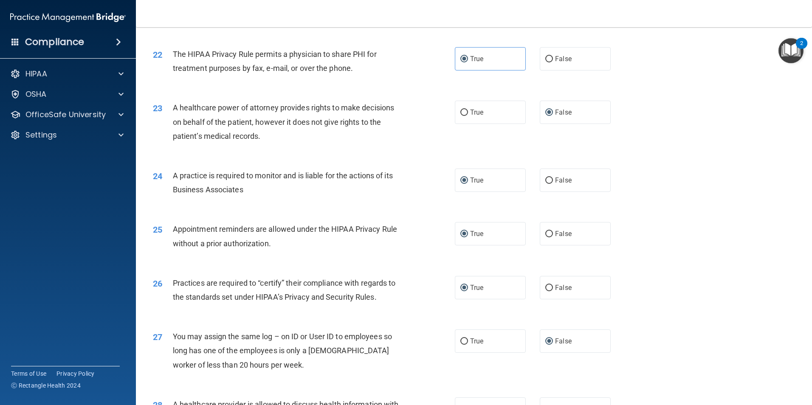
scroll to position [1572, 0]
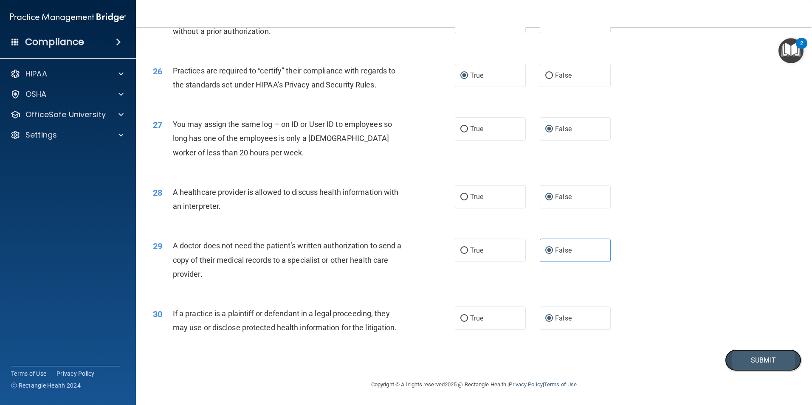
click at [747, 357] on button "Submit" at bounding box center [763, 361] width 76 height 22
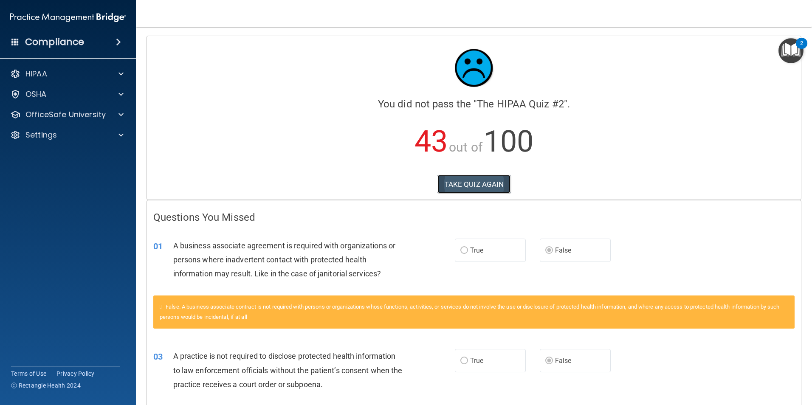
drag, startPoint x: 459, startPoint y: 187, endPoint x: 464, endPoint y: 189, distance: 5.3
click at [459, 187] on button "TAKE QUIZ AGAIN" at bounding box center [474, 184] width 73 height 19
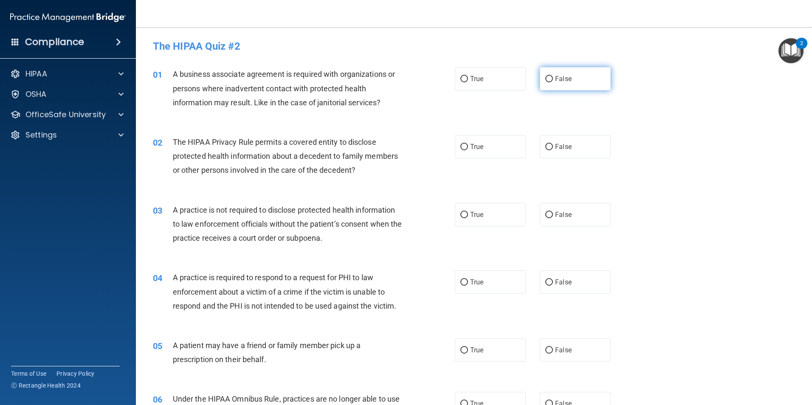
click at [550, 77] on label "False" at bounding box center [575, 78] width 71 height 23
click at [550, 77] on input "False" at bounding box center [550, 79] width 8 height 6
radio input "true"
click at [541, 212] on label "False" at bounding box center [575, 214] width 71 height 23
click at [546, 212] on input "False" at bounding box center [550, 215] width 8 height 6
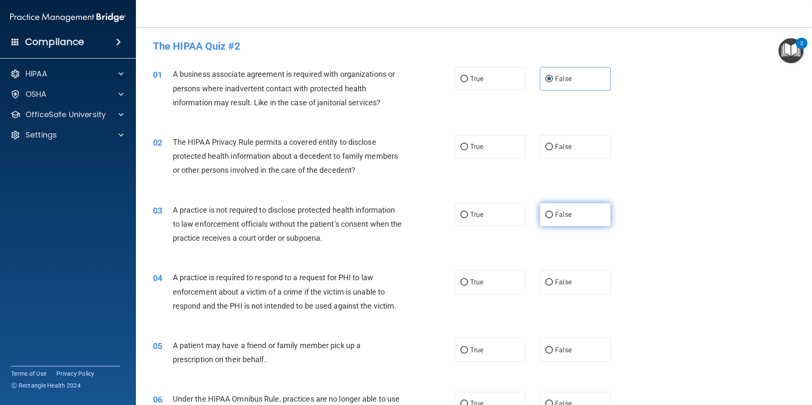
radio input "true"
click at [464, 283] on input "True" at bounding box center [465, 283] width 8 height 6
radio input "true"
click at [466, 349] on label "True" at bounding box center [490, 350] width 71 height 23
click at [466, 349] on input "True" at bounding box center [465, 351] width 8 height 6
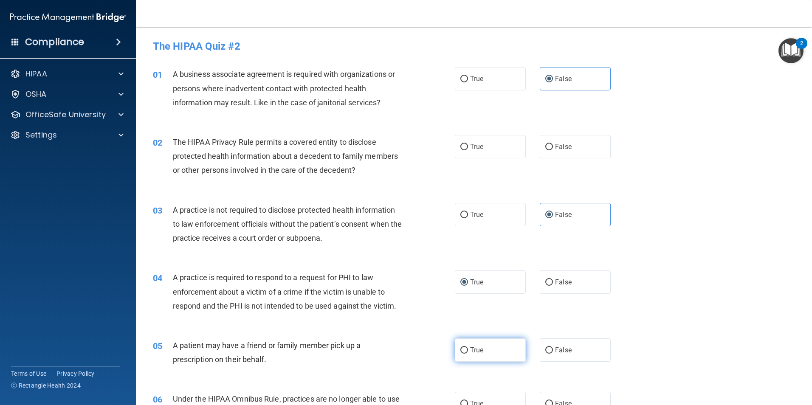
radio input "true"
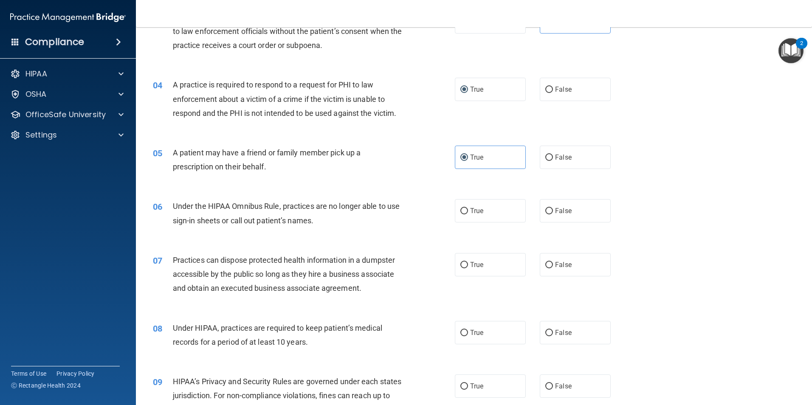
scroll to position [212, 0]
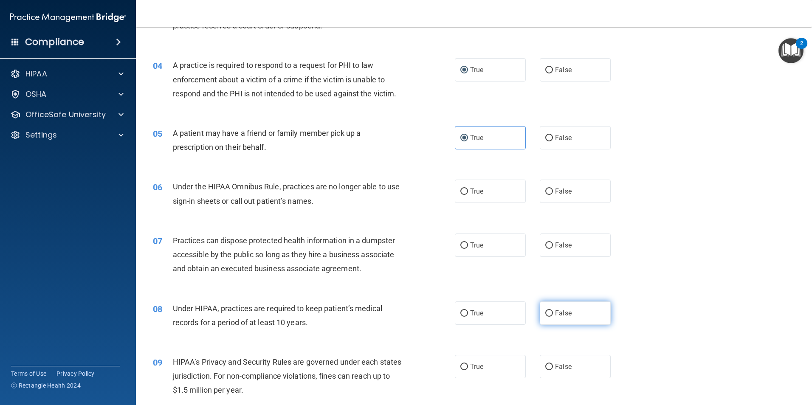
click at [546, 312] on input "False" at bounding box center [550, 314] width 8 height 6
radio input "true"
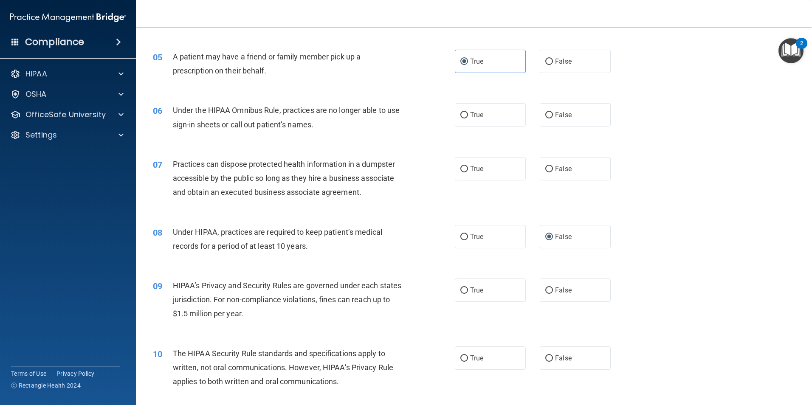
scroll to position [297, 0]
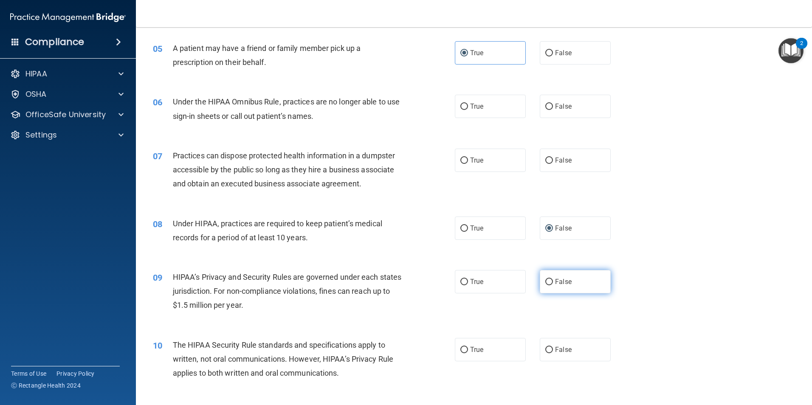
click at [544, 286] on label "False" at bounding box center [575, 281] width 71 height 23
click at [546, 286] on input "False" at bounding box center [550, 282] width 8 height 6
radio input "true"
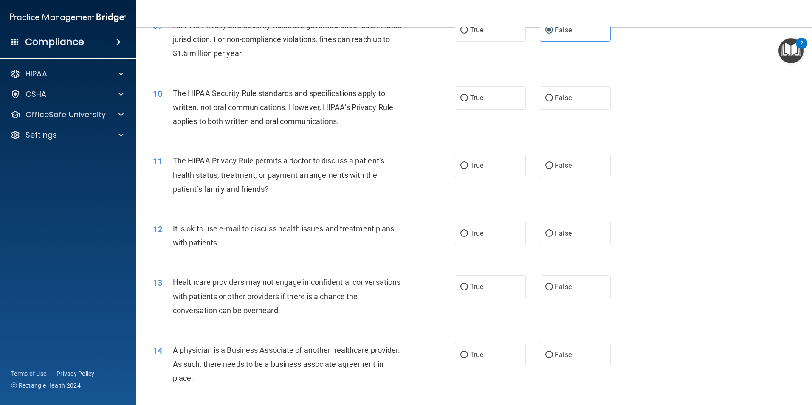
scroll to position [552, 0]
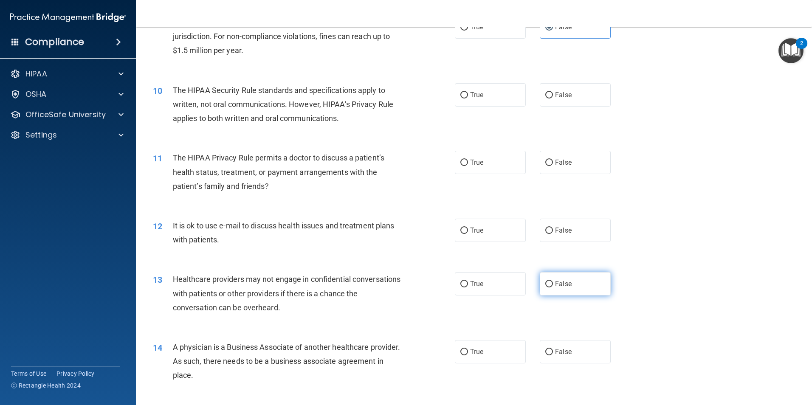
click at [546, 285] on input "False" at bounding box center [550, 284] width 8 height 6
radio input "true"
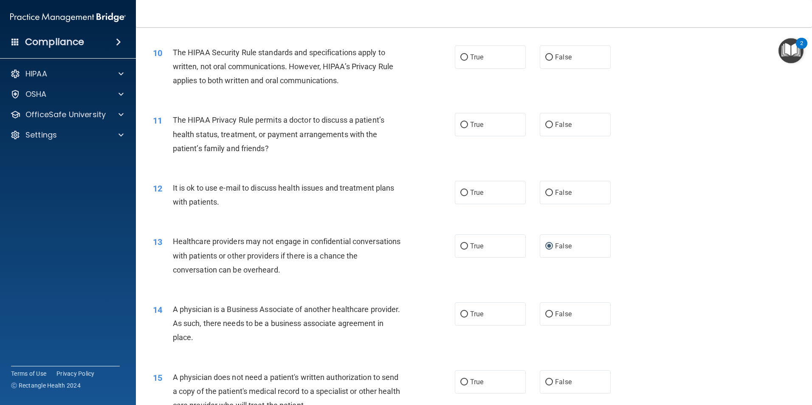
scroll to position [722, 0]
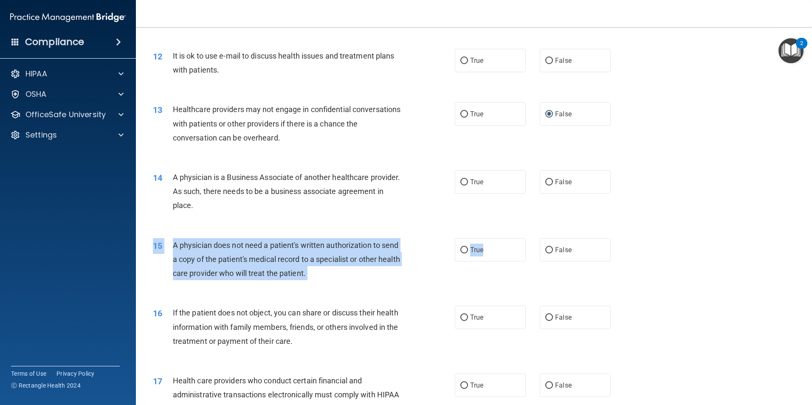
click at [480, 262] on div "15 A physician does not need a patient's written authorization to send a copy o…" at bounding box center [474, 262] width 655 height 68
drag, startPoint x: 480, startPoint y: 262, endPoint x: 463, endPoint y: 251, distance: 19.7
click at [463, 252] on input "True" at bounding box center [465, 250] width 8 height 6
radio input "true"
click at [461, 316] on input "True" at bounding box center [465, 318] width 8 height 6
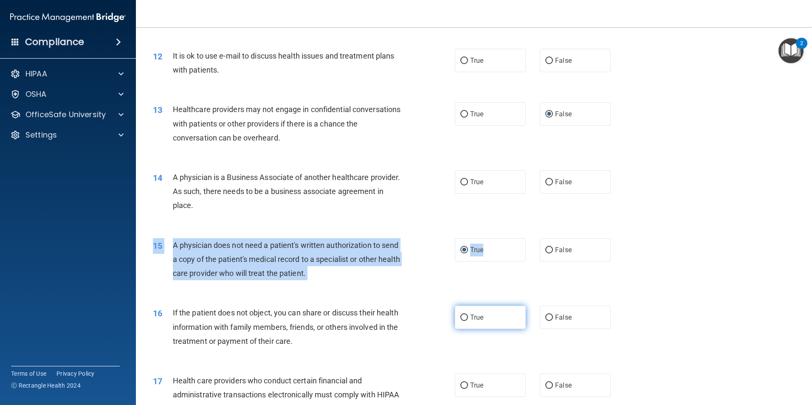
radio input "true"
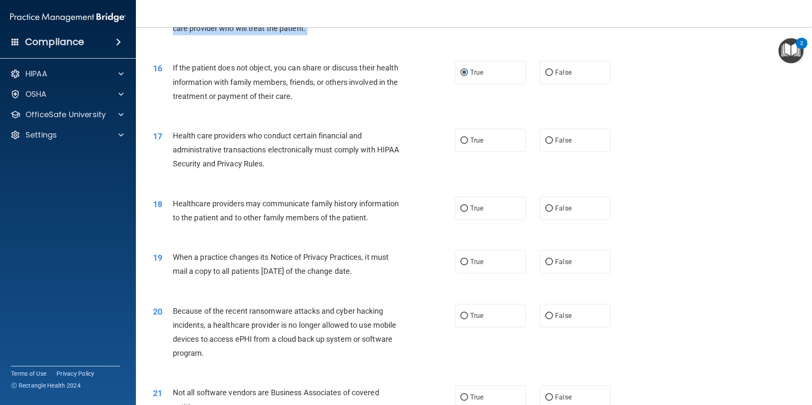
scroll to position [977, 0]
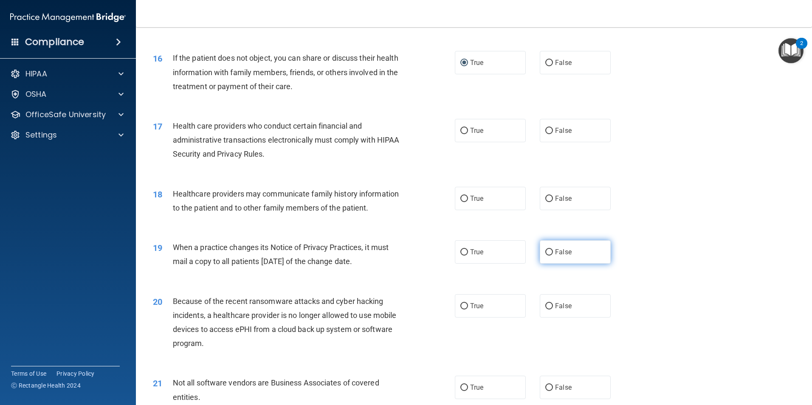
click at [548, 251] on input "False" at bounding box center [550, 252] width 8 height 6
radio input "true"
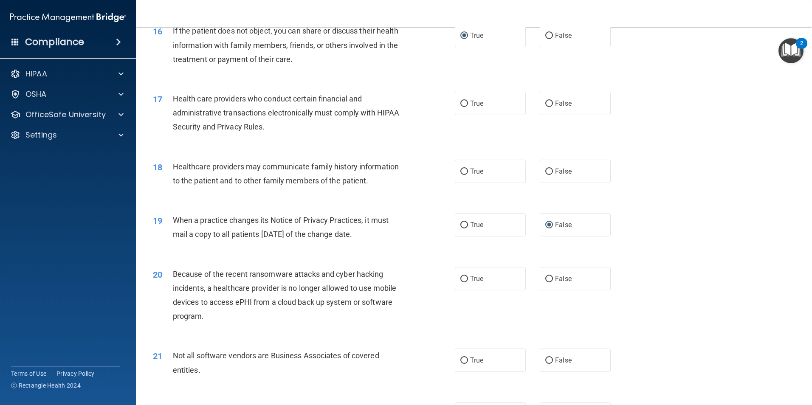
scroll to position [1020, 0]
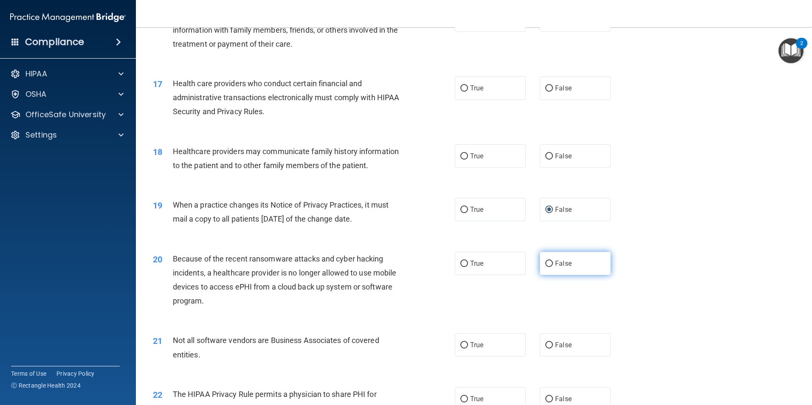
click at [548, 262] on input "False" at bounding box center [550, 264] width 8 height 6
radio input "true"
click at [466, 346] on label "True" at bounding box center [490, 345] width 71 height 23
click at [466, 346] on input "True" at bounding box center [465, 345] width 8 height 6
radio input "true"
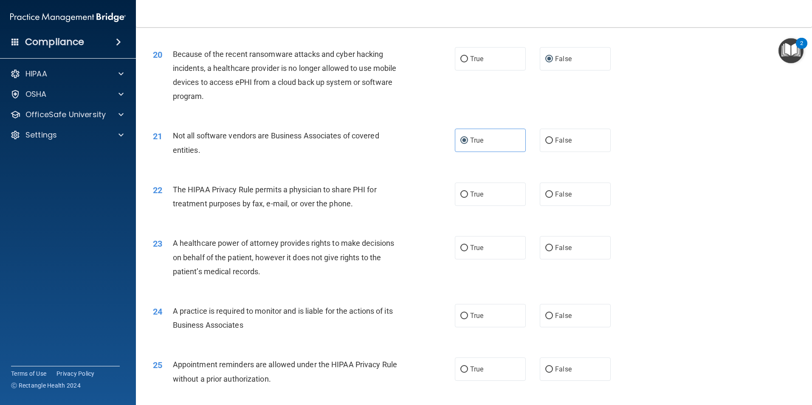
scroll to position [1232, 0]
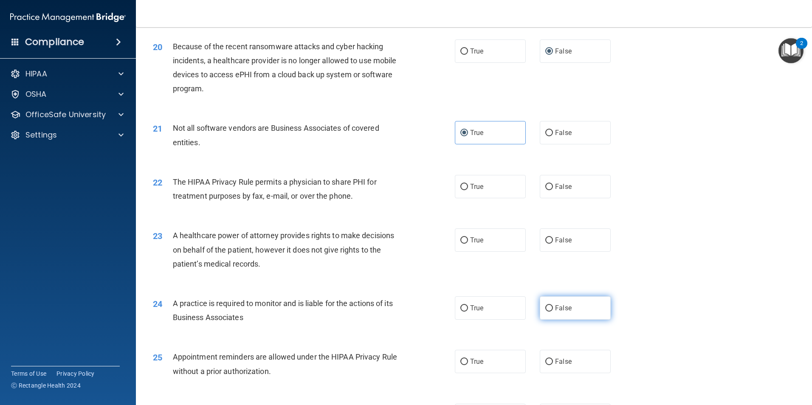
click at [546, 310] on input "False" at bounding box center [550, 308] width 8 height 6
radio input "true"
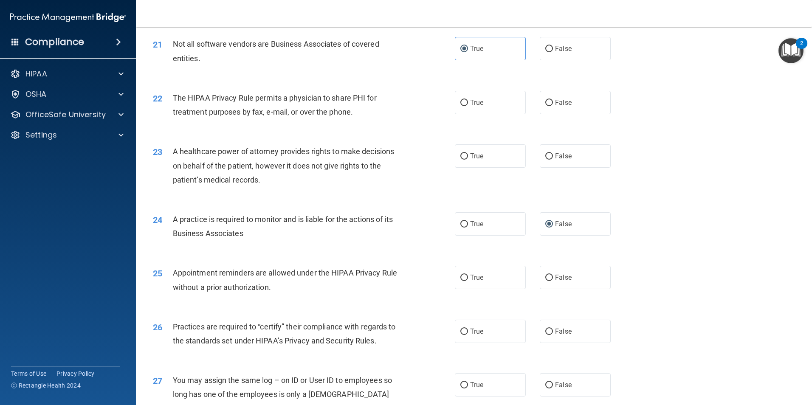
scroll to position [1317, 0]
click at [555, 333] on span "False" at bounding box center [563, 331] width 17 height 8
click at [551, 333] on input "False" at bounding box center [550, 331] width 8 height 6
radio input "true"
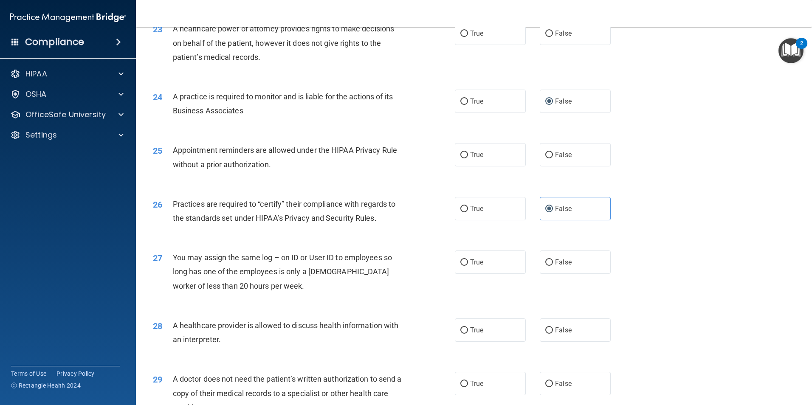
scroll to position [1445, 0]
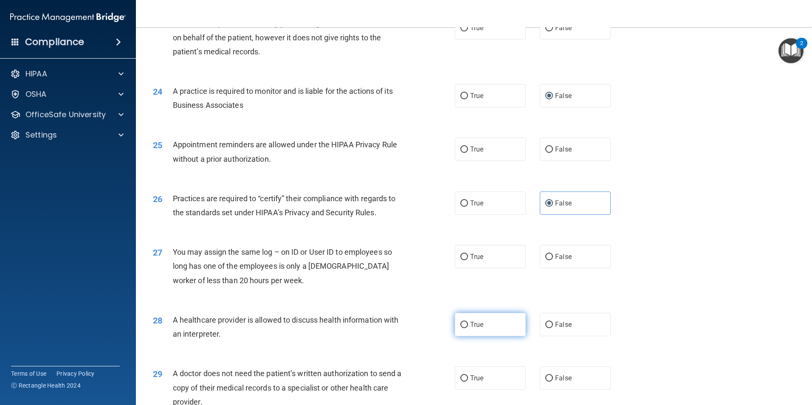
click at [465, 331] on label "True" at bounding box center [490, 324] width 71 height 23
click at [465, 328] on input "True" at bounding box center [465, 325] width 8 height 6
radio input "true"
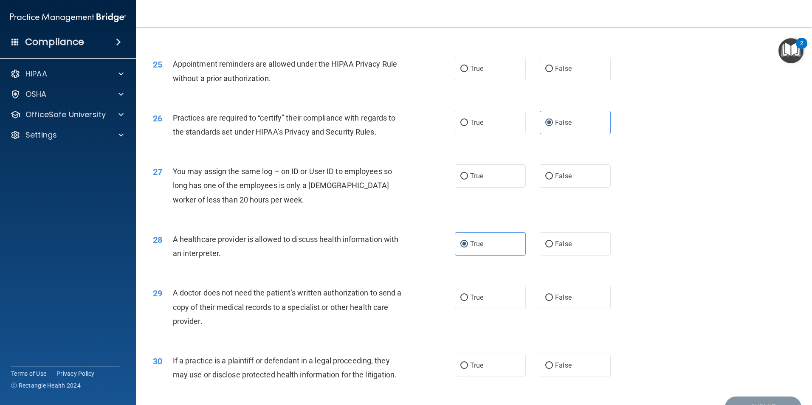
scroll to position [1529, 0]
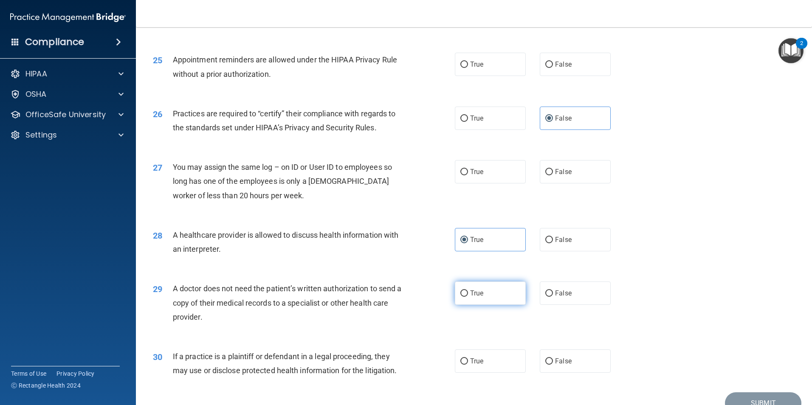
click at [461, 295] on input "True" at bounding box center [465, 294] width 8 height 6
radio input "true"
click at [461, 359] on input "True" at bounding box center [465, 362] width 8 height 6
radio input "true"
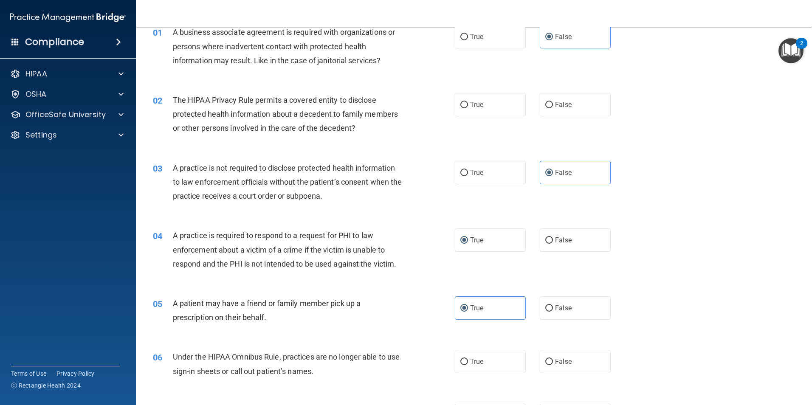
scroll to position [0, 0]
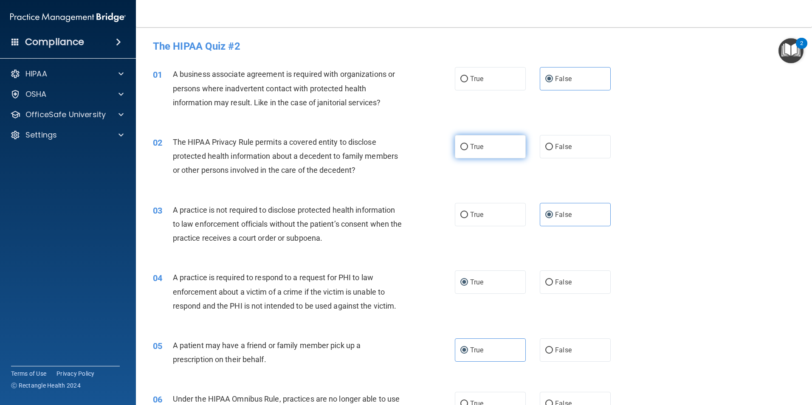
drag, startPoint x: 467, startPoint y: 154, endPoint x: 465, endPoint y: 149, distance: 5.5
click at [466, 153] on label "True" at bounding box center [490, 146] width 71 height 23
click at [466, 150] on input "True" at bounding box center [465, 147] width 8 height 6
radio input "true"
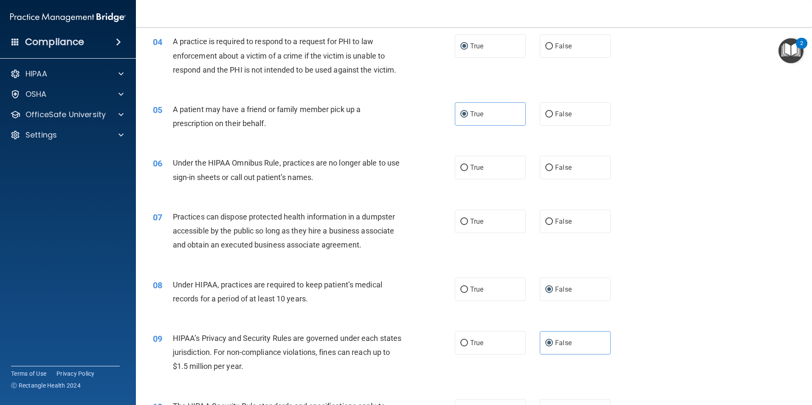
scroll to position [255, 0]
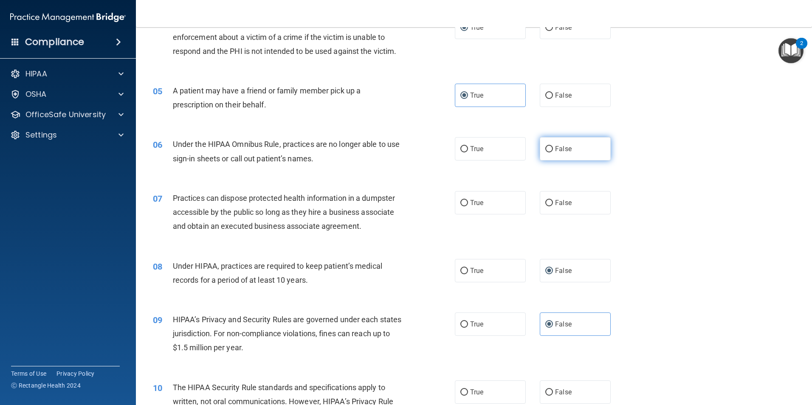
drag, startPoint x: 549, startPoint y: 155, endPoint x: 546, endPoint y: 150, distance: 5.8
click at [548, 155] on label "False" at bounding box center [575, 148] width 71 height 23
click at [548, 153] on input "False" at bounding box center [550, 149] width 8 height 6
radio input "true"
click at [541, 208] on label "False" at bounding box center [575, 202] width 71 height 23
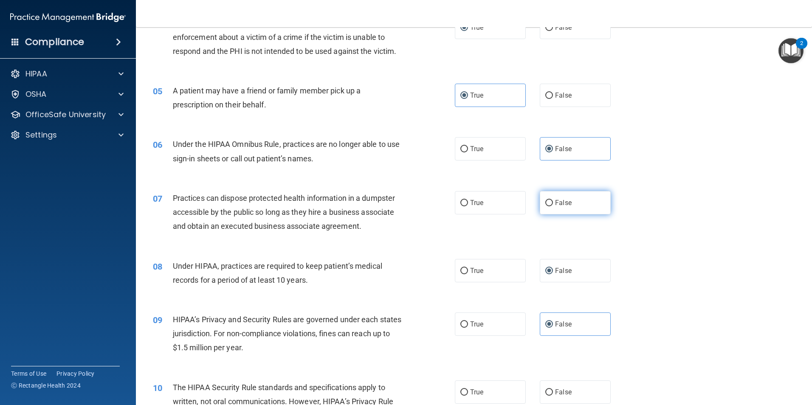
click at [546, 206] on input "False" at bounding box center [550, 203] width 8 height 6
radio input "true"
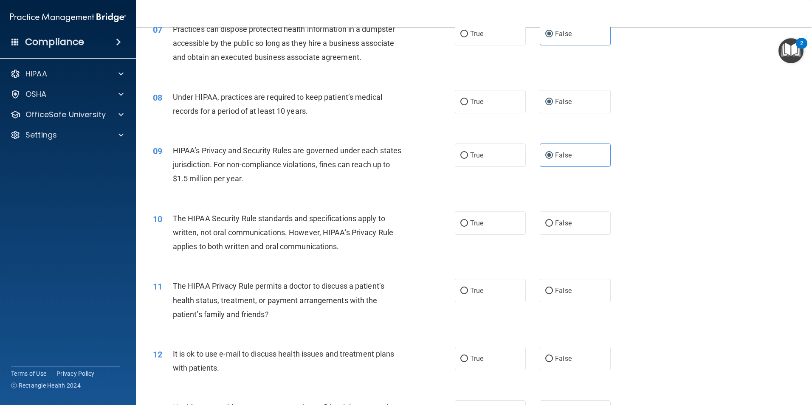
scroll to position [425, 0]
click at [547, 221] on input "False" at bounding box center [550, 223] width 8 height 6
radio input "true"
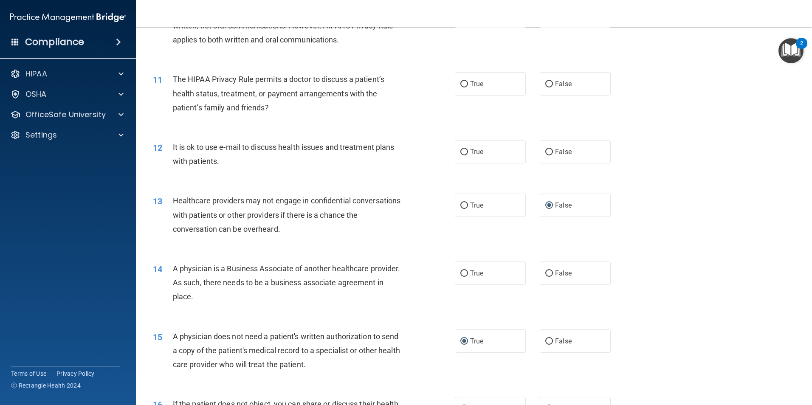
scroll to position [637, 0]
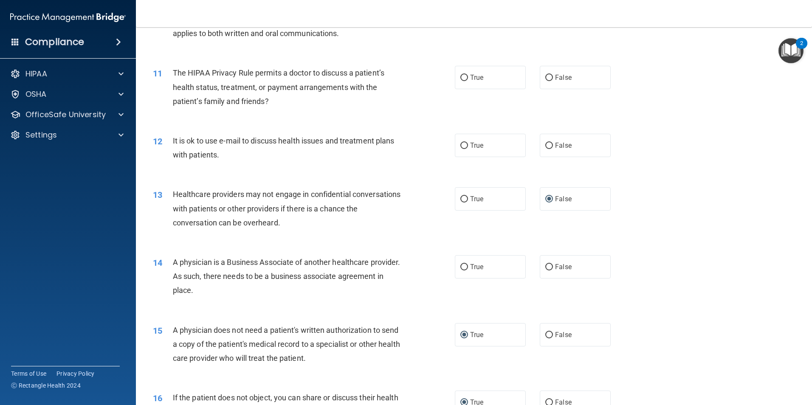
drag, startPoint x: 543, startPoint y: 144, endPoint x: 531, endPoint y: 148, distance: 11.7
click at [540, 145] on label "False" at bounding box center [575, 145] width 71 height 23
click at [546, 145] on input "False" at bounding box center [550, 146] width 8 height 6
radio input "true"
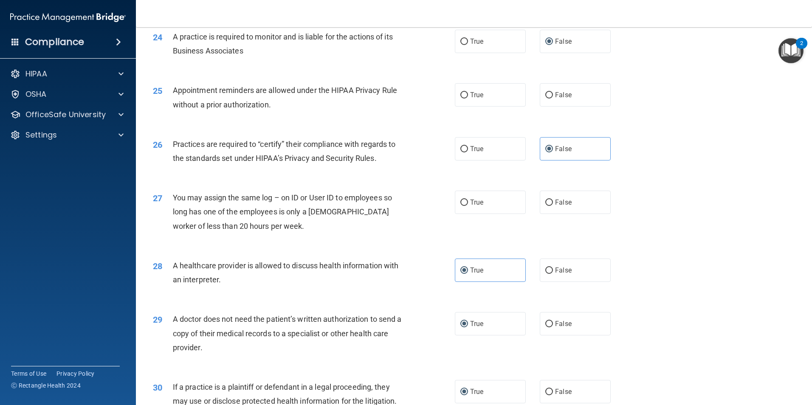
scroll to position [1487, 0]
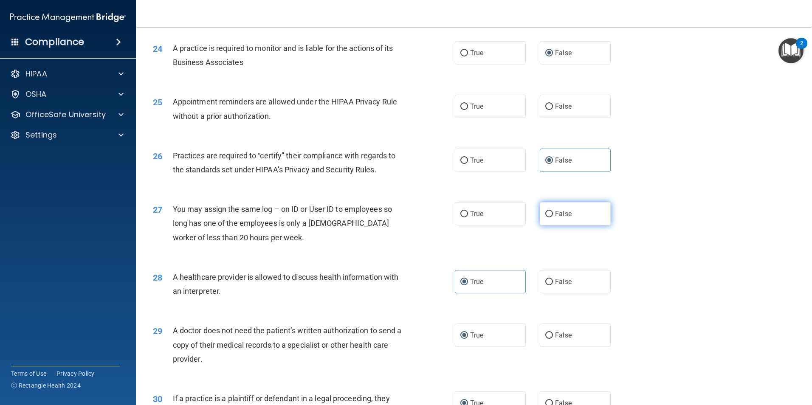
click at [542, 214] on label "False" at bounding box center [575, 213] width 71 height 23
click at [561, 220] on label "False" at bounding box center [575, 213] width 71 height 23
click at [553, 218] on input "False" at bounding box center [550, 214] width 8 height 6
radio input "true"
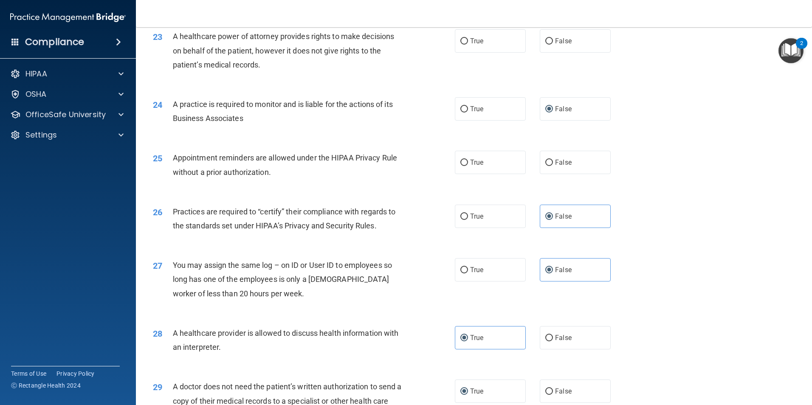
scroll to position [1402, 0]
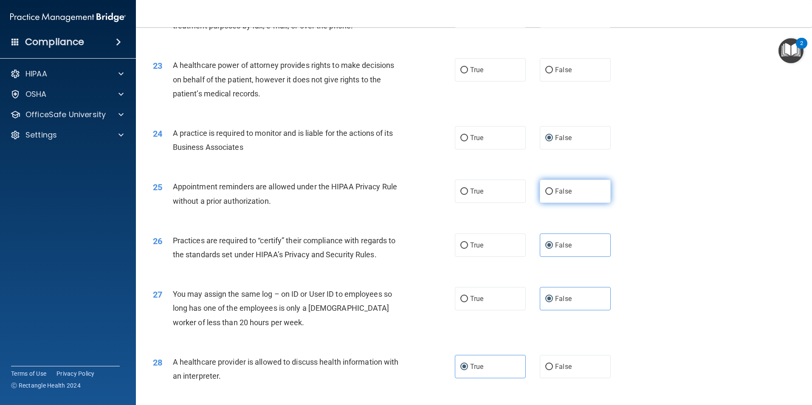
click at [546, 189] on input "False" at bounding box center [550, 192] width 8 height 6
radio input "true"
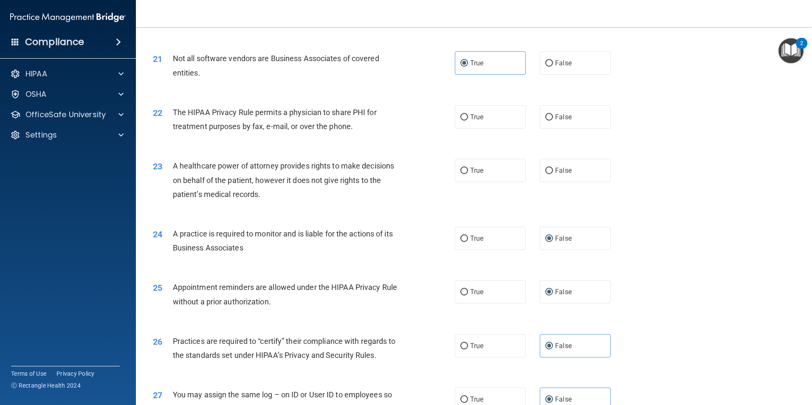
scroll to position [1275, 0]
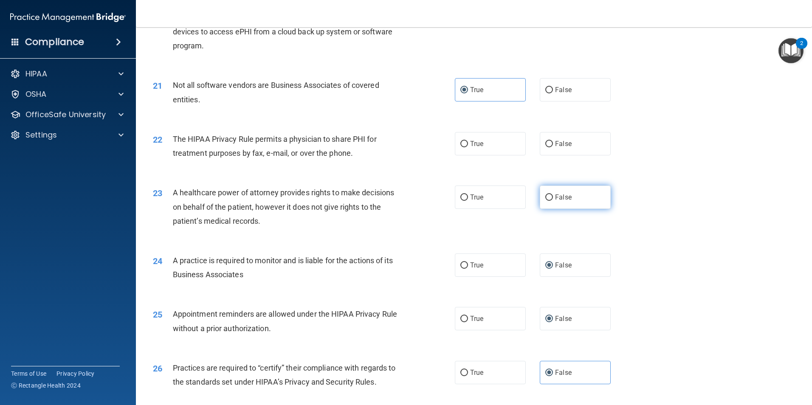
click at [547, 198] on input "False" at bounding box center [550, 198] width 8 height 6
radio input "true"
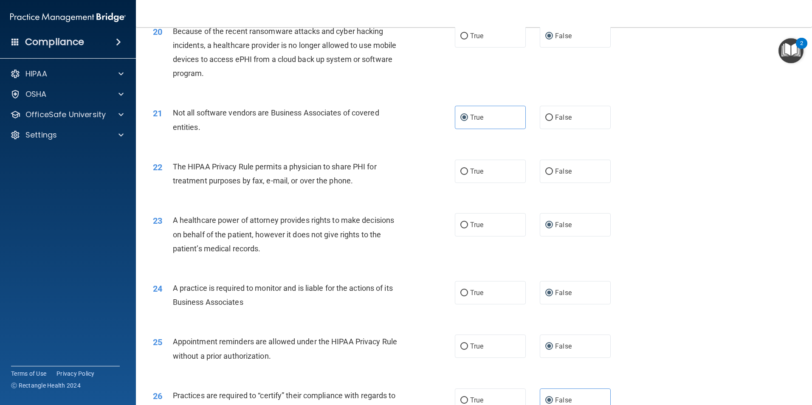
scroll to position [1233, 0]
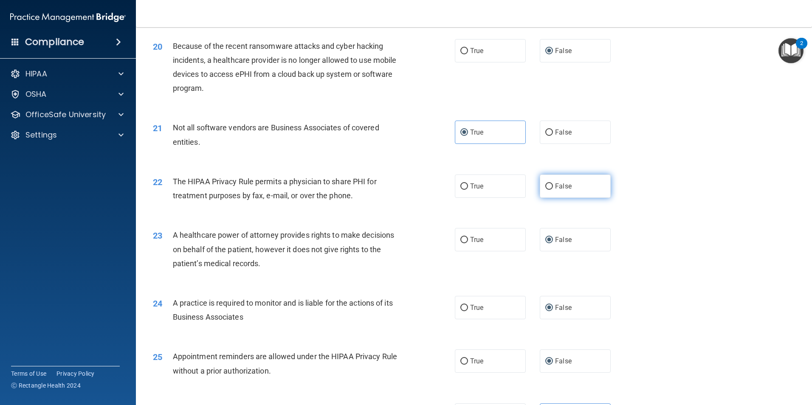
click at [549, 187] on label "False" at bounding box center [575, 186] width 71 height 23
click at [549, 187] on input "False" at bounding box center [550, 187] width 8 height 6
radio input "true"
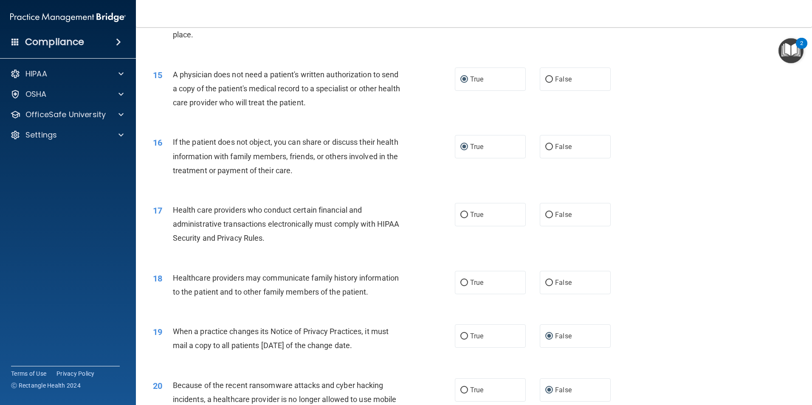
scroll to position [893, 0]
click at [546, 280] on input "False" at bounding box center [550, 283] width 8 height 6
radio input "true"
click at [462, 212] on input "True" at bounding box center [465, 215] width 8 height 6
radio input "true"
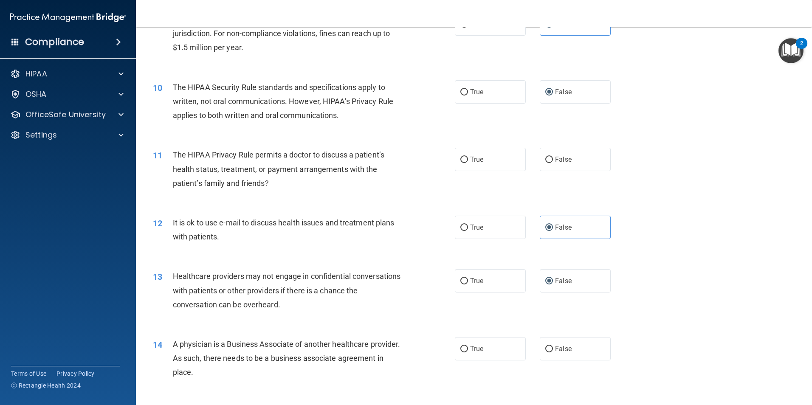
scroll to position [553, 0]
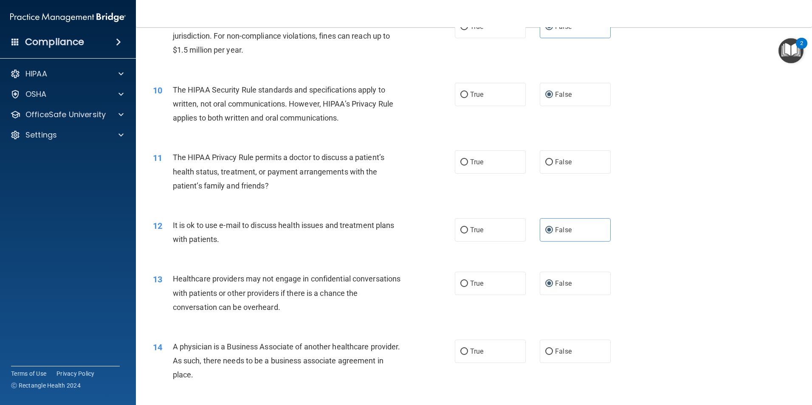
drag, startPoint x: 457, startPoint y: 156, endPoint x: 451, endPoint y: 164, distance: 9.4
click at [456, 156] on label "True" at bounding box center [490, 161] width 71 height 23
click at [461, 159] on input "True" at bounding box center [465, 162] width 8 height 6
radio input "true"
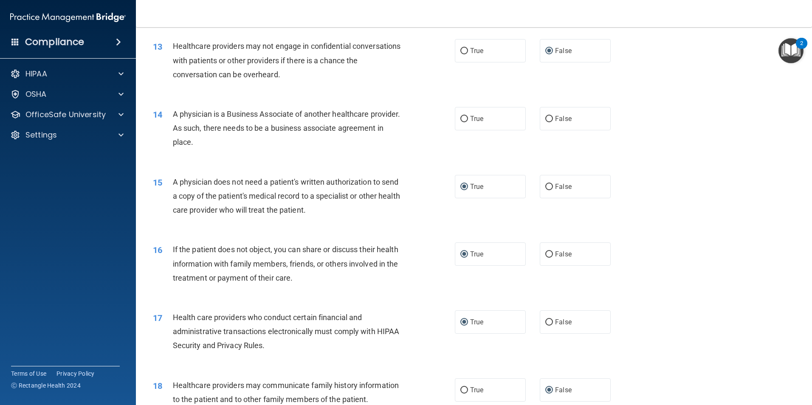
scroll to position [765, 0]
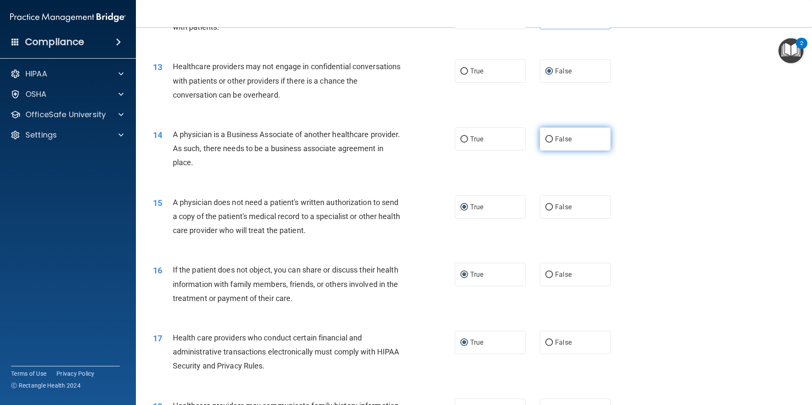
click at [549, 141] on input "False" at bounding box center [550, 139] width 8 height 6
radio input "true"
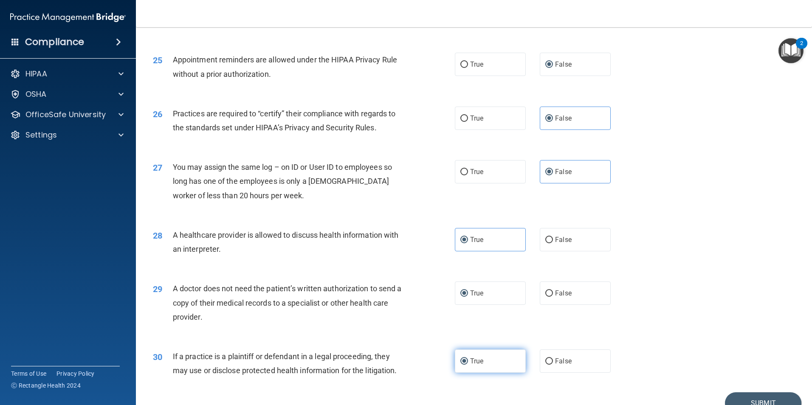
scroll to position [1572, 0]
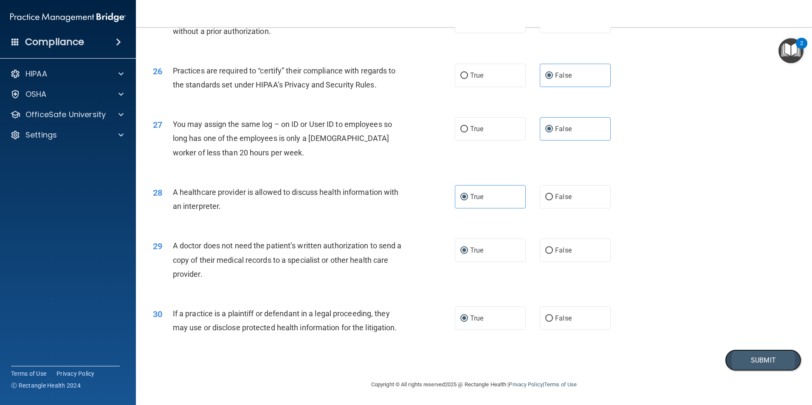
click at [731, 355] on button "Submit" at bounding box center [763, 361] width 76 height 22
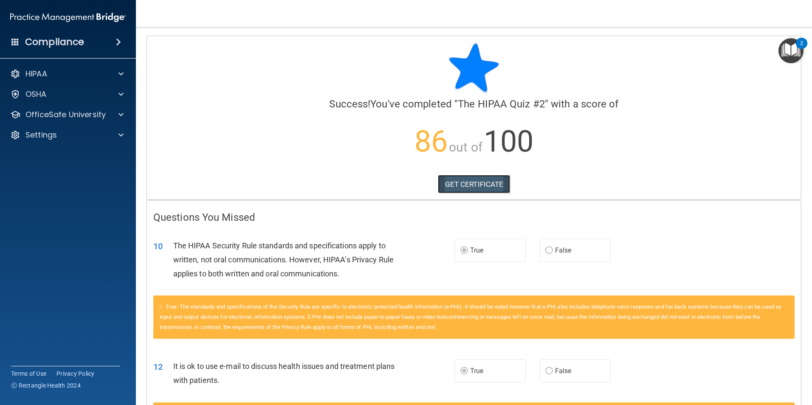
click at [491, 188] on link "GET CERTIFICATE" at bounding box center [474, 184] width 73 height 19
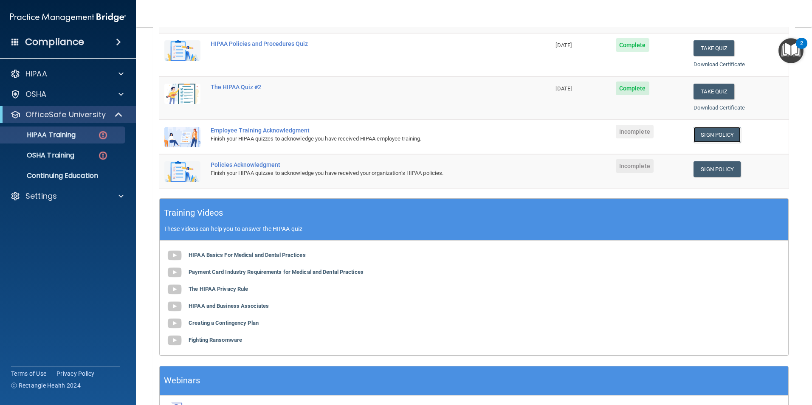
scroll to position [85, 0]
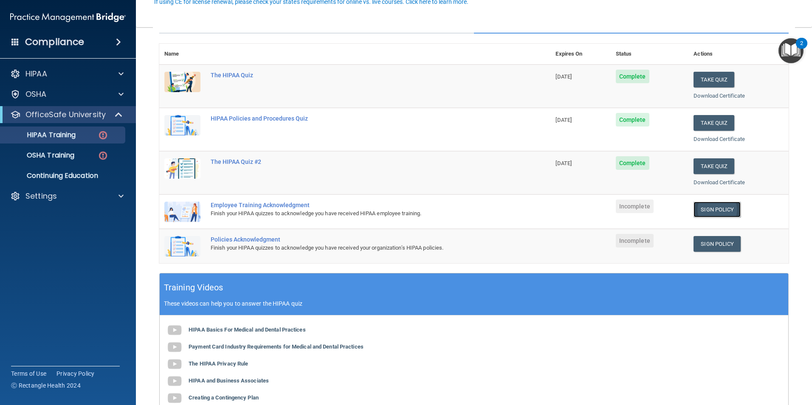
click at [697, 208] on link "Sign Policy" at bounding box center [717, 210] width 47 height 16
click at [694, 242] on link "Sign Policy" at bounding box center [717, 244] width 47 height 16
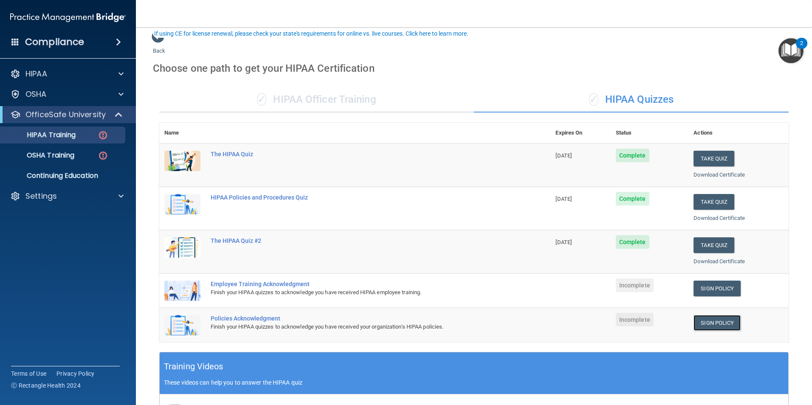
scroll to position [0, 0]
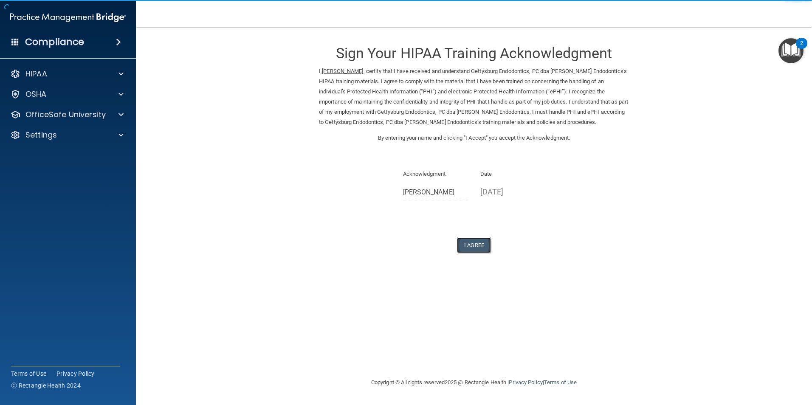
click at [471, 249] on button "I Agree" at bounding box center [474, 245] width 34 height 16
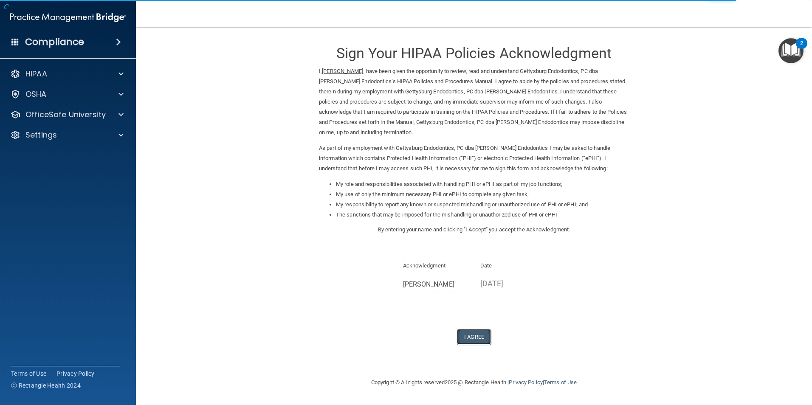
click at [468, 334] on button "I Agree" at bounding box center [474, 337] width 34 height 16
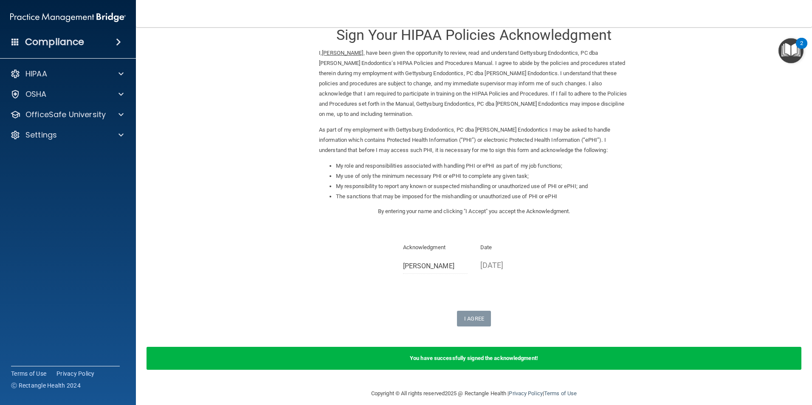
scroll to position [27, 0]
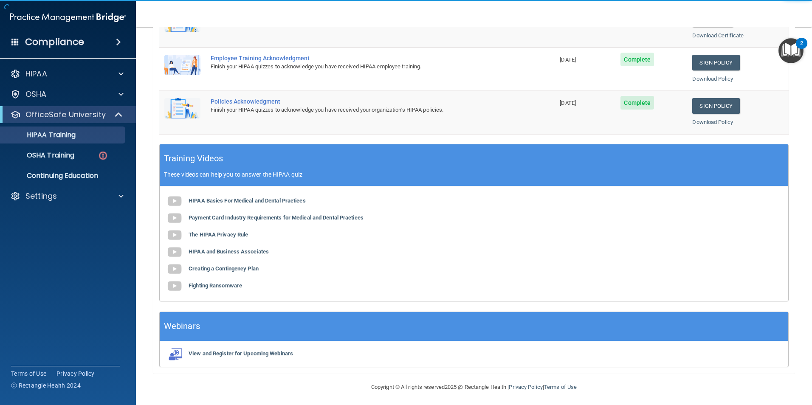
scroll to position [235, 0]
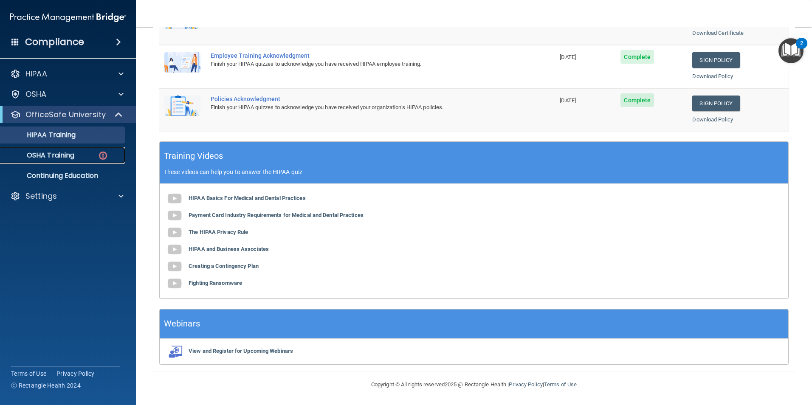
click at [79, 155] on div "OSHA Training" at bounding box center [64, 155] width 116 height 8
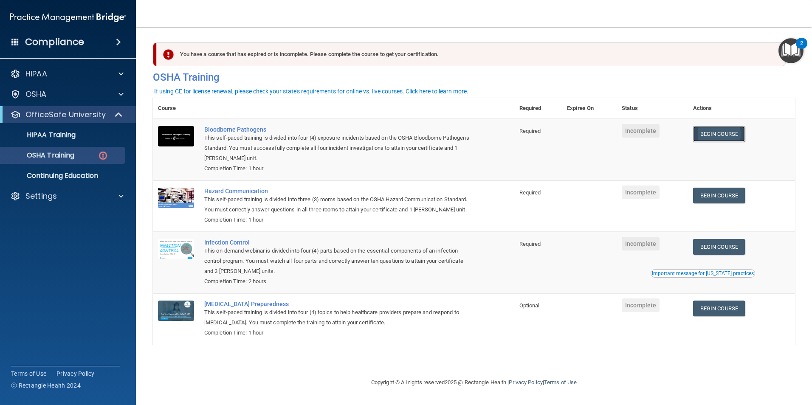
click at [727, 136] on link "Begin Course" at bounding box center [719, 134] width 52 height 16
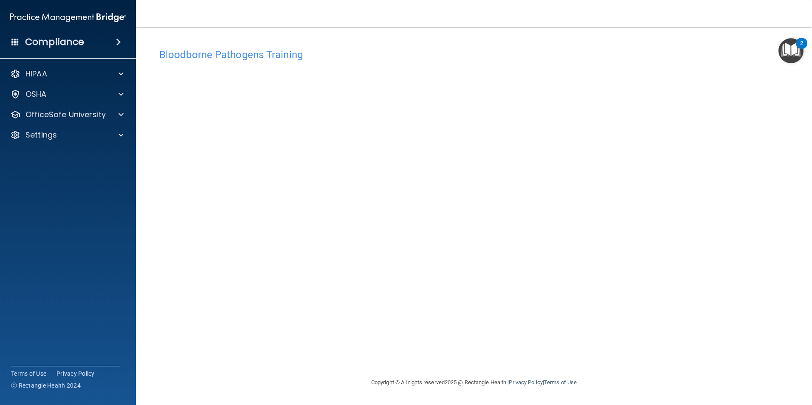
click at [800, 44] on div "2" at bounding box center [801, 43] width 11 height 11
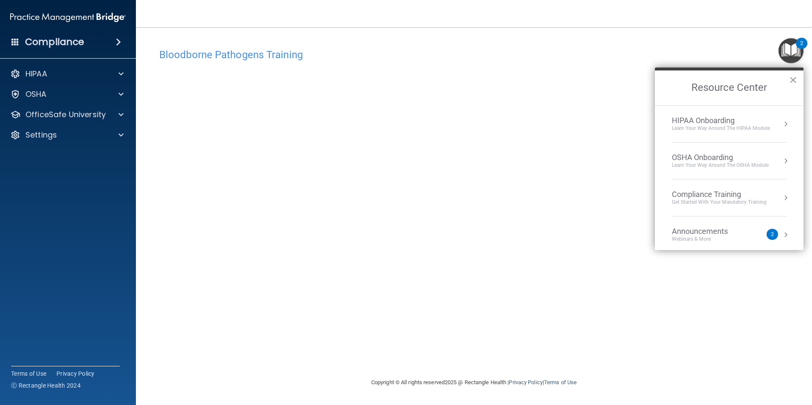
click at [718, 235] on div "Announcements" at bounding box center [708, 231] width 73 height 9
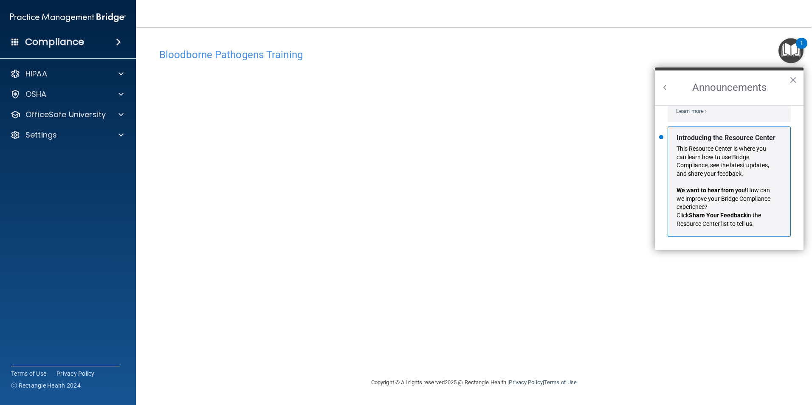
scroll to position [149, 0]
click at [791, 78] on button "×" at bounding box center [793, 80] width 8 height 14
